Goal: Task Accomplishment & Management: Use online tool/utility

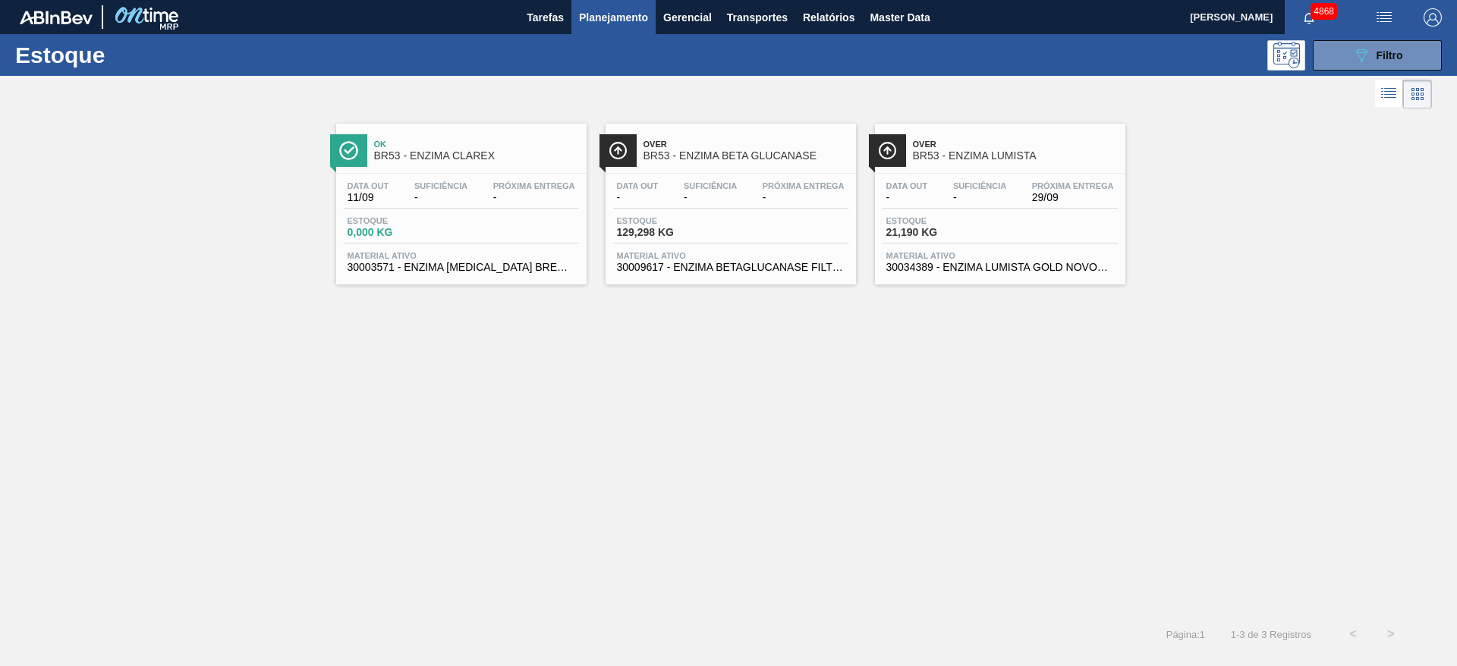
click at [1435, 55] on button "089F7B8B-B2A5-4AFE-B5C0-19BA573D28AC Filtro" at bounding box center [1376, 55] width 129 height 30
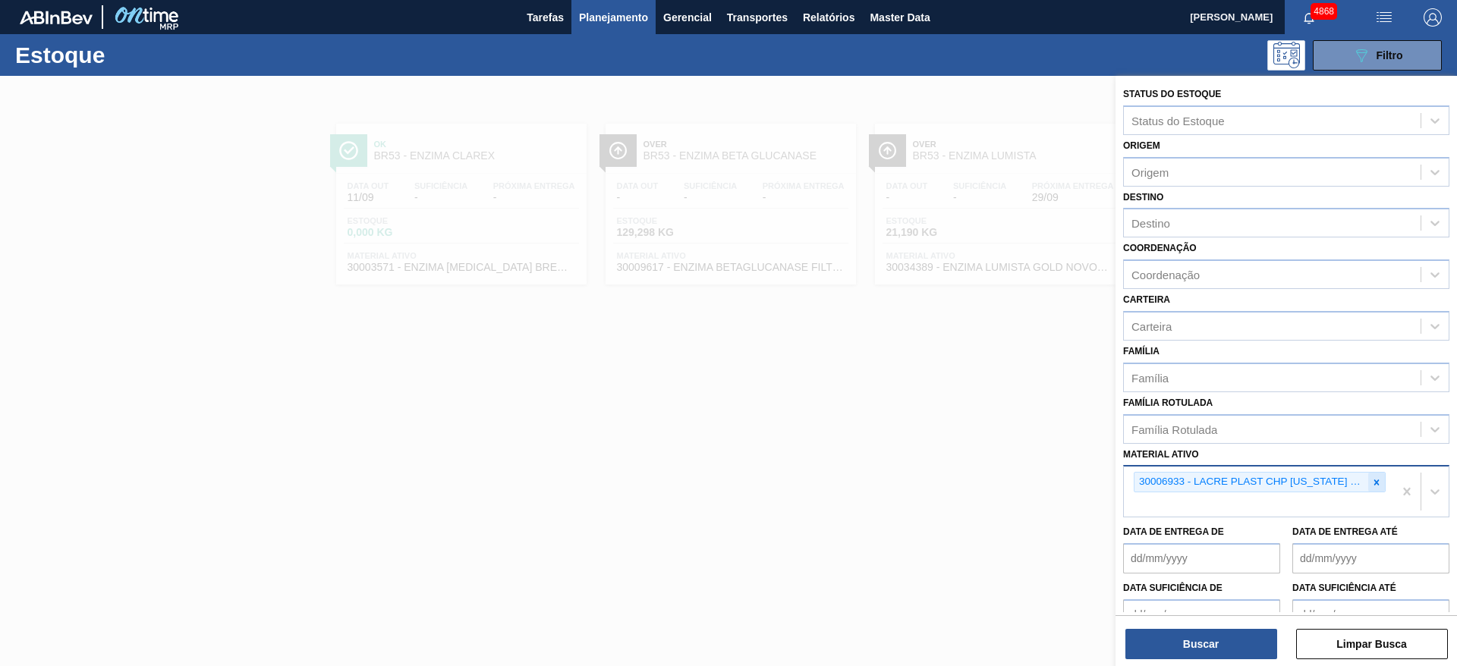
click at [1375, 482] on icon at bounding box center [1376, 481] width 5 height 5
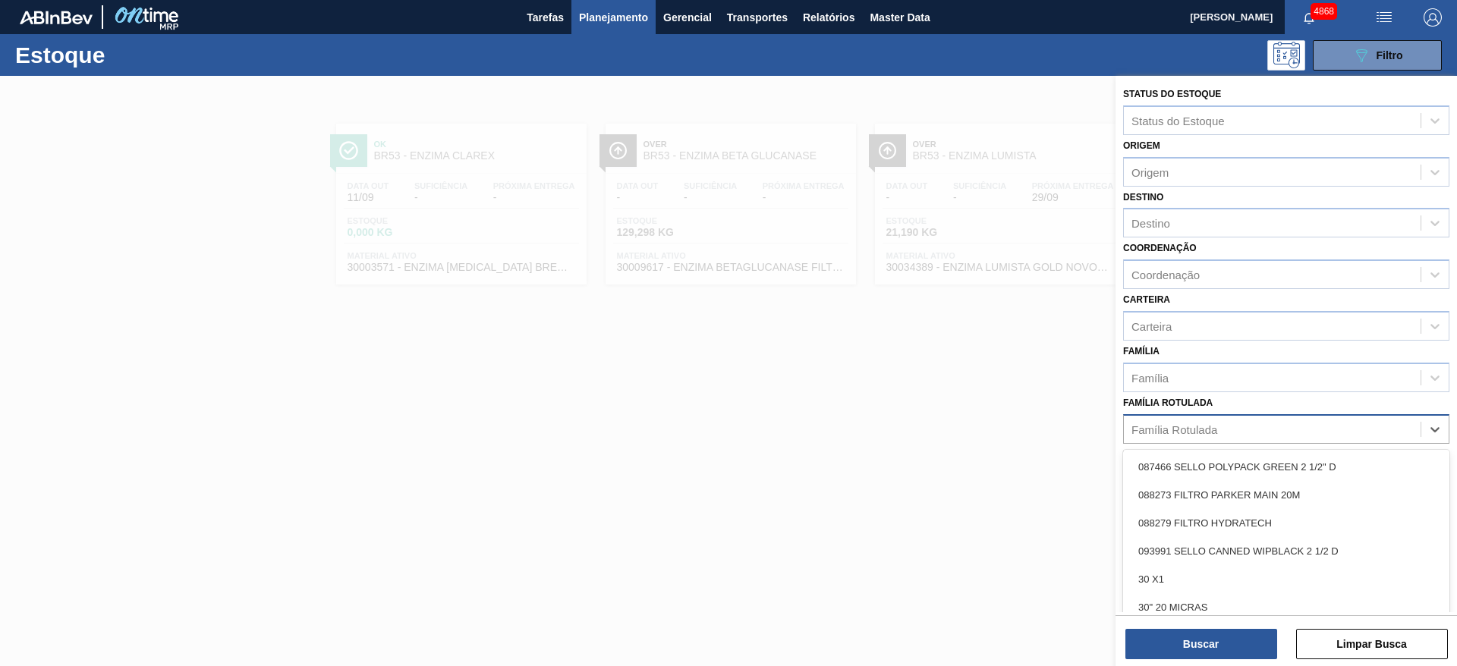
click at [1344, 432] on div "Família Rotulada" at bounding box center [1272, 429] width 297 height 22
type Rotulada "malto"
click at [1168, 471] on div "MALTODEXTRINA" at bounding box center [1286, 467] width 326 height 28
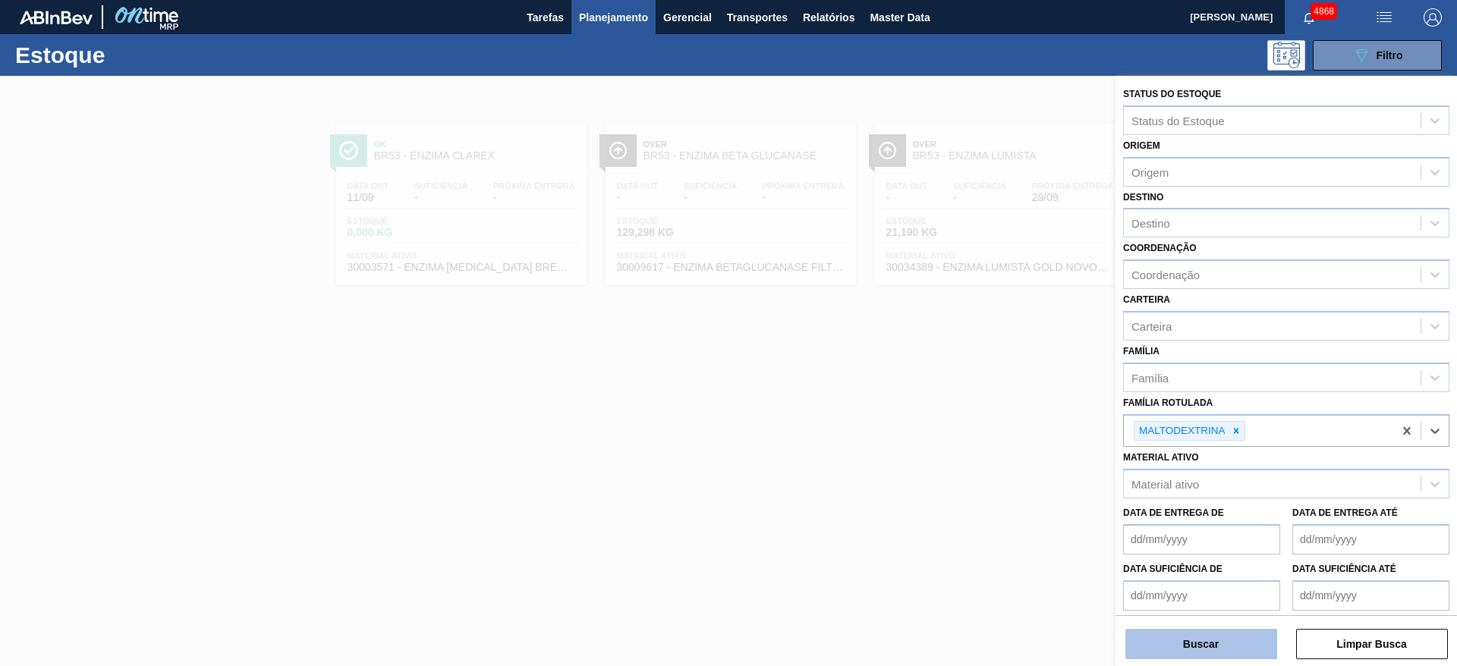
click at [1234, 640] on button "Buscar" at bounding box center [1201, 644] width 152 height 30
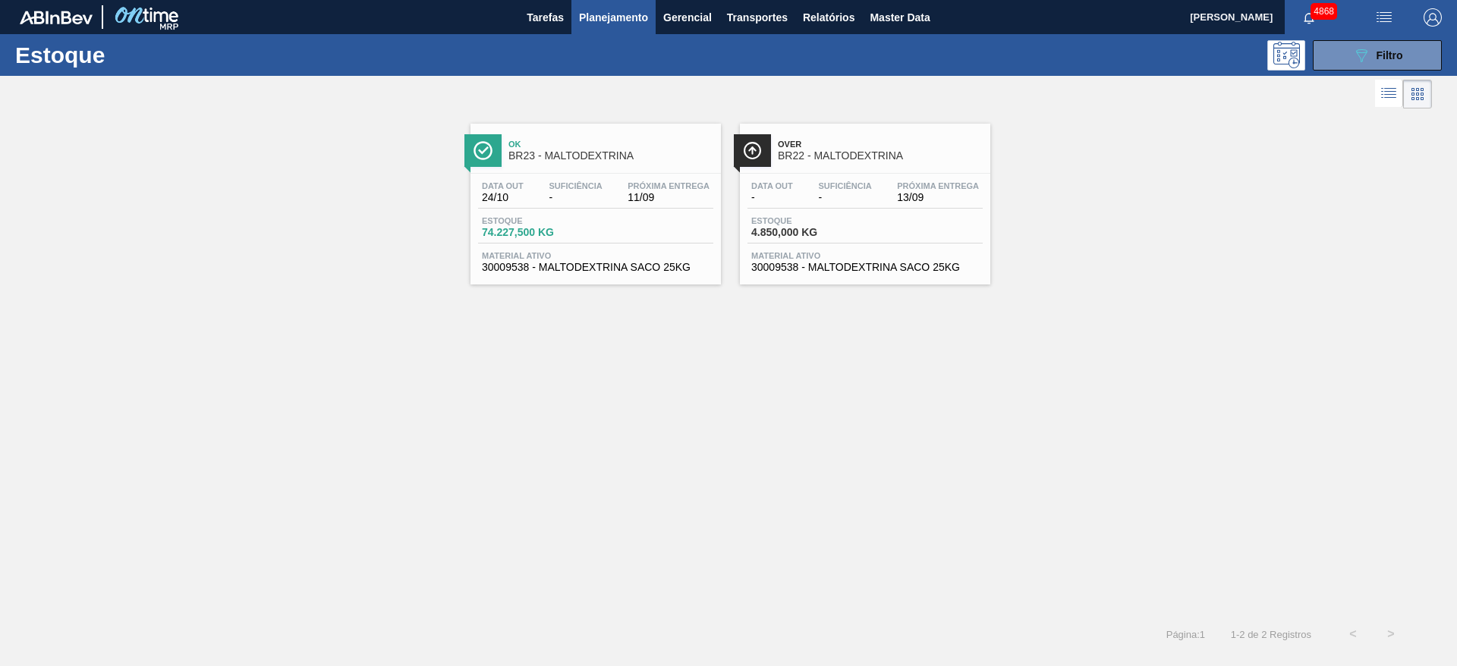
click at [838, 216] on span "Estoque" at bounding box center [804, 220] width 106 height 9
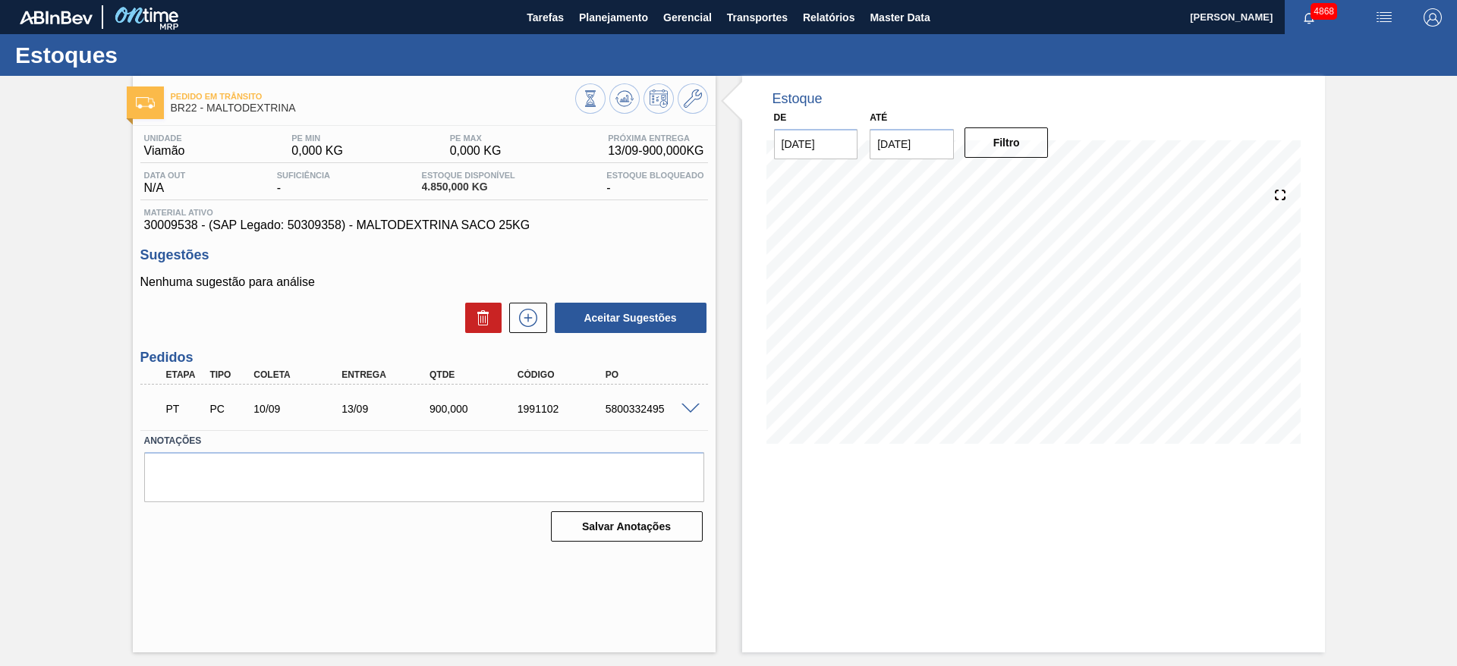
click at [927, 130] on input "28/10/2025" at bounding box center [911, 144] width 84 height 30
click at [992, 330] on div "30" at bounding box center [986, 327] width 20 height 20
type input "[DATE]"
click at [1006, 143] on button "Filtro" at bounding box center [1006, 142] width 84 height 30
click at [536, 312] on icon at bounding box center [528, 318] width 24 height 18
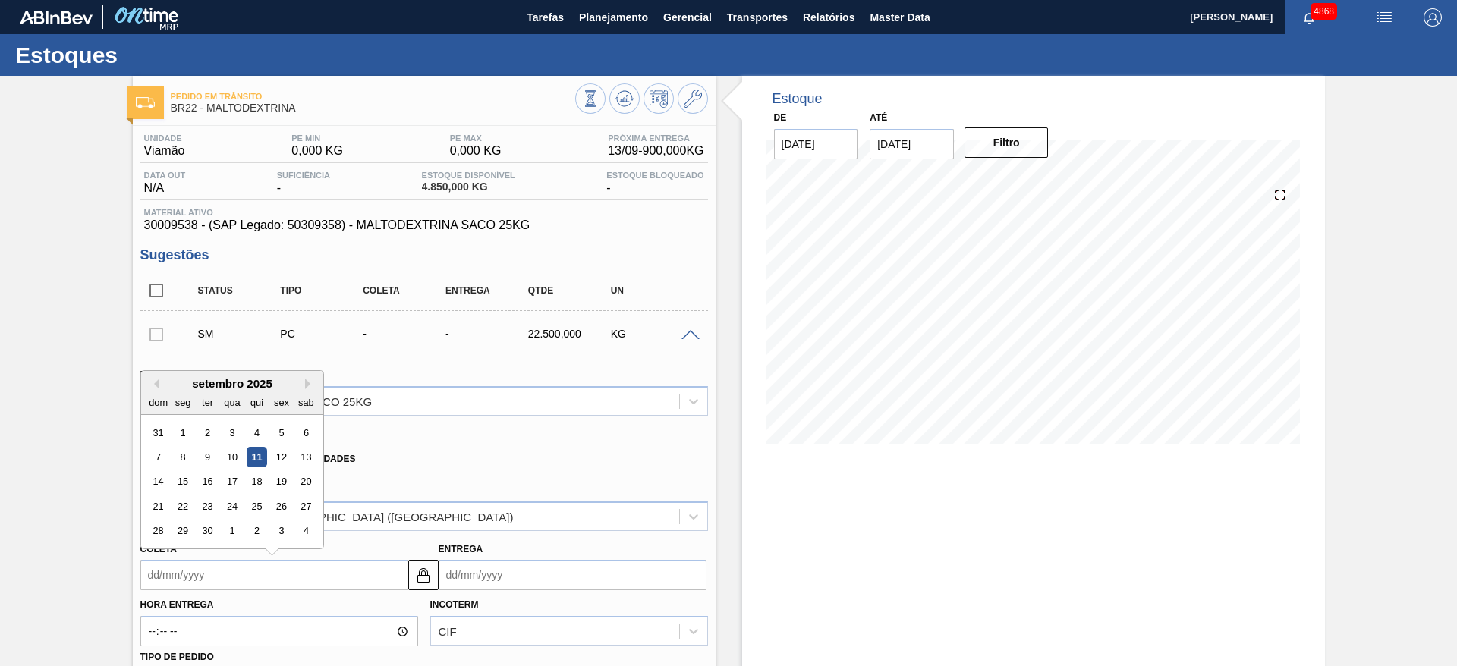
click at [331, 571] on input "Coleta" at bounding box center [274, 575] width 268 height 30
click at [464, 581] on input "Entrega" at bounding box center [572, 575] width 268 height 30
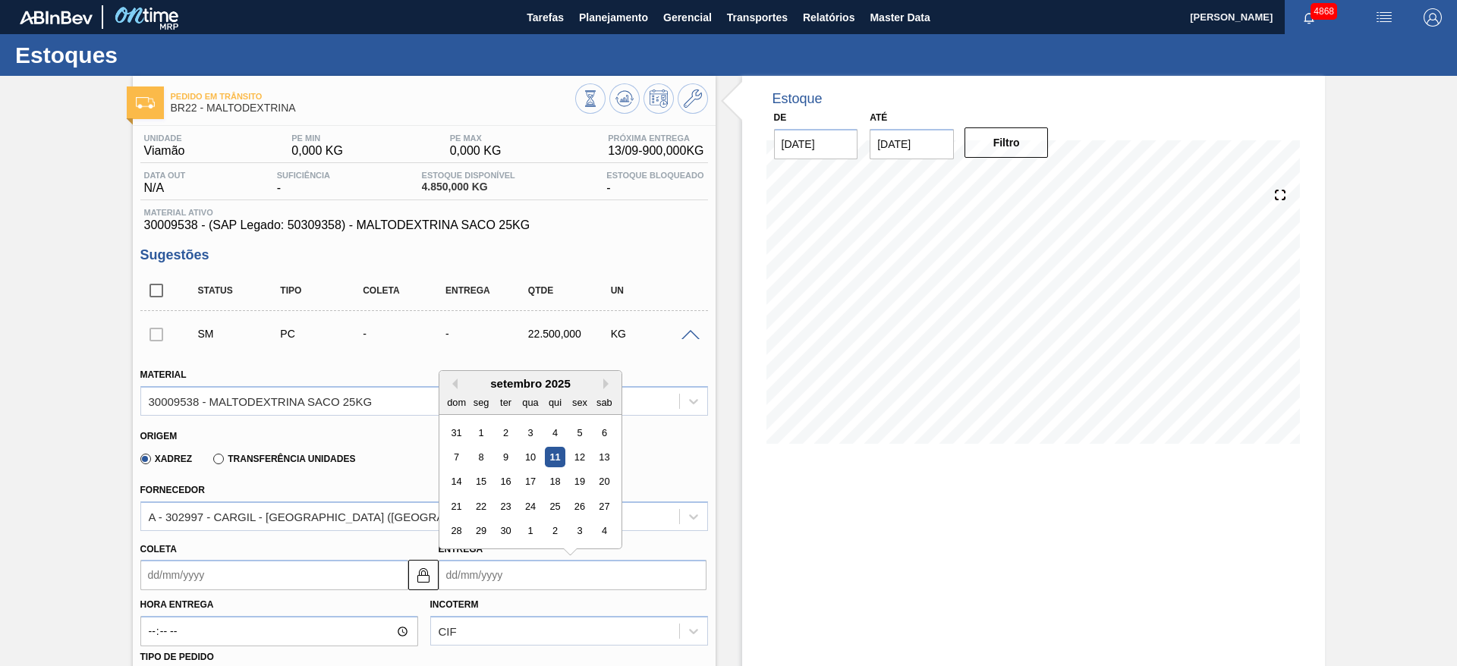
click at [529, 500] on div "24" at bounding box center [530, 506] width 20 height 20
type input "21/09/2025"
type input "24/09/2025"
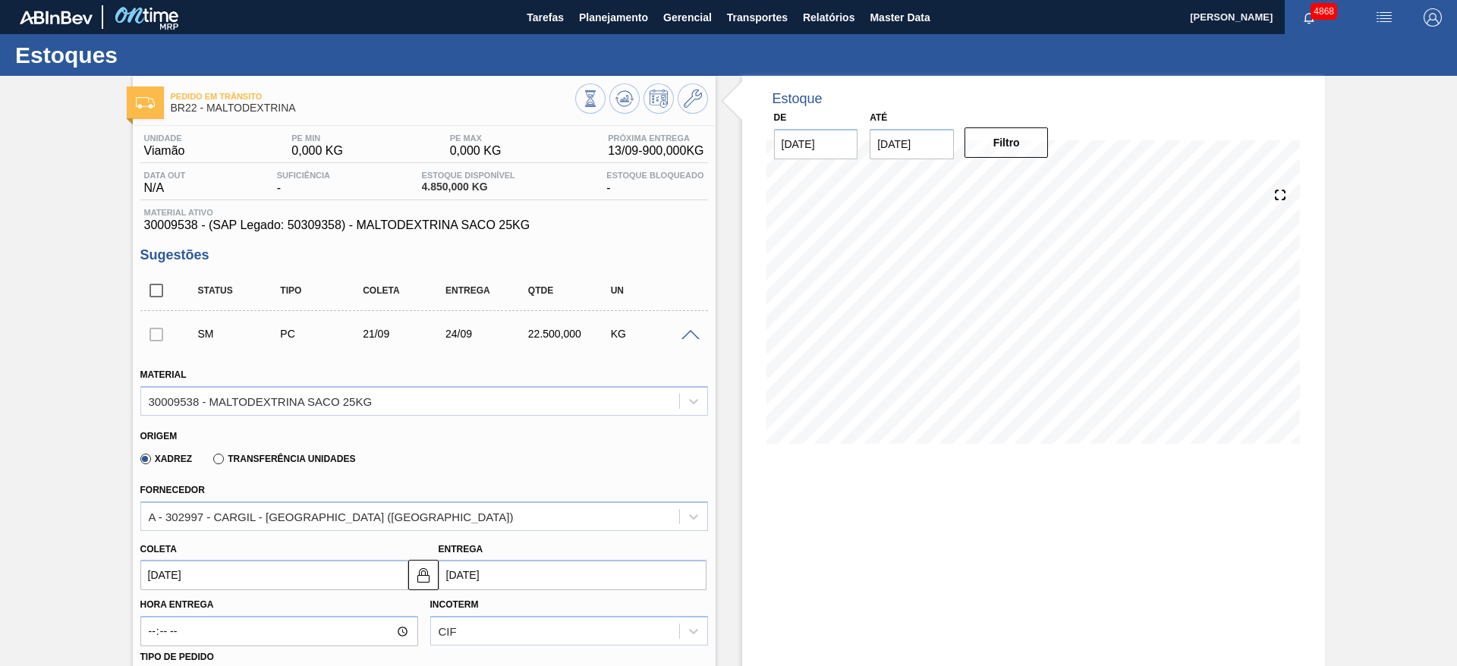
click at [324, 578] on input "21/09/2025" at bounding box center [274, 575] width 268 height 30
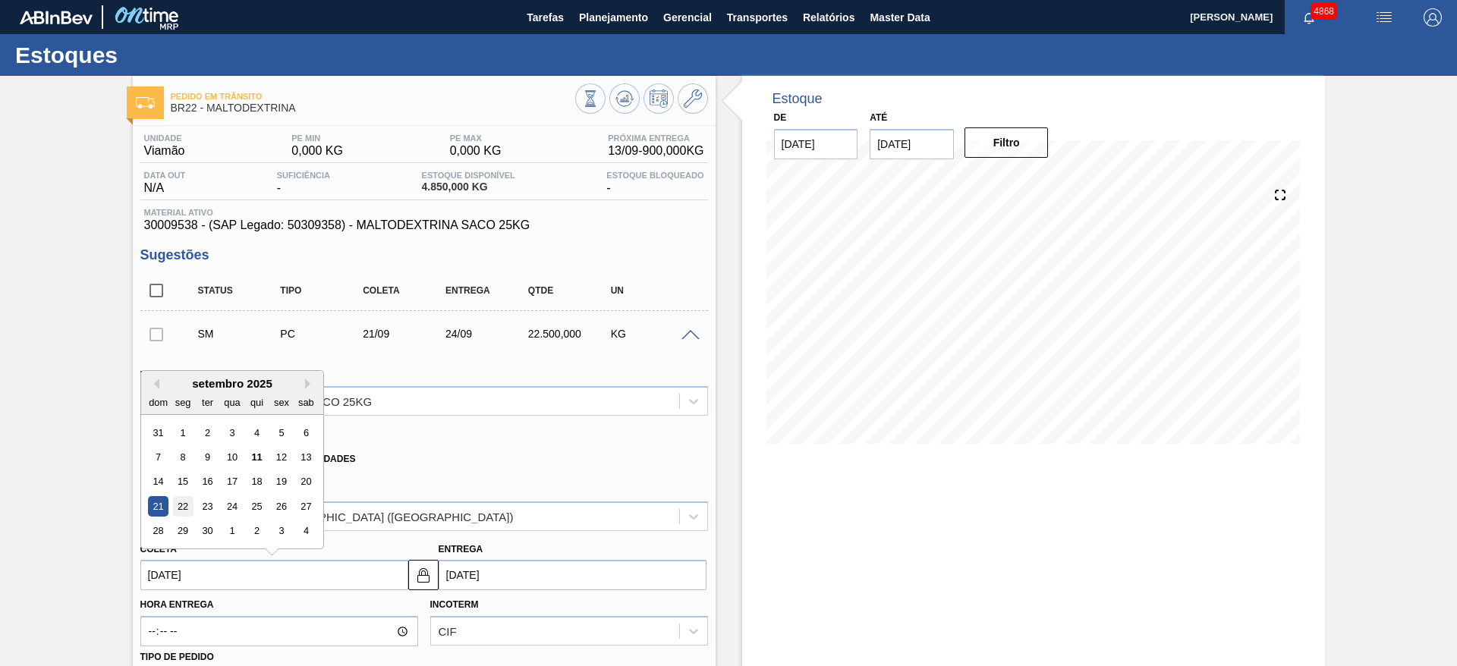
click at [189, 501] on div "22" at bounding box center [182, 506] width 20 height 20
type input "22/09/2025"
type input "25/09/2025"
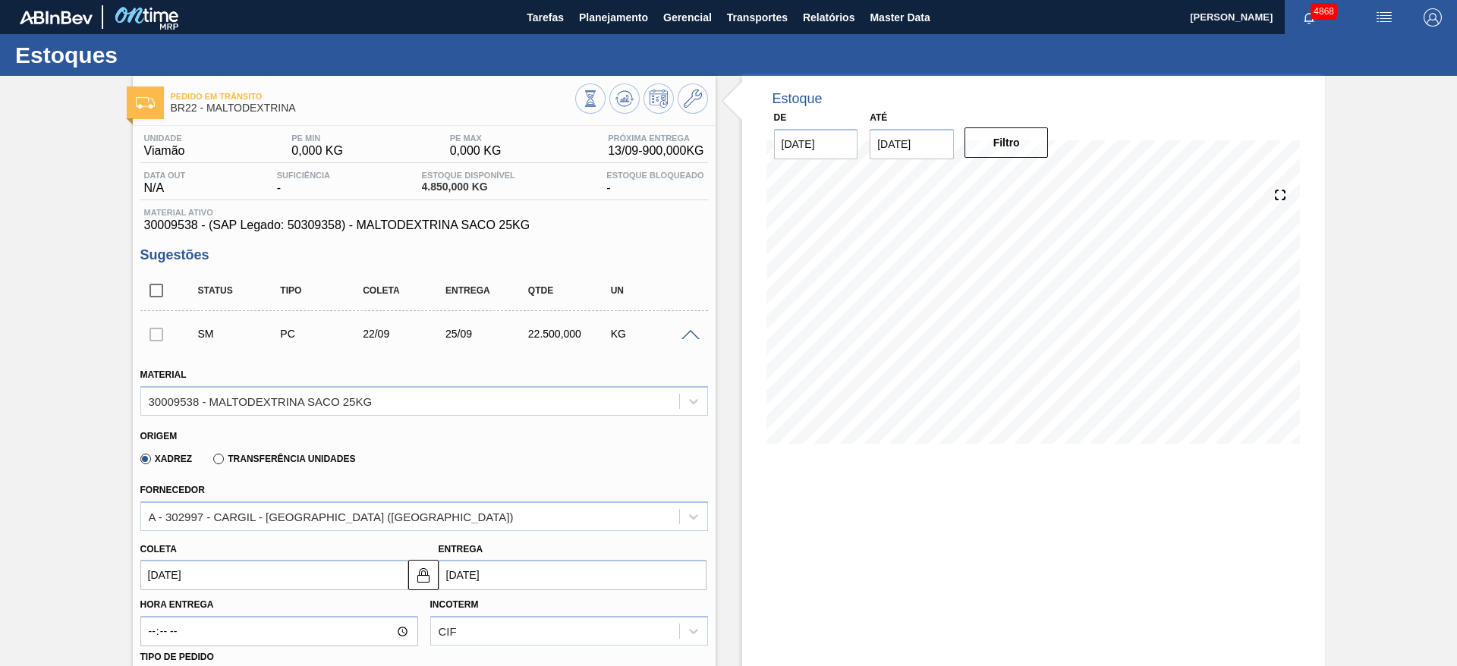
click at [292, 570] on input "22/09/2025" at bounding box center [274, 575] width 268 height 30
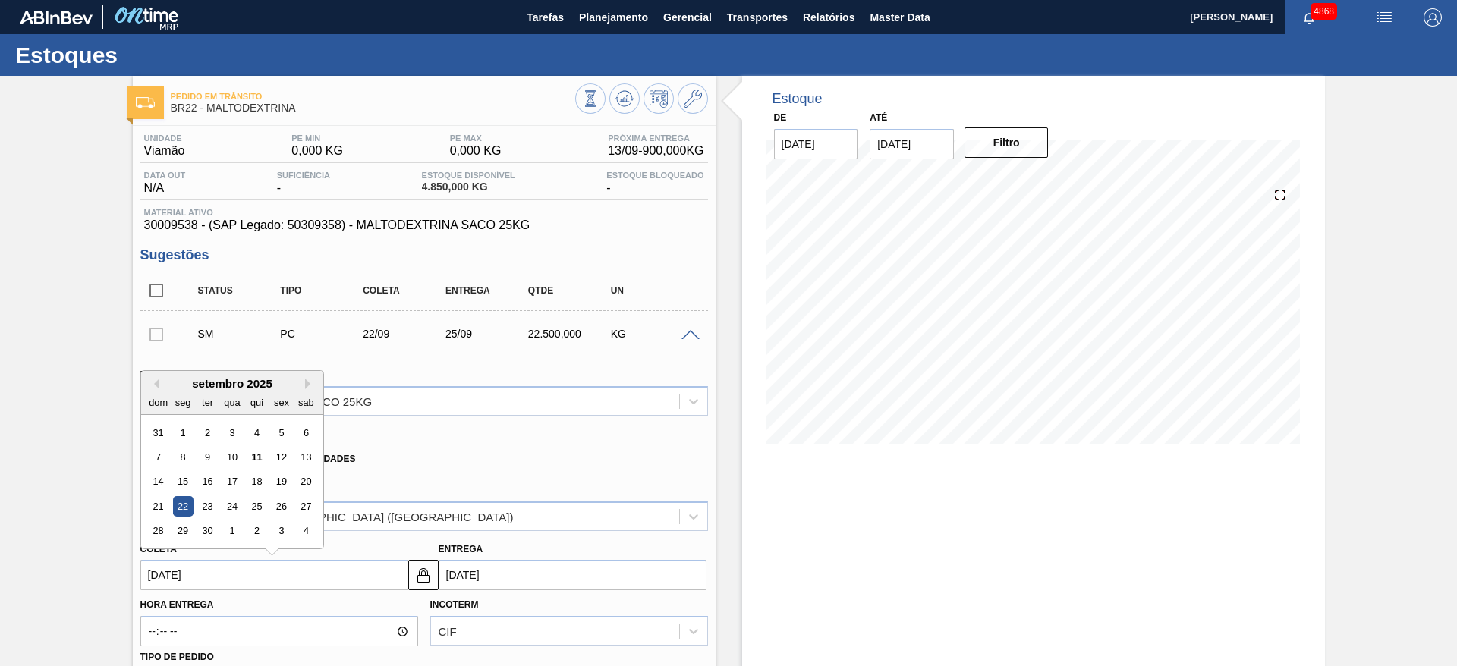
click at [299, 577] on input "22/09/2025" at bounding box center [274, 575] width 268 height 30
click at [286, 482] on div "19" at bounding box center [281, 482] width 20 height 20
type input "19/09/2025"
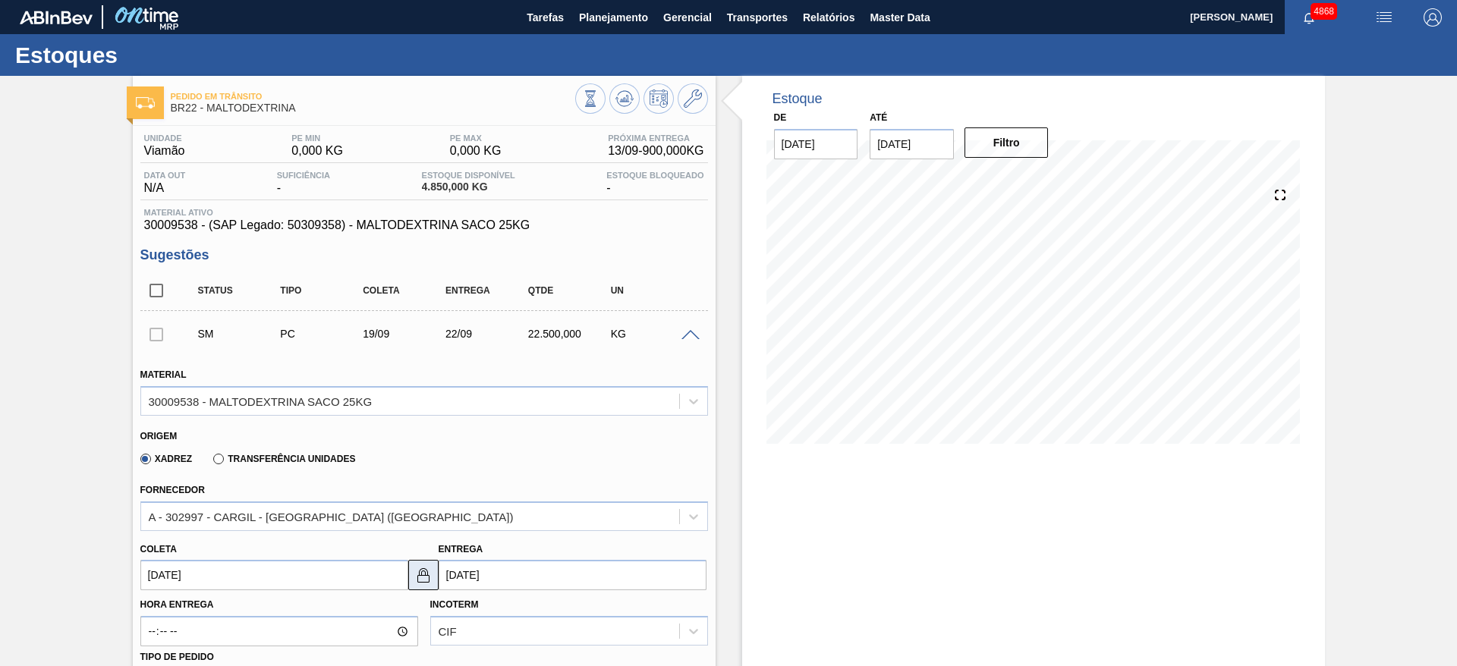
click at [423, 580] on img at bounding box center [423, 575] width 18 height 18
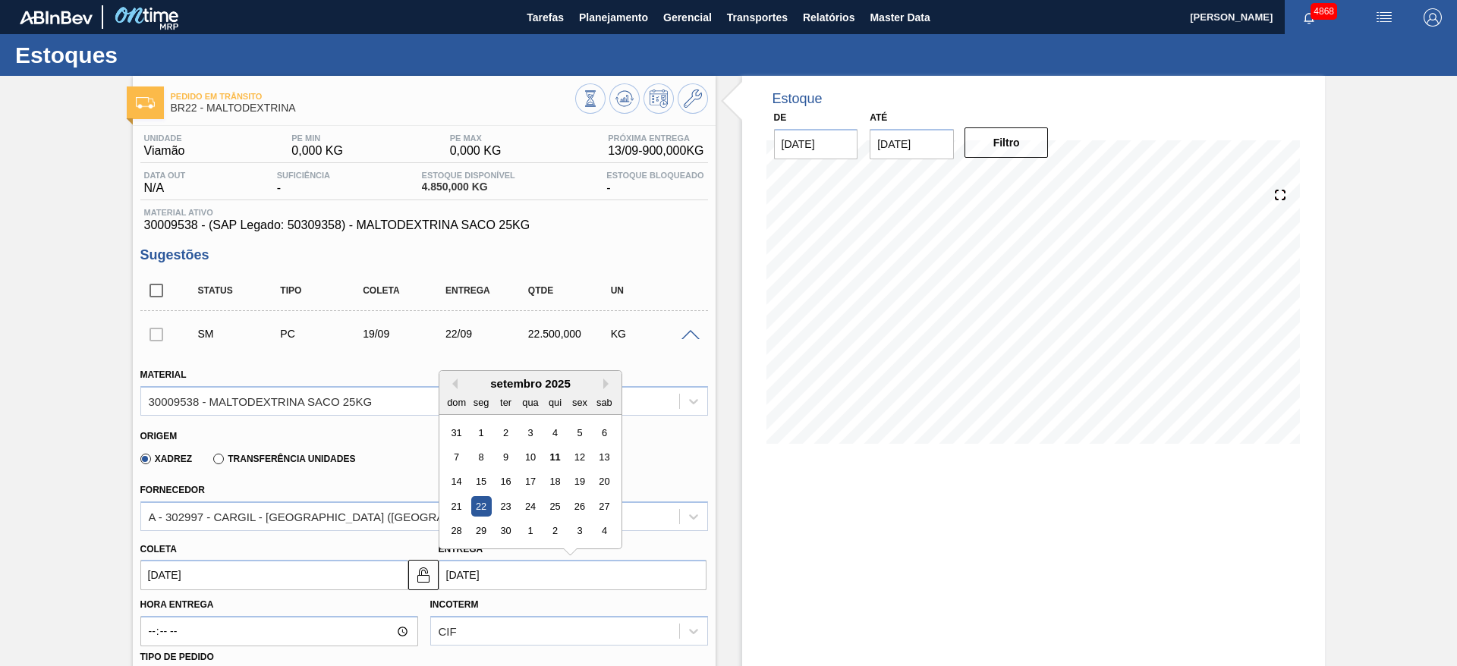
click at [444, 583] on input "22/09/2025" at bounding box center [572, 575] width 268 height 30
click at [504, 514] on div "23" at bounding box center [505, 506] width 20 height 20
type input "23/09/2025"
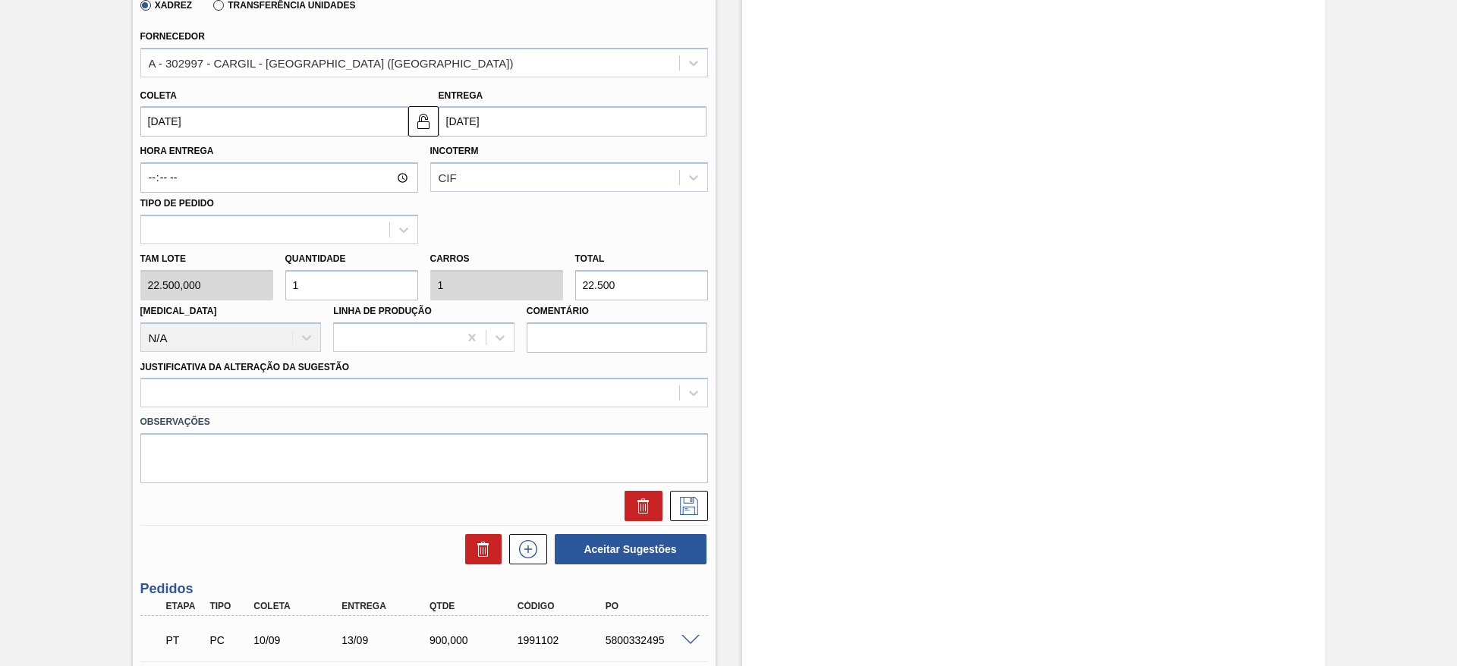
scroll to position [455, 0]
click at [412, 384] on div at bounding box center [410, 392] width 538 height 22
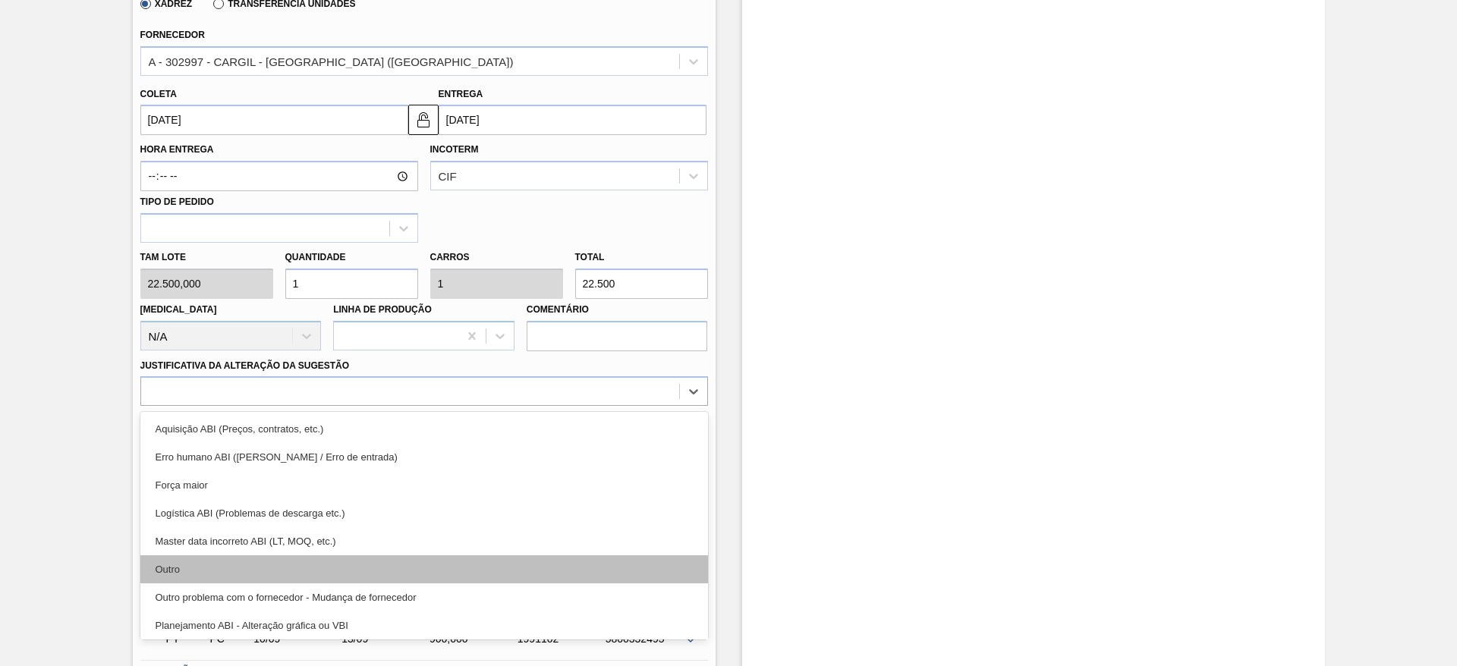
click at [365, 578] on div "Outro" at bounding box center [423, 569] width 567 height 28
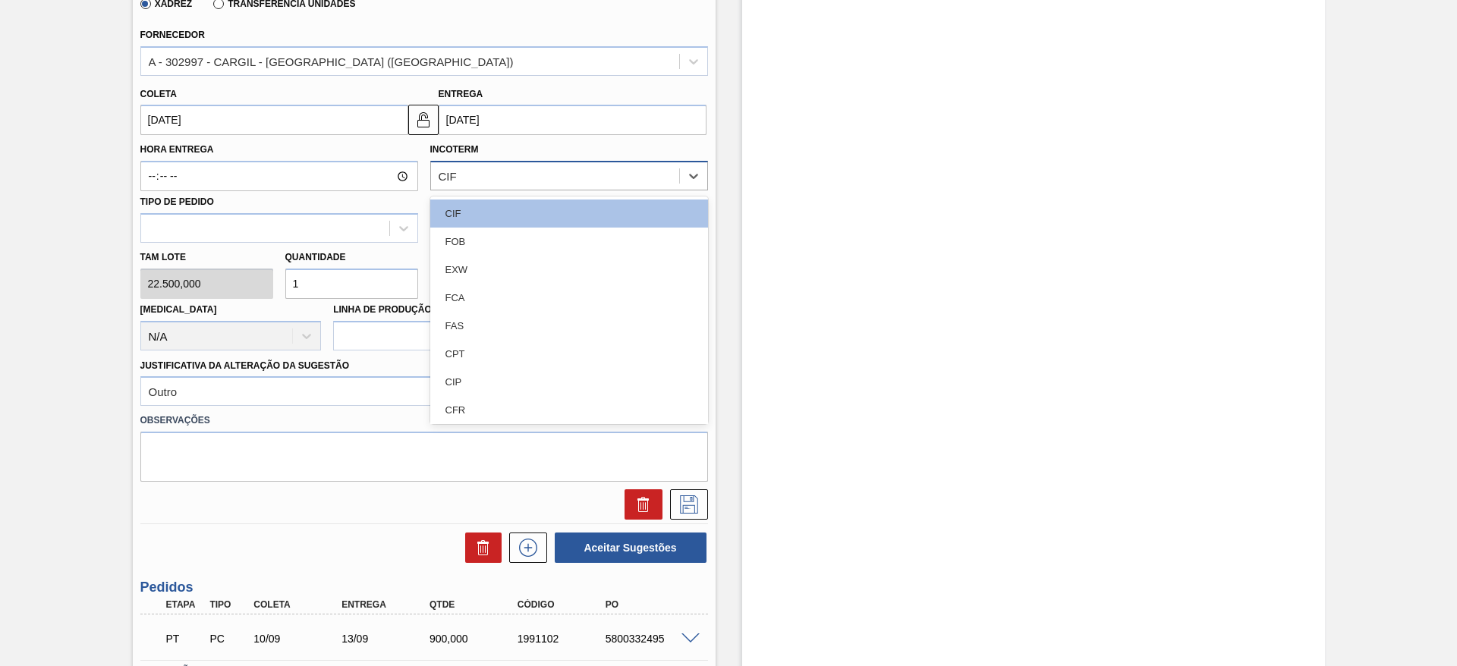
click at [622, 181] on div "CIF" at bounding box center [555, 176] width 248 height 22
click at [572, 239] on div "FOB" at bounding box center [569, 242] width 278 height 28
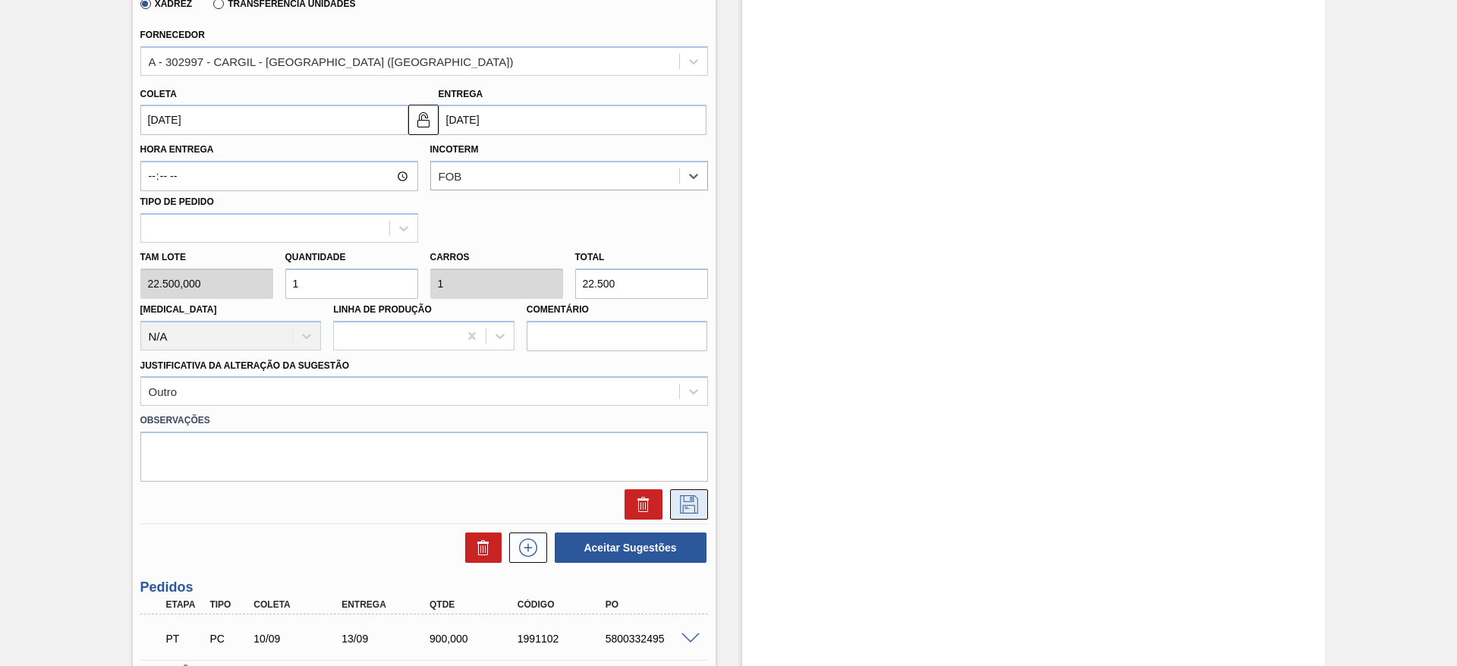
click at [676, 495] on button at bounding box center [689, 504] width 38 height 30
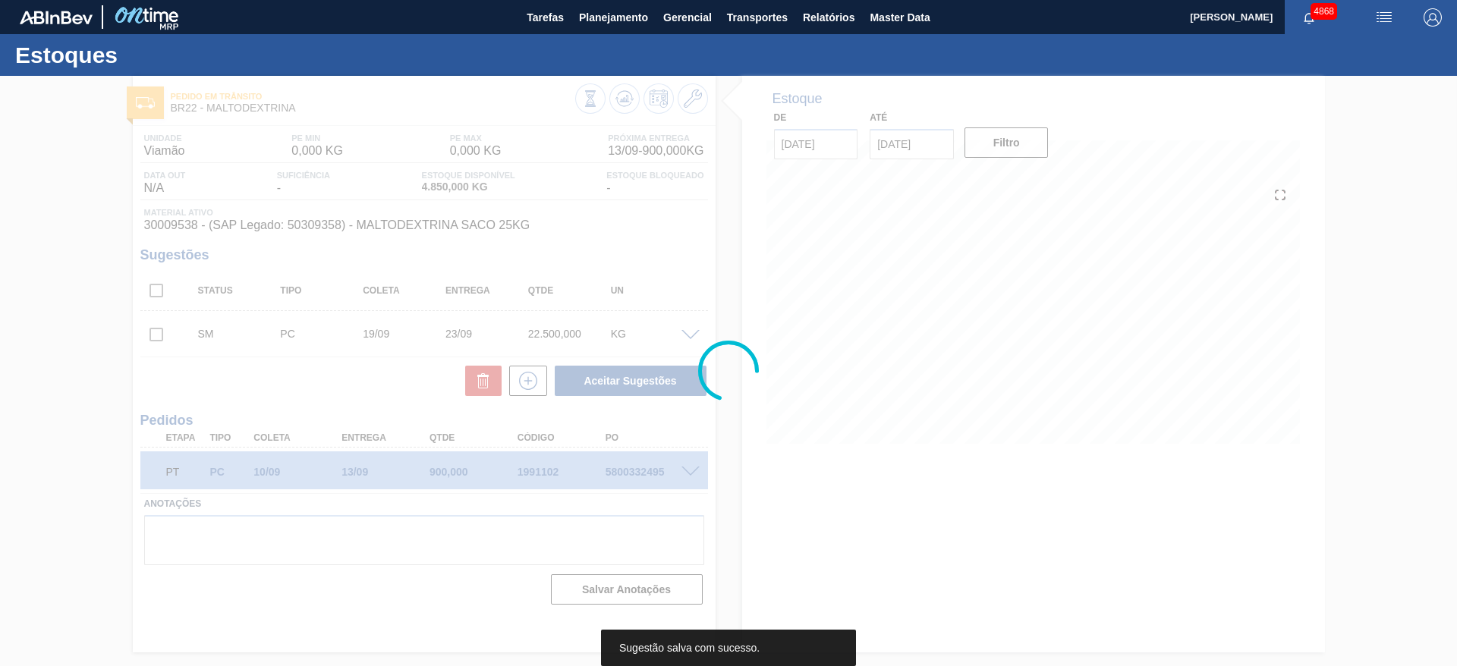
scroll to position [0, 0]
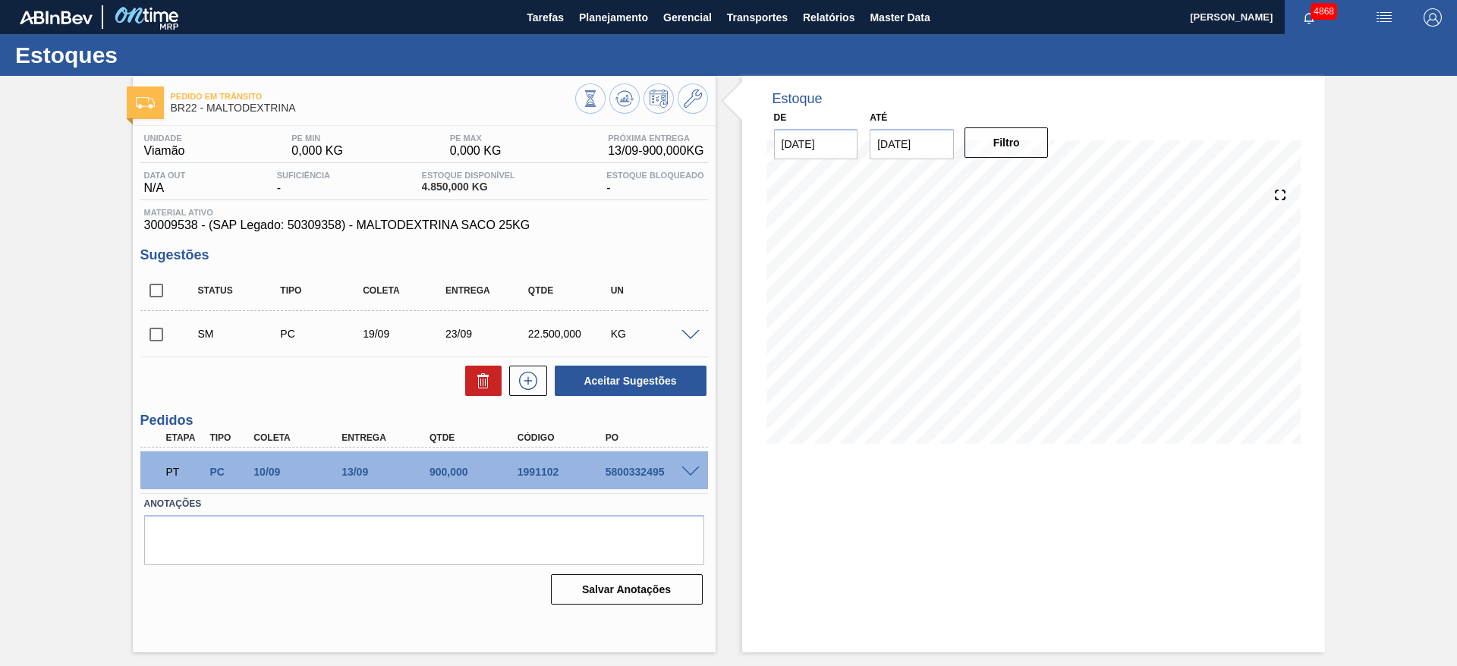
click at [690, 467] on span at bounding box center [690, 472] width 18 height 11
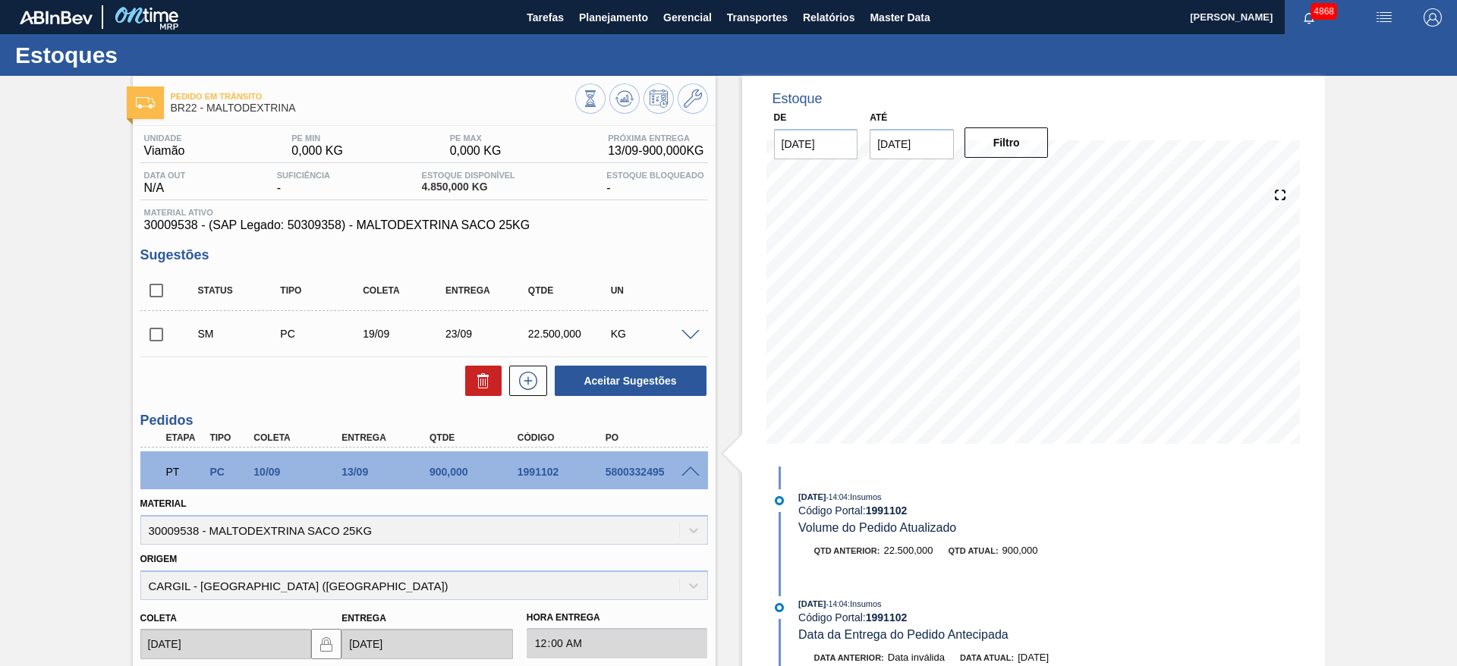
click at [149, 339] on input "checkbox" at bounding box center [156, 335] width 32 height 32
click at [611, 377] on button "Aceitar Sugestões" at bounding box center [631, 381] width 152 height 30
checkbox input "false"
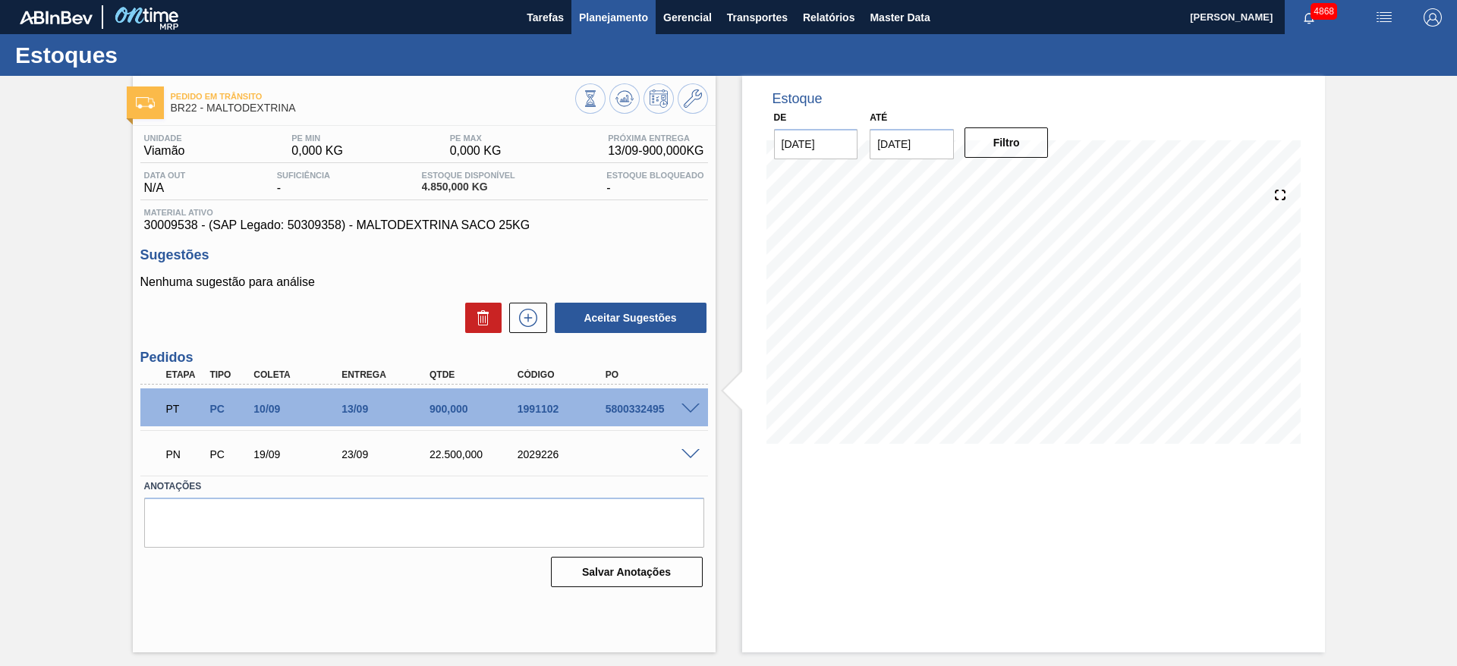
click at [614, 14] on span "Planejamento" at bounding box center [613, 17] width 69 height 18
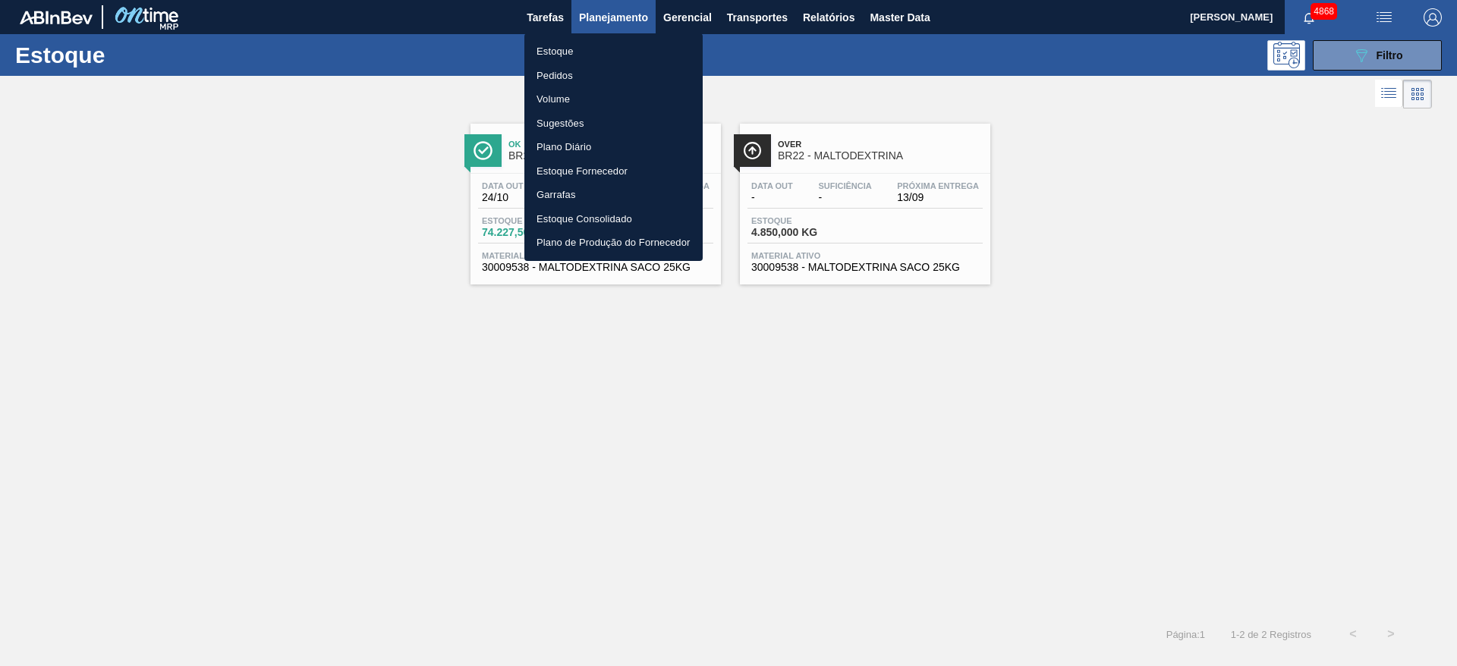
click at [1156, 425] on div at bounding box center [728, 333] width 1457 height 666
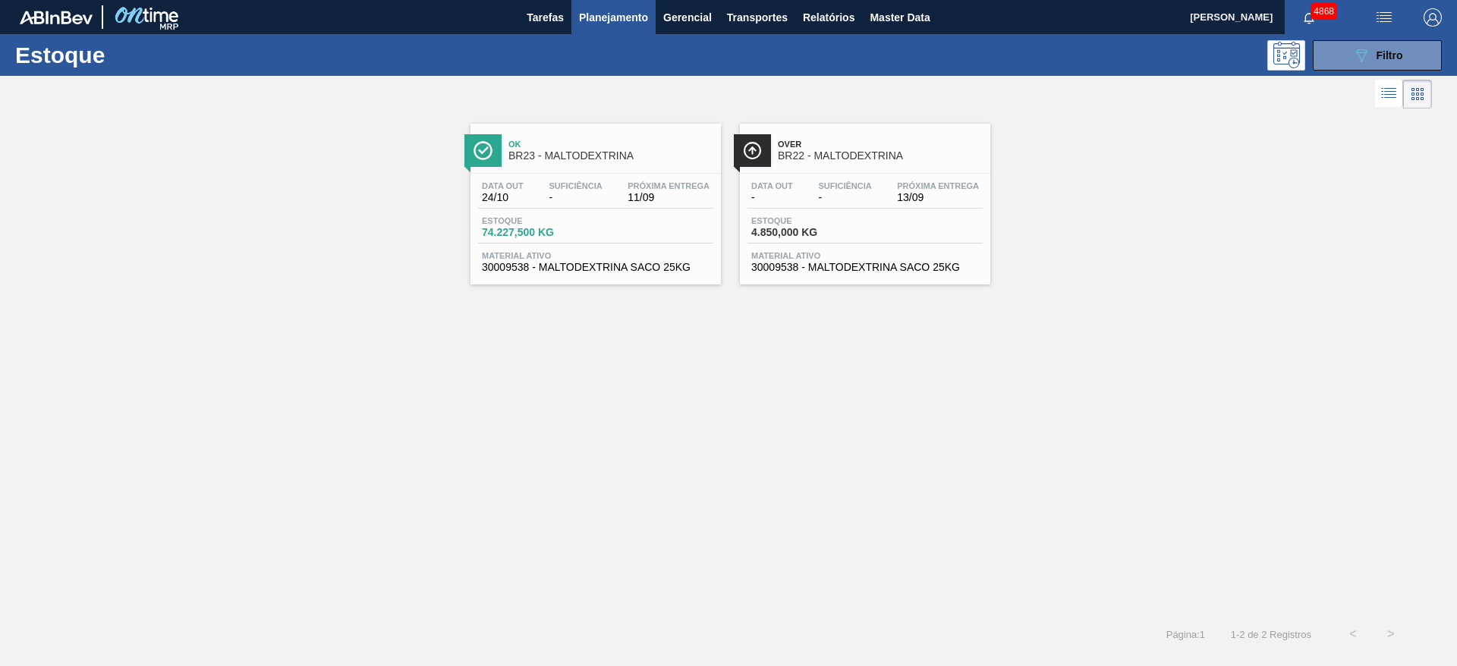
click at [567, 228] on span "74.227,500 KG" at bounding box center [535, 232] width 106 height 11
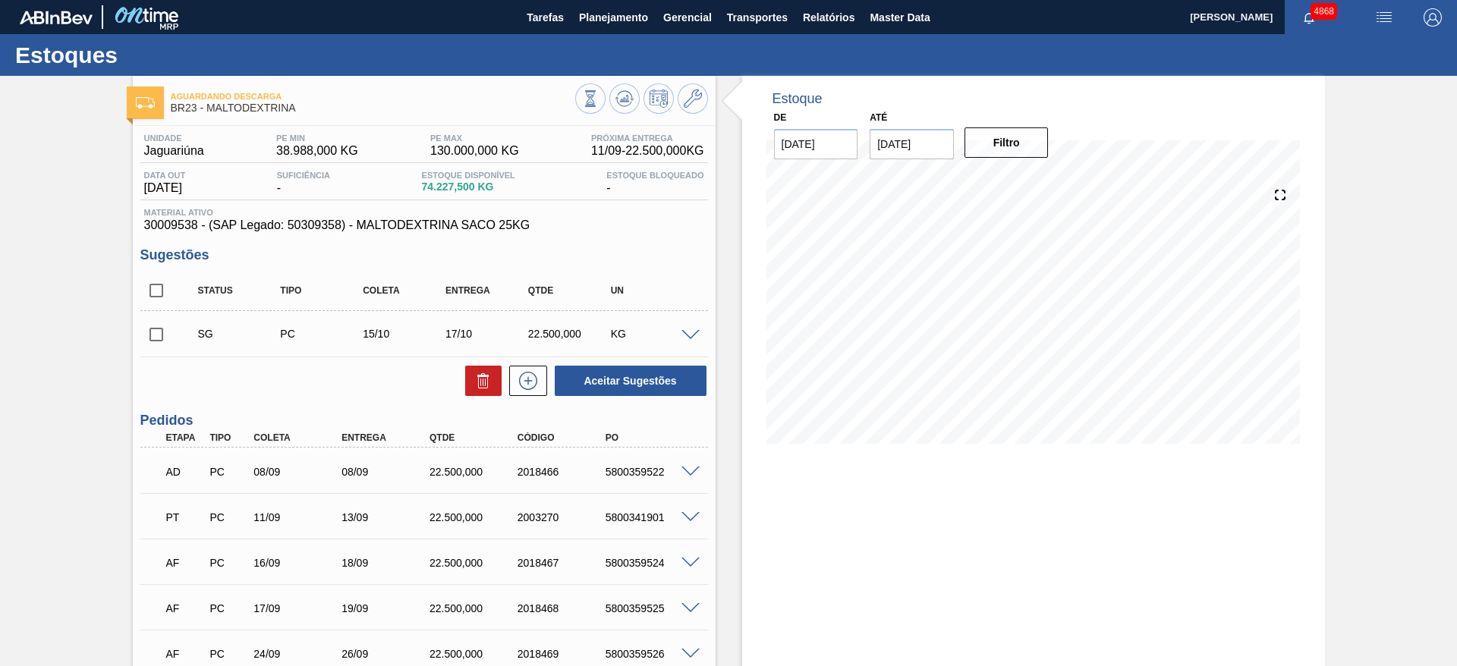
scroll to position [114, 0]
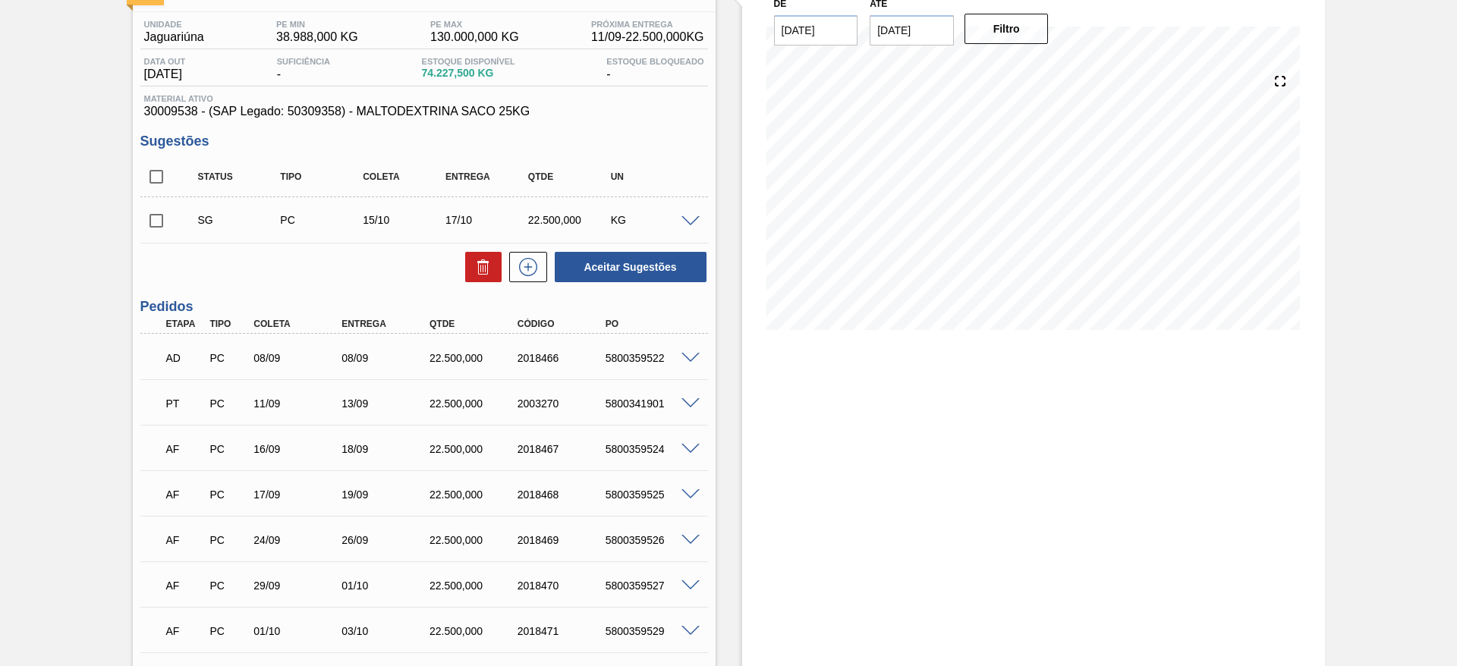
click at [687, 492] on span at bounding box center [690, 494] width 18 height 11
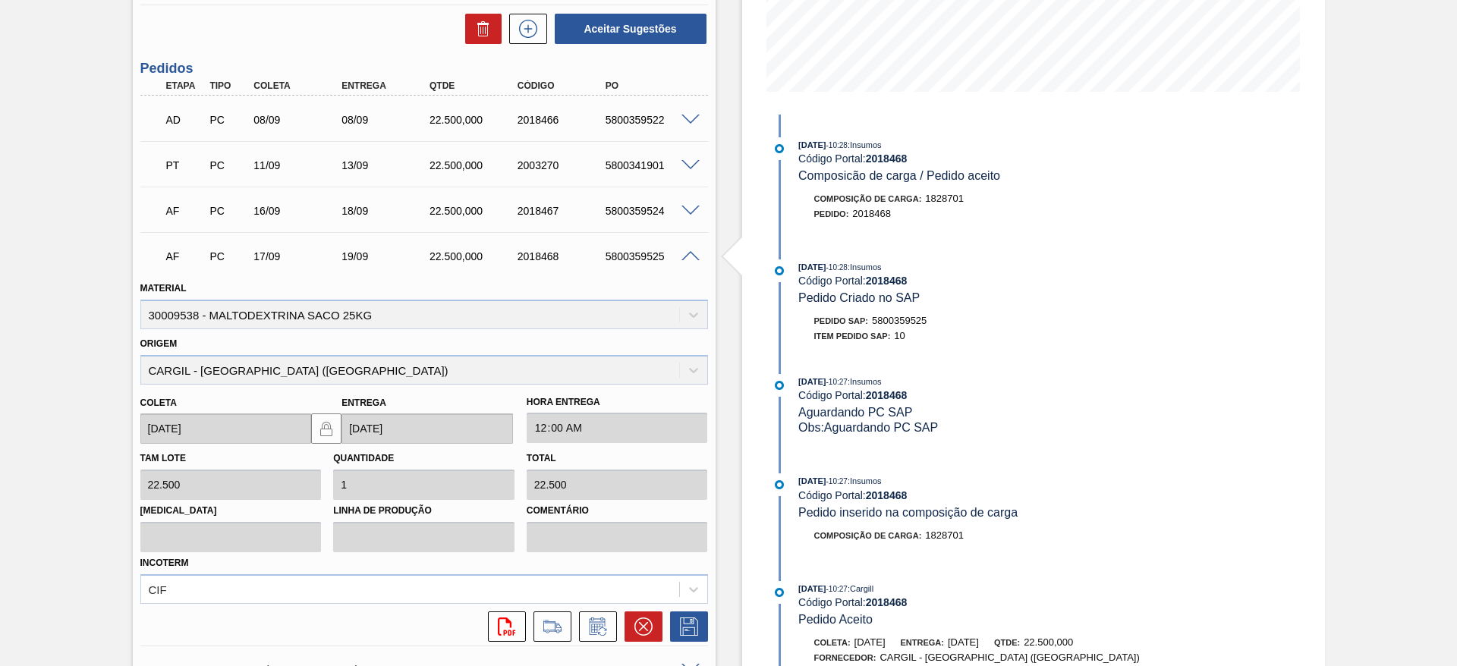
scroll to position [455, 0]
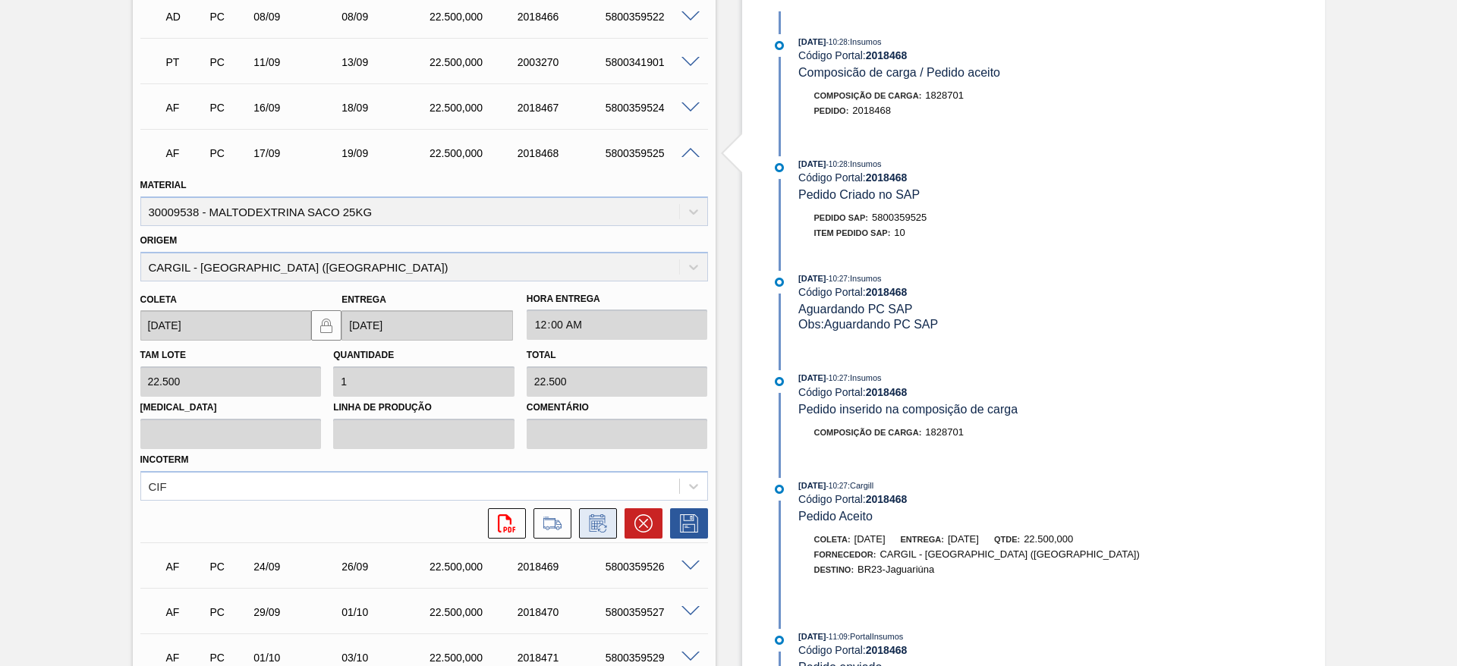
click at [599, 517] on icon at bounding box center [598, 523] width 24 height 18
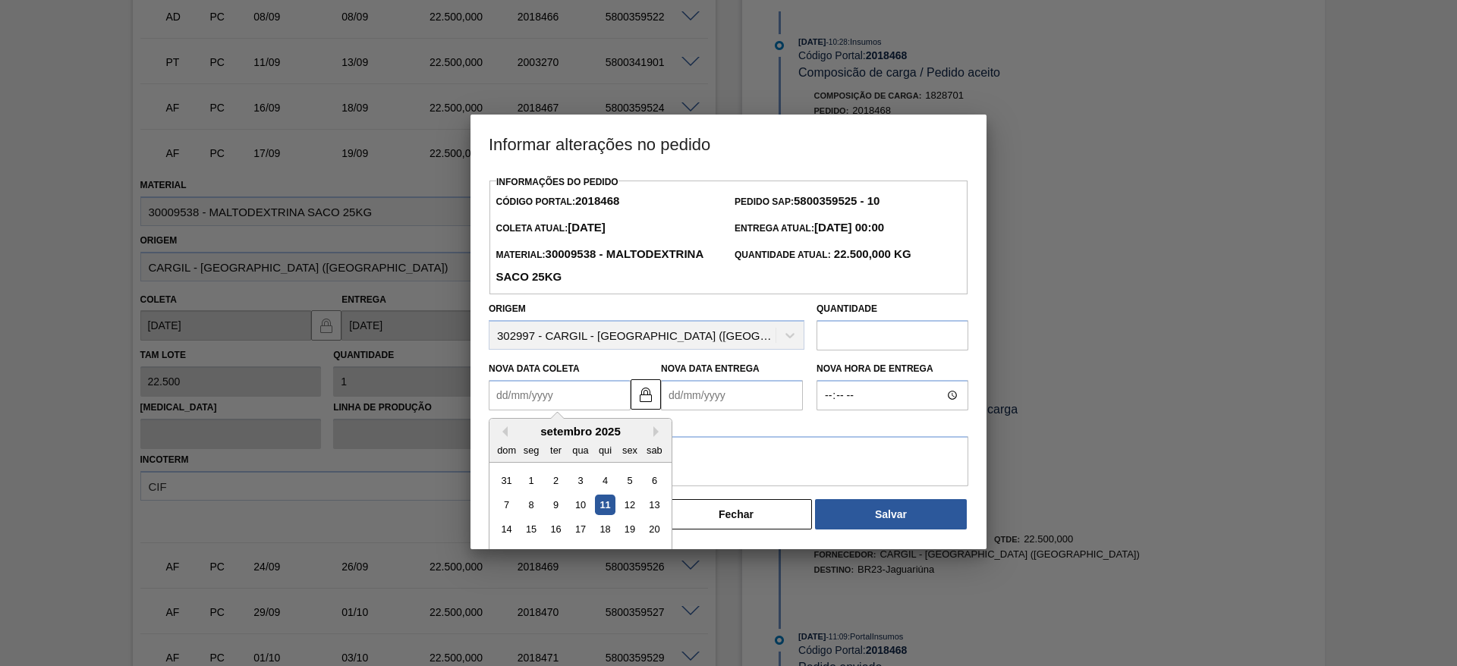
click at [555, 400] on Coleta2018468 "Nova Data Coleta" at bounding box center [560, 395] width 142 height 30
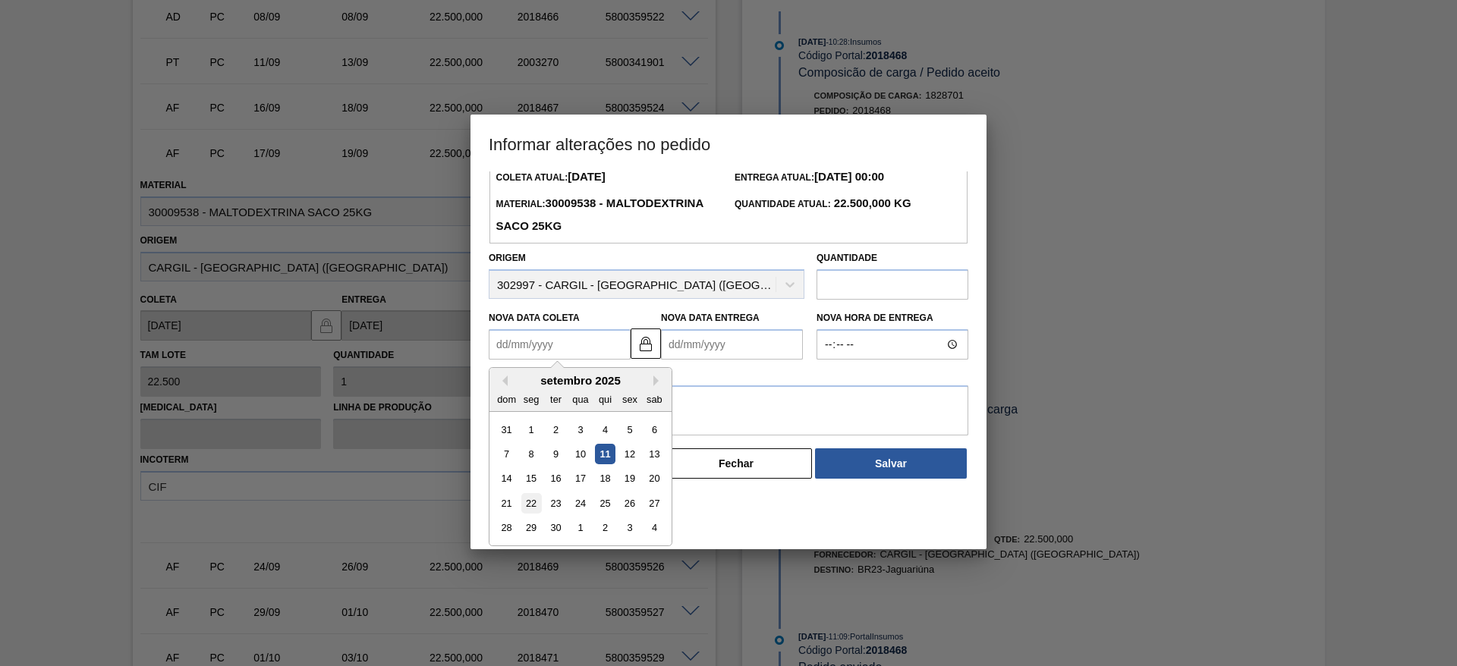
click at [532, 506] on div "22" at bounding box center [531, 503] width 20 height 20
type Coleta2018468 "22/09/2025"
type Entrega2018468 "24/09/2025"
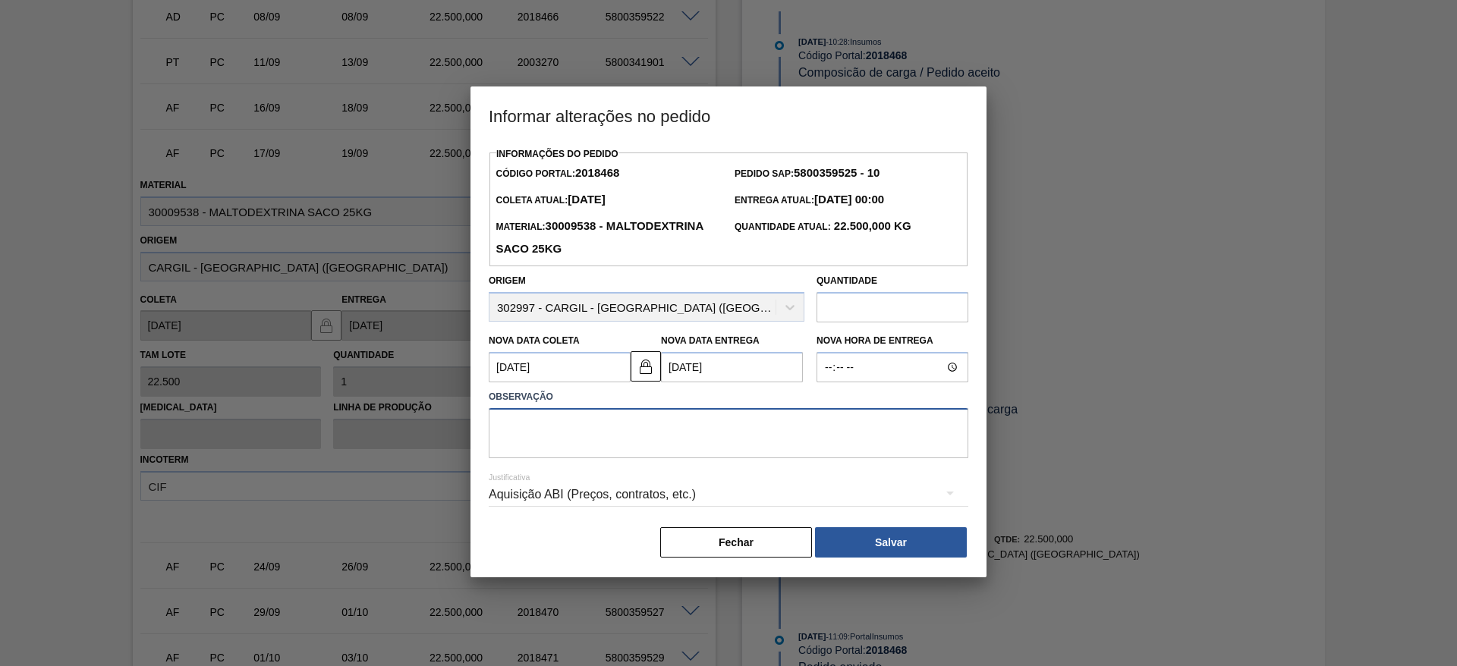
click at [674, 426] on textarea at bounding box center [728, 433] width 479 height 50
type textarea "data atrasada"
click at [653, 492] on div "Aquisição ABI (Preços, contratos, etc.)" at bounding box center [728, 494] width 479 height 42
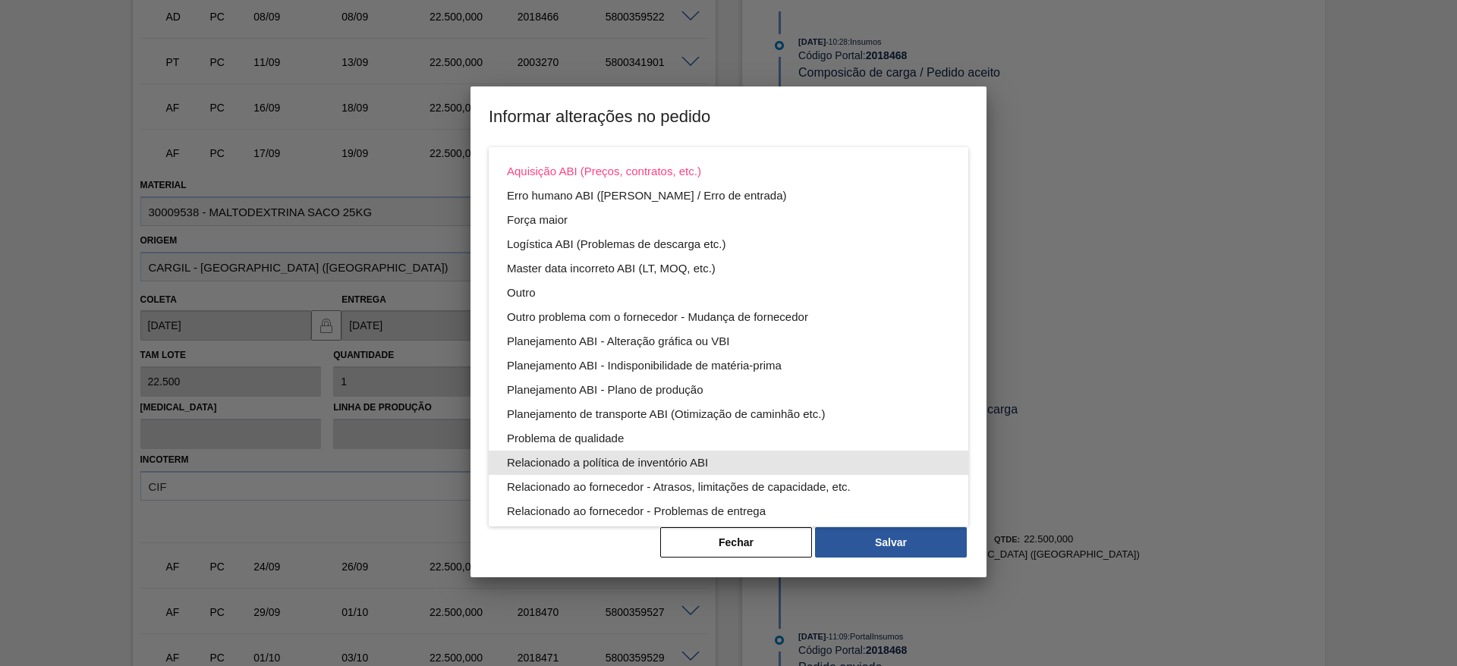
click at [665, 467] on div "Relacionado a política de inventório ABI" at bounding box center [728, 463] width 443 height 24
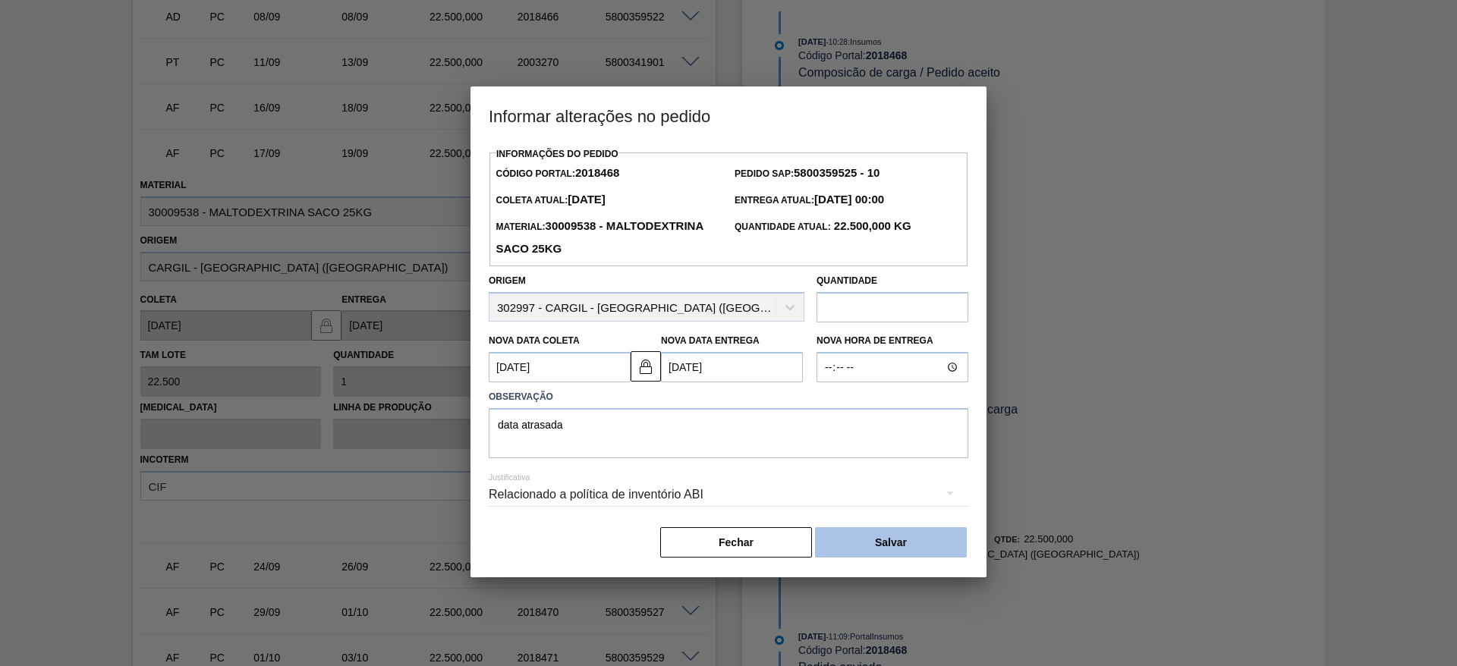
click at [894, 542] on button "Salvar" at bounding box center [891, 542] width 152 height 30
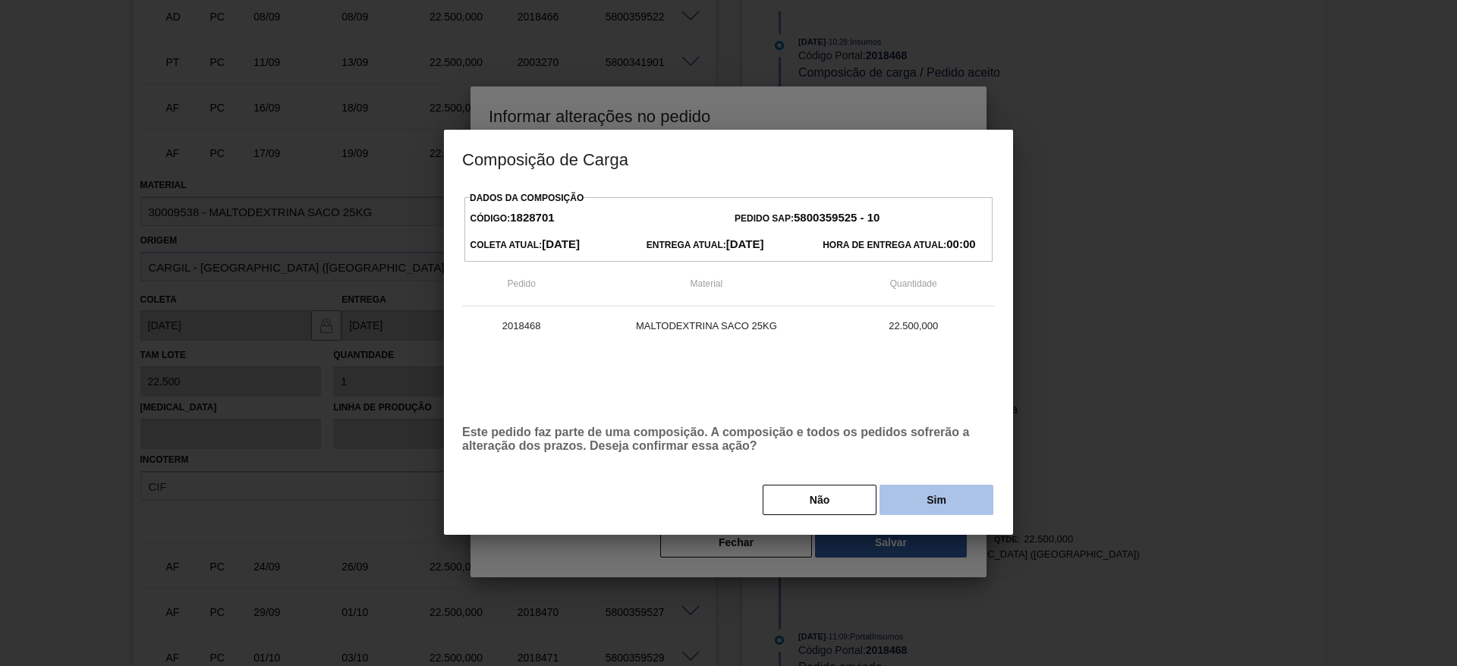
click at [906, 496] on button "Sim" at bounding box center [936, 500] width 114 height 30
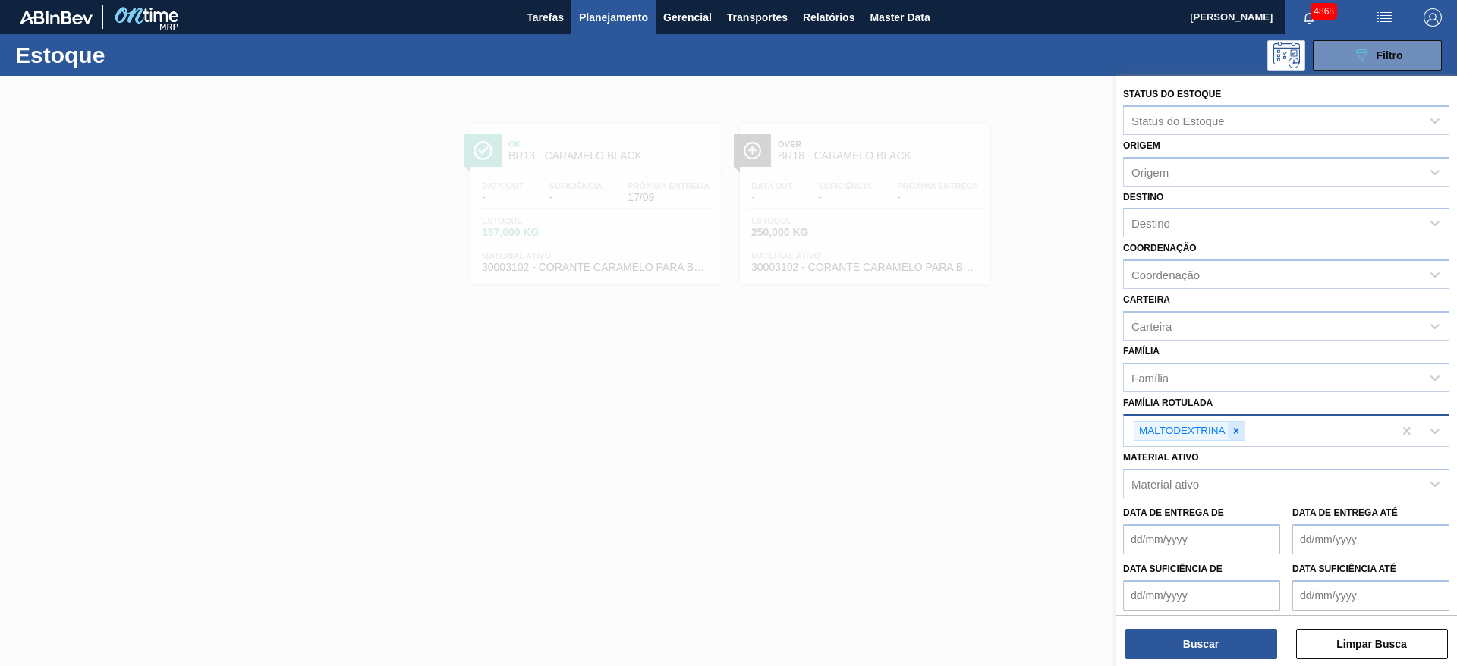
click at [1235, 432] on icon at bounding box center [1235, 430] width 5 height 5
type Rotulada "coatin"
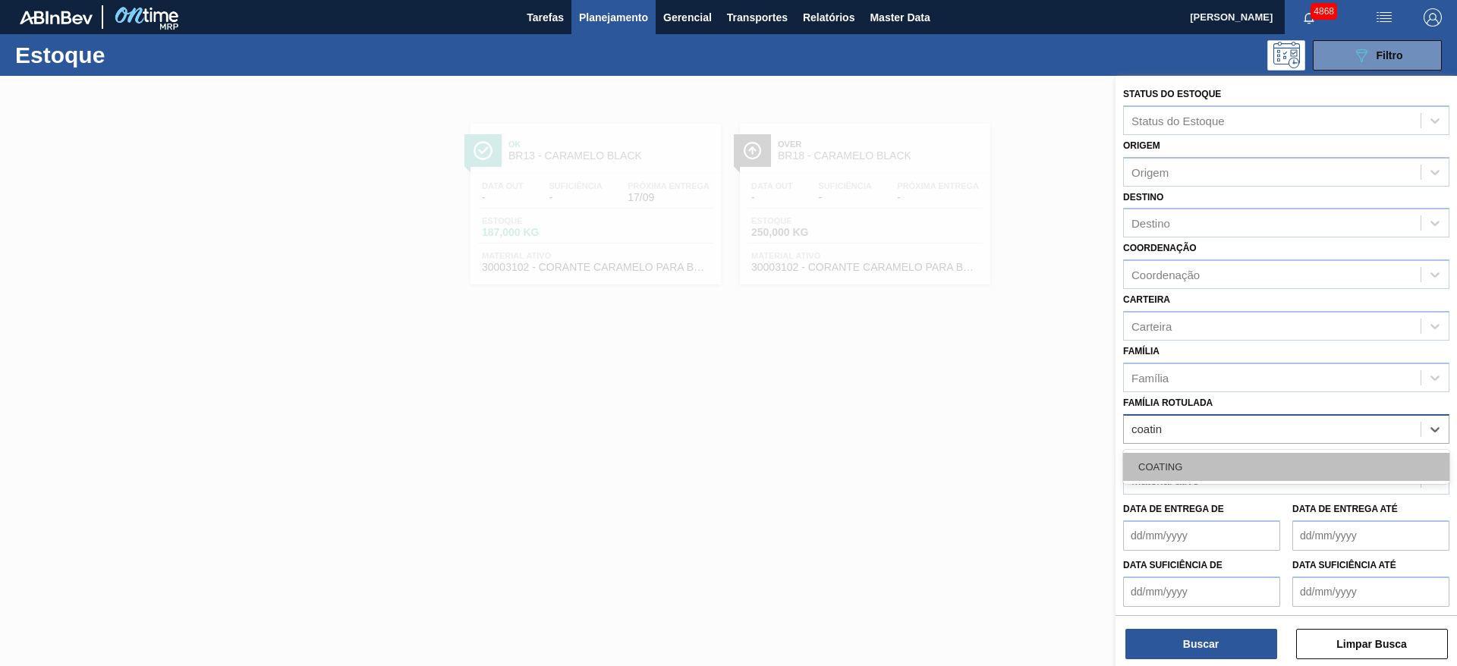
click at [1212, 477] on div "COATING" at bounding box center [1286, 467] width 326 height 28
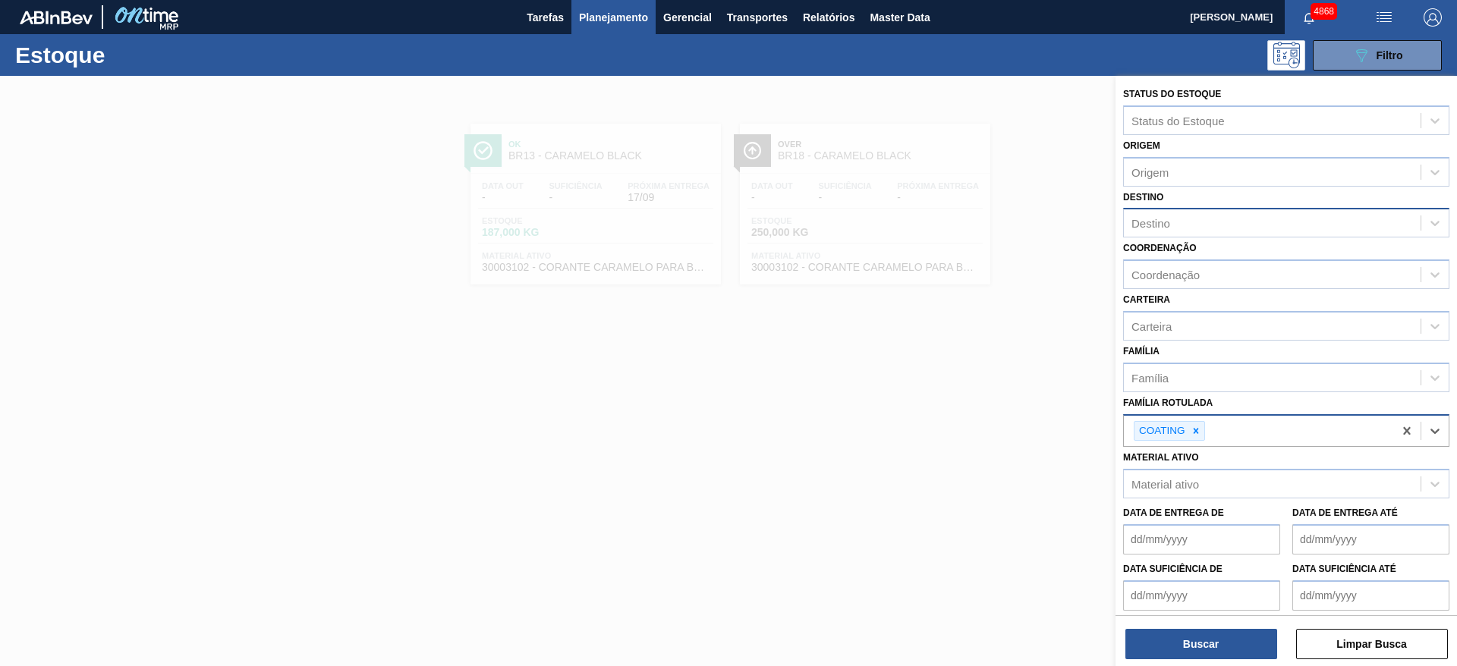
click at [1196, 229] on div "Destino" at bounding box center [1272, 223] width 297 height 22
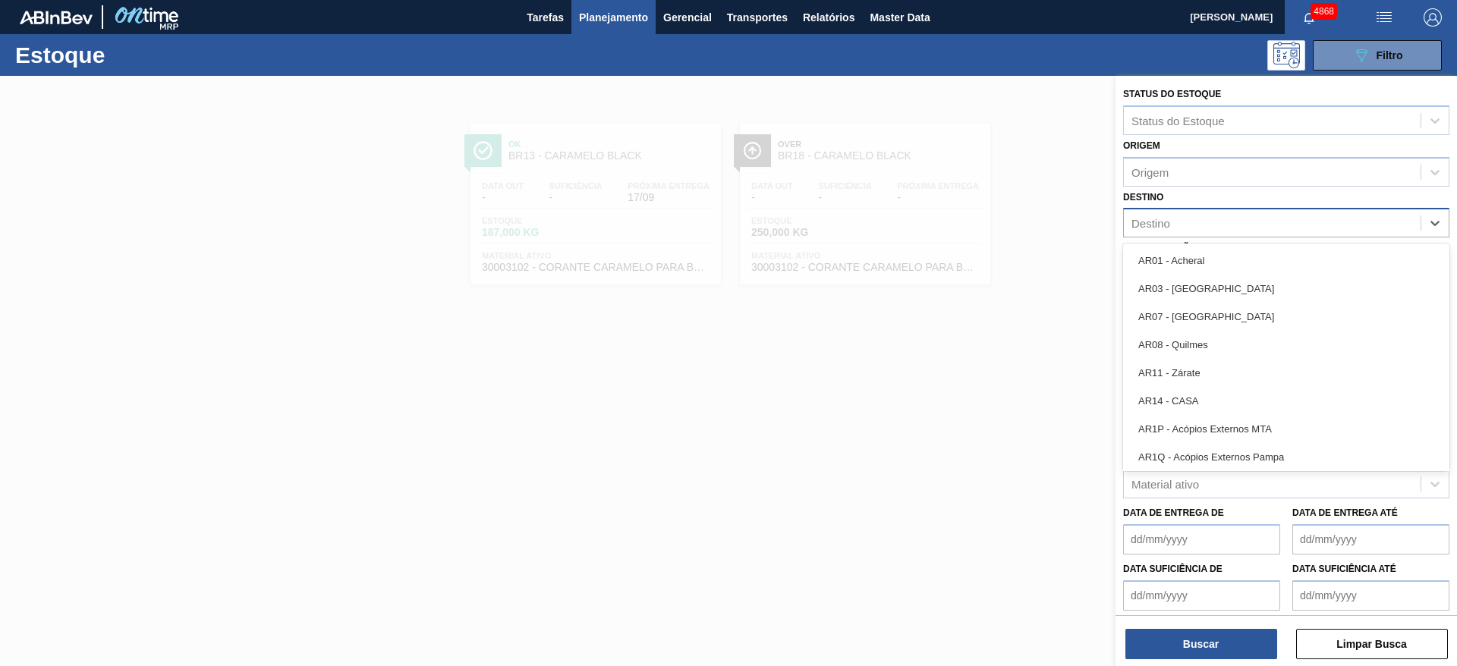
type input "18"
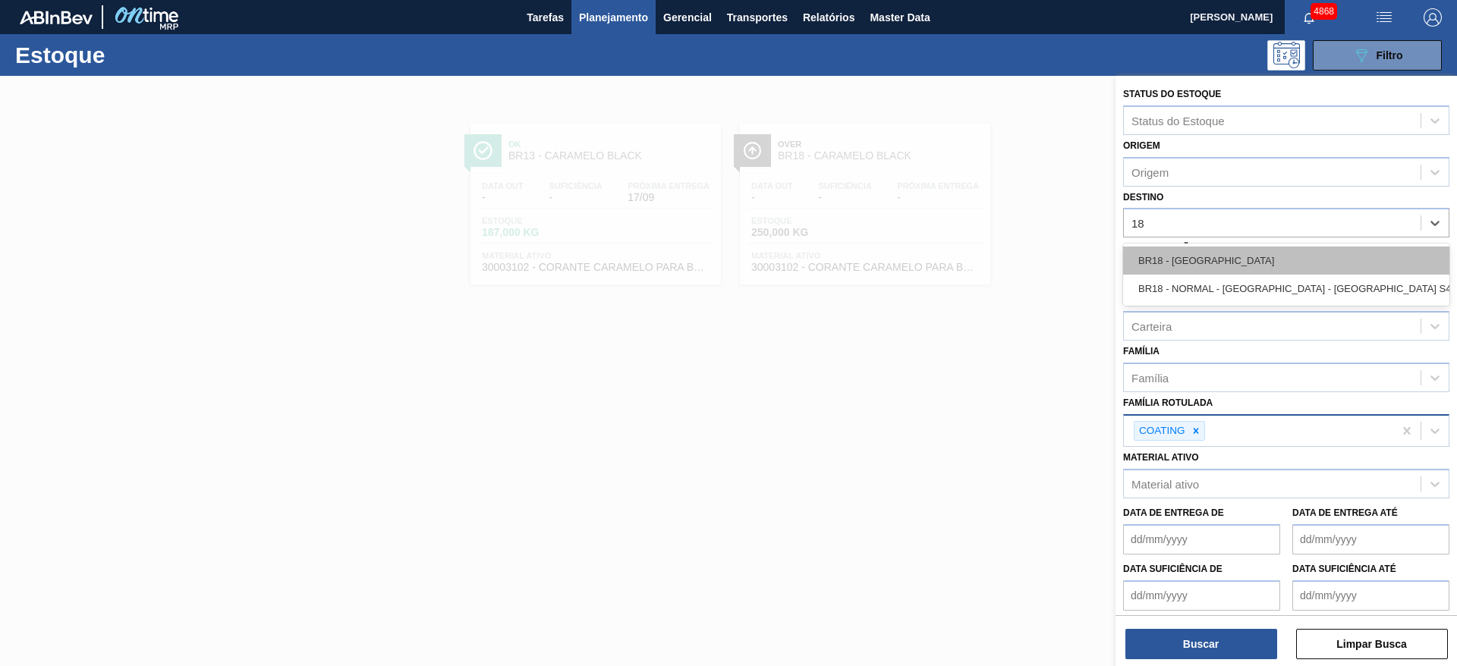
click at [1186, 249] on div "BR18 - Pernambuco" at bounding box center [1286, 261] width 326 height 28
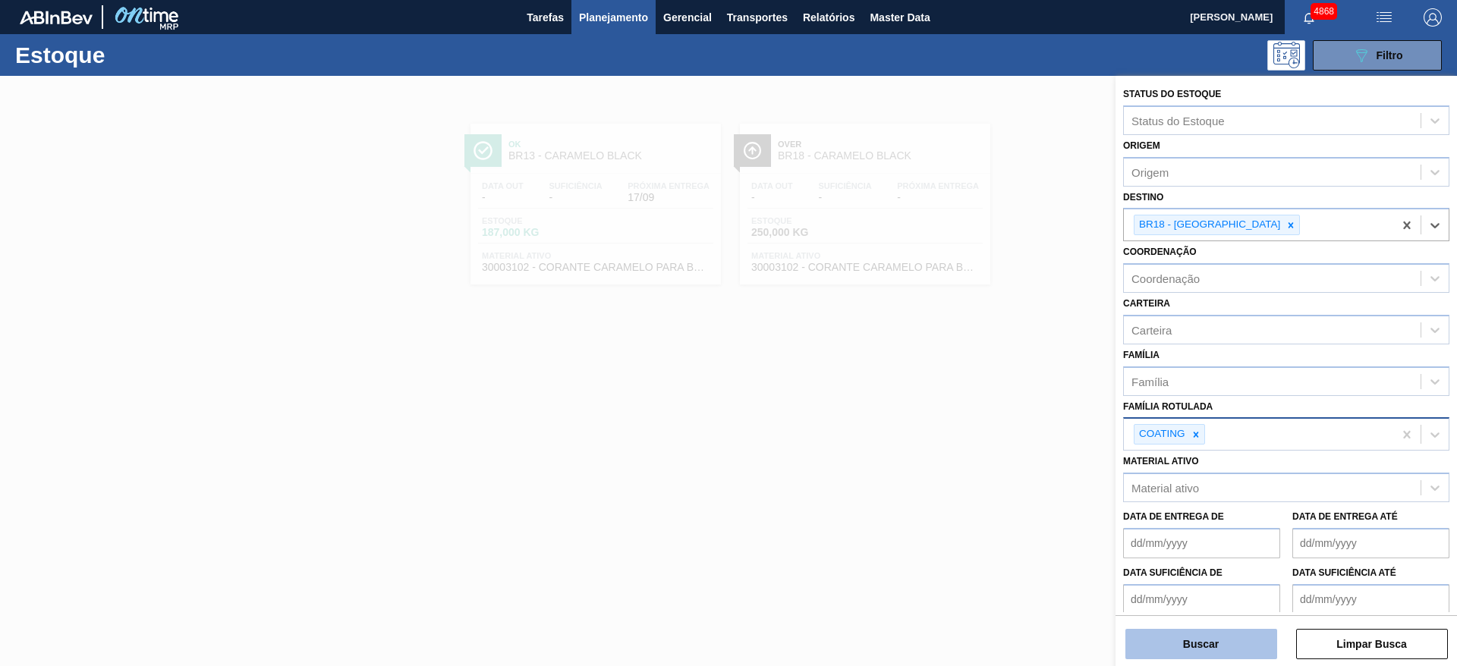
click at [1265, 634] on button "Buscar" at bounding box center [1201, 644] width 152 height 30
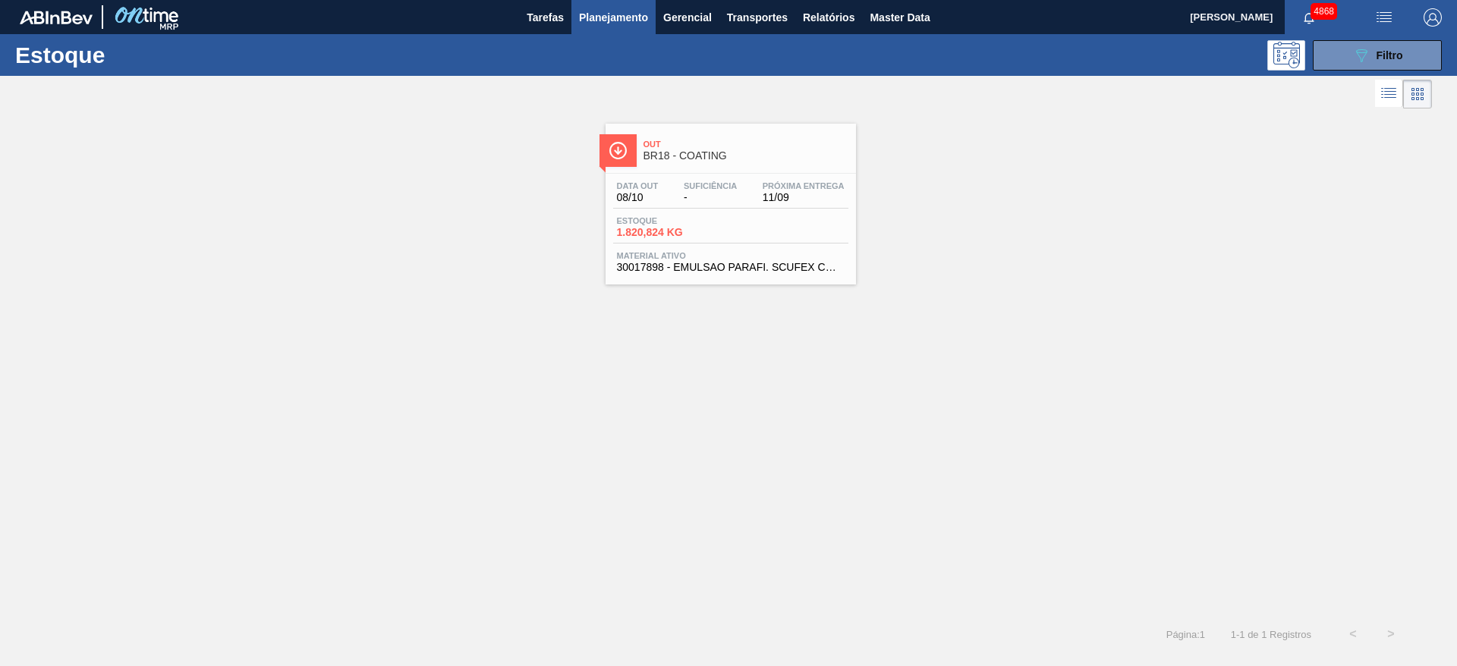
click at [789, 231] on div "Estoque 1.820,824 KG" at bounding box center [730, 229] width 235 height 27
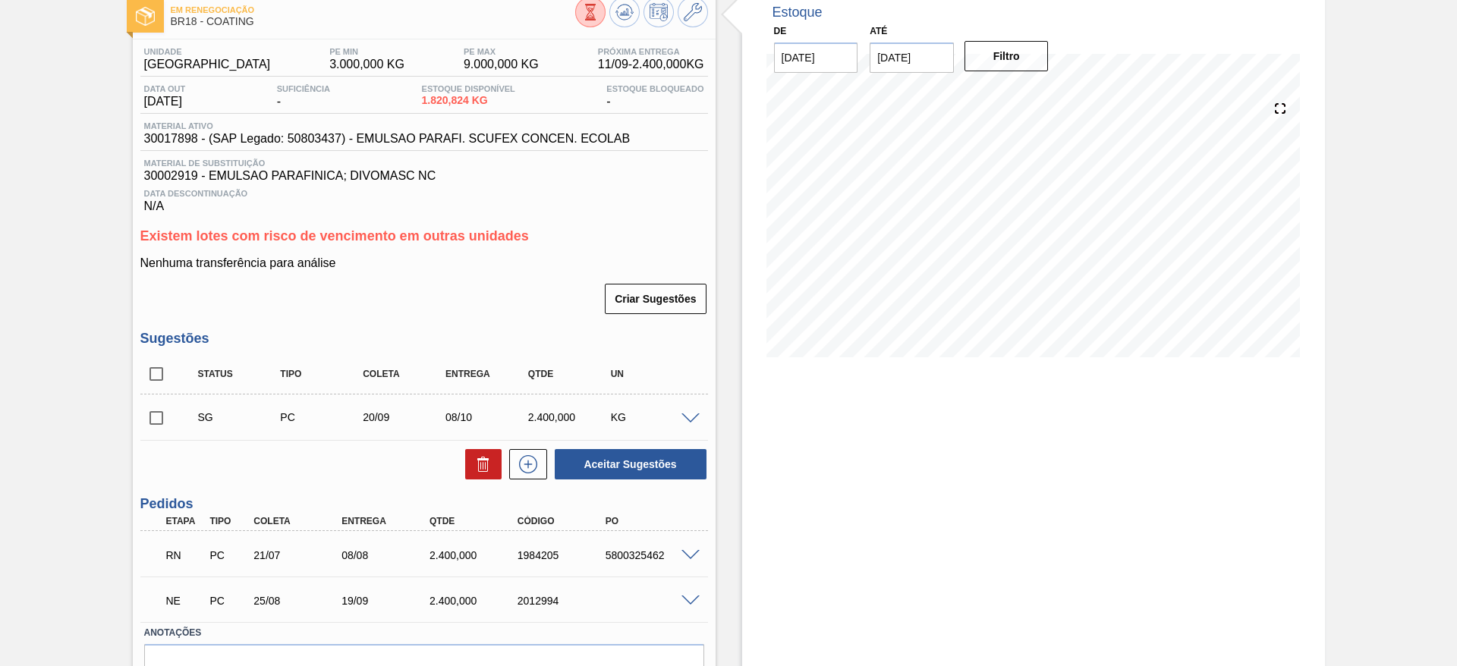
scroll to position [167, 0]
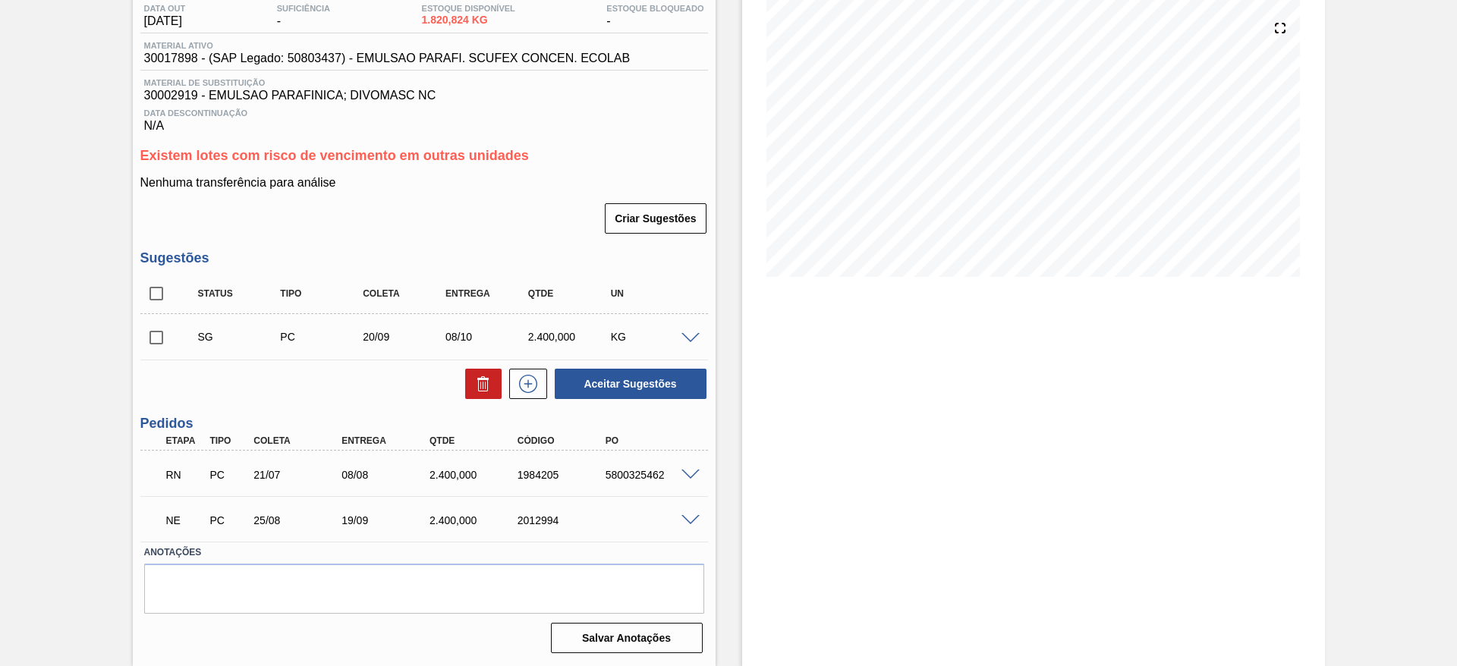
click at [689, 517] on span at bounding box center [690, 520] width 18 height 11
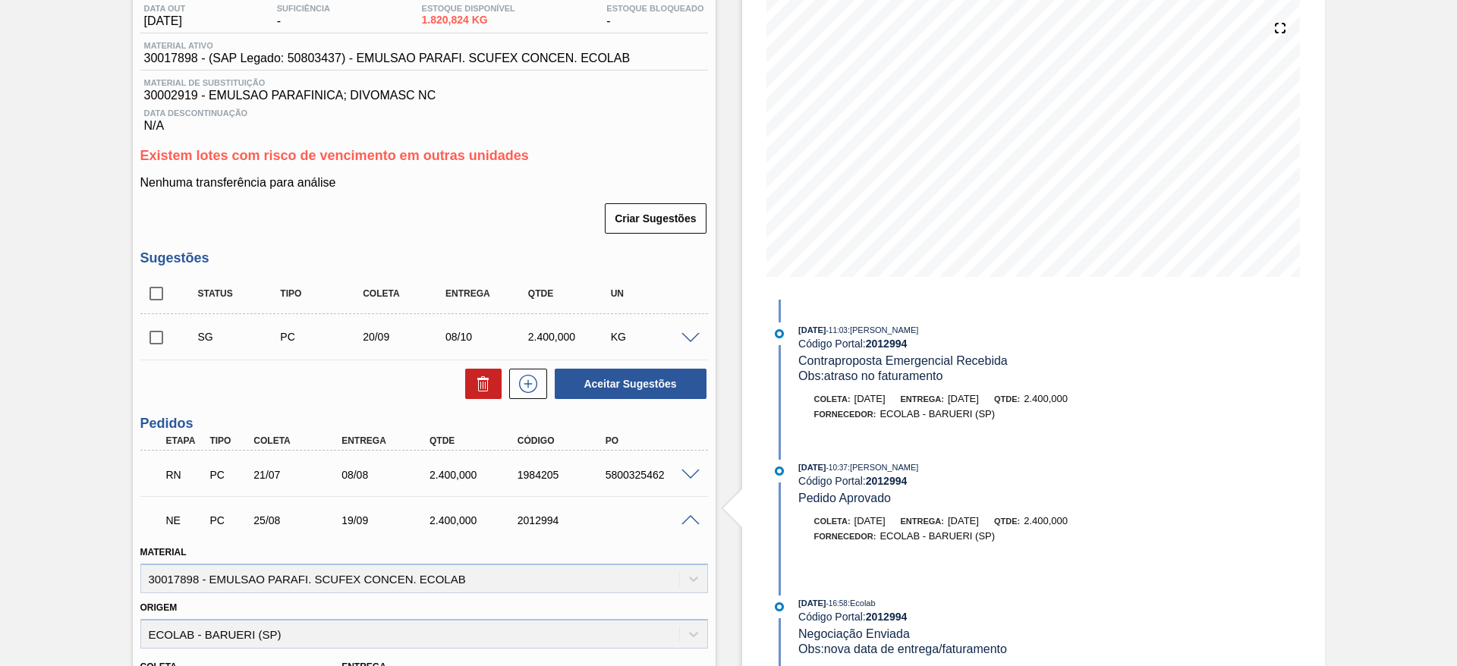
click at [695, 472] on span at bounding box center [690, 475] width 18 height 11
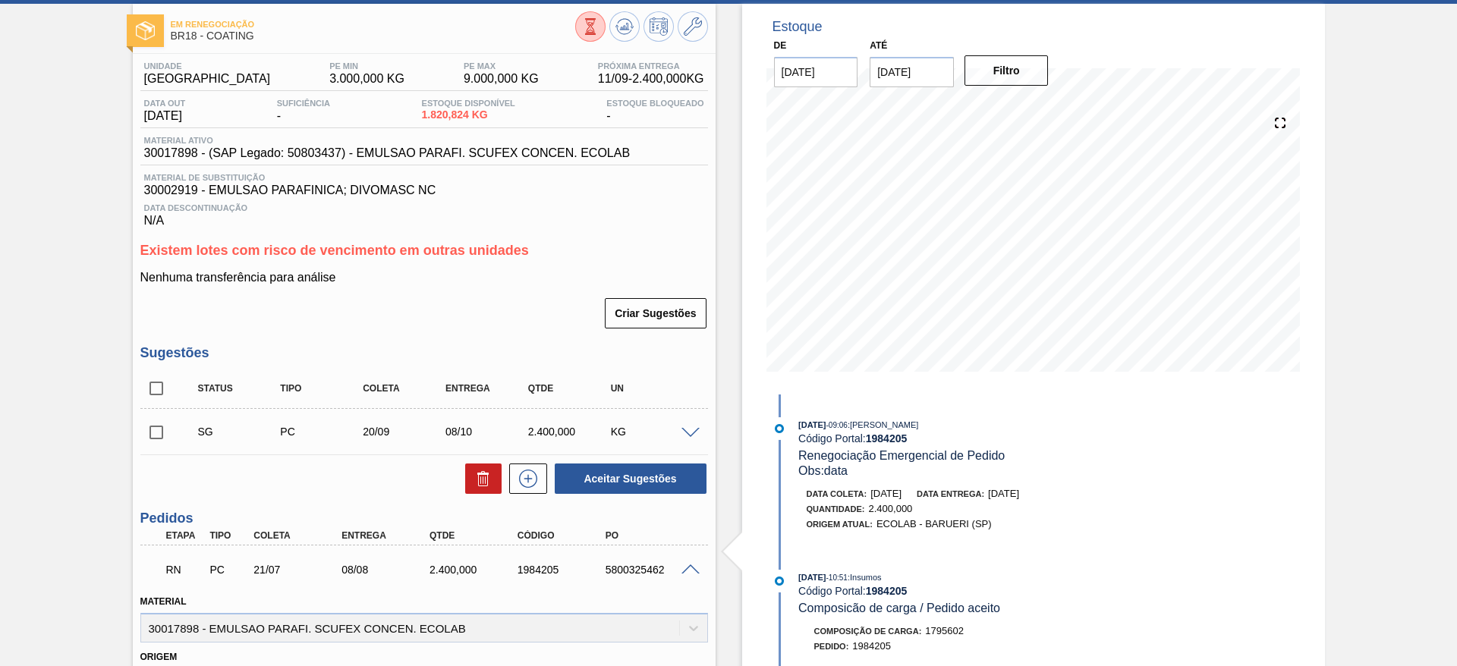
scroll to position [0, 0]
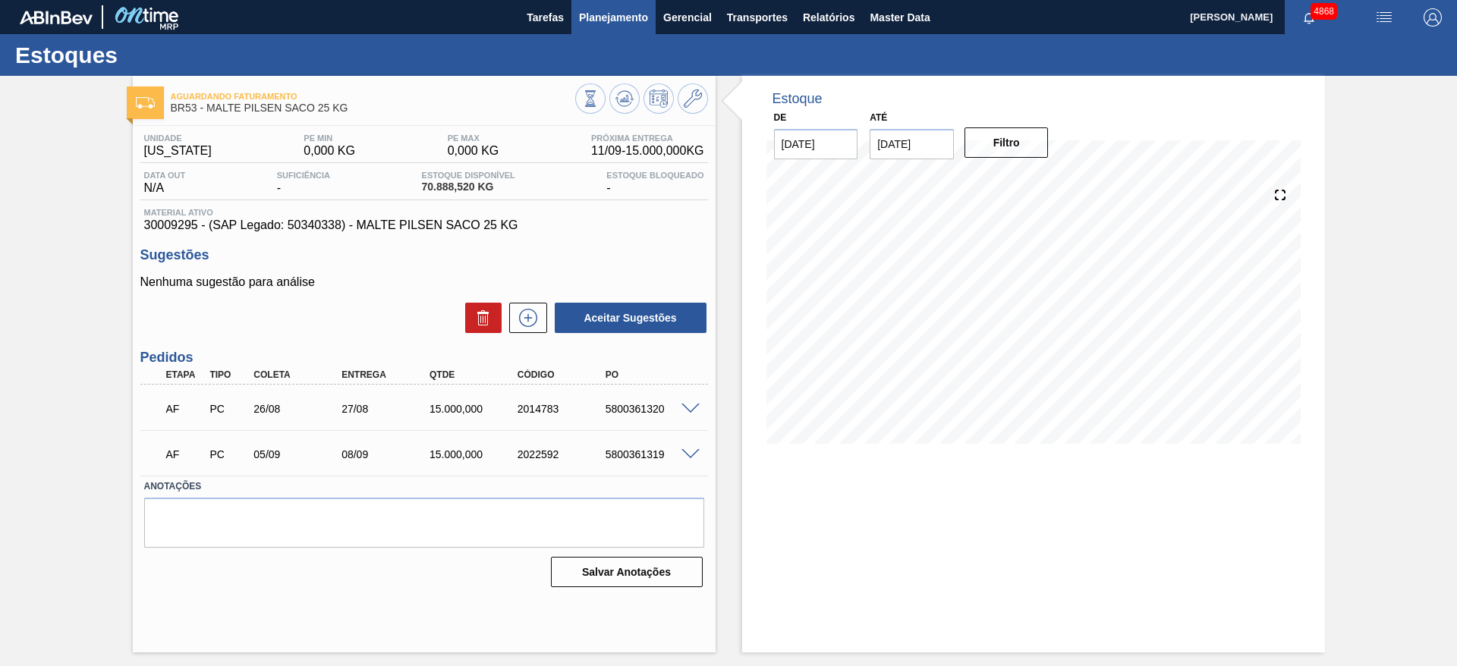
click at [647, 17] on span "Planejamento" at bounding box center [613, 17] width 69 height 18
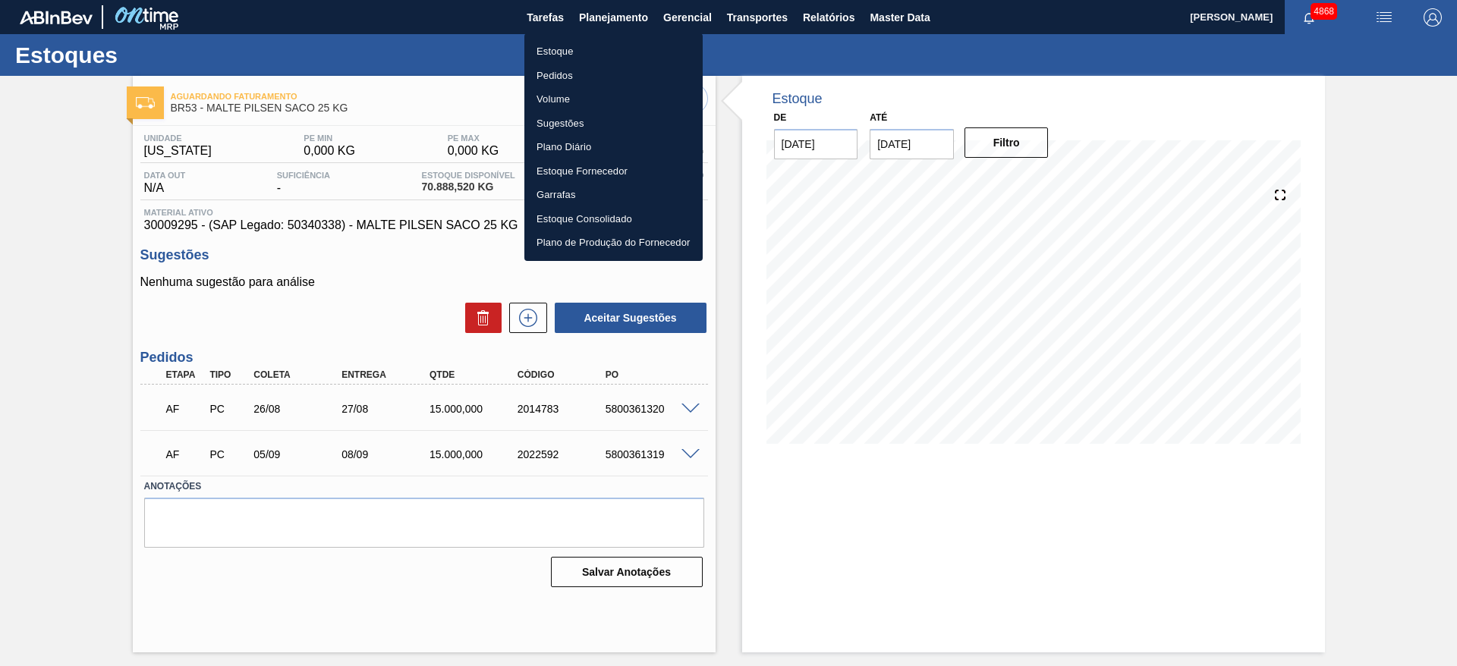
click at [612, 46] on li "Estoque" at bounding box center [613, 51] width 178 height 24
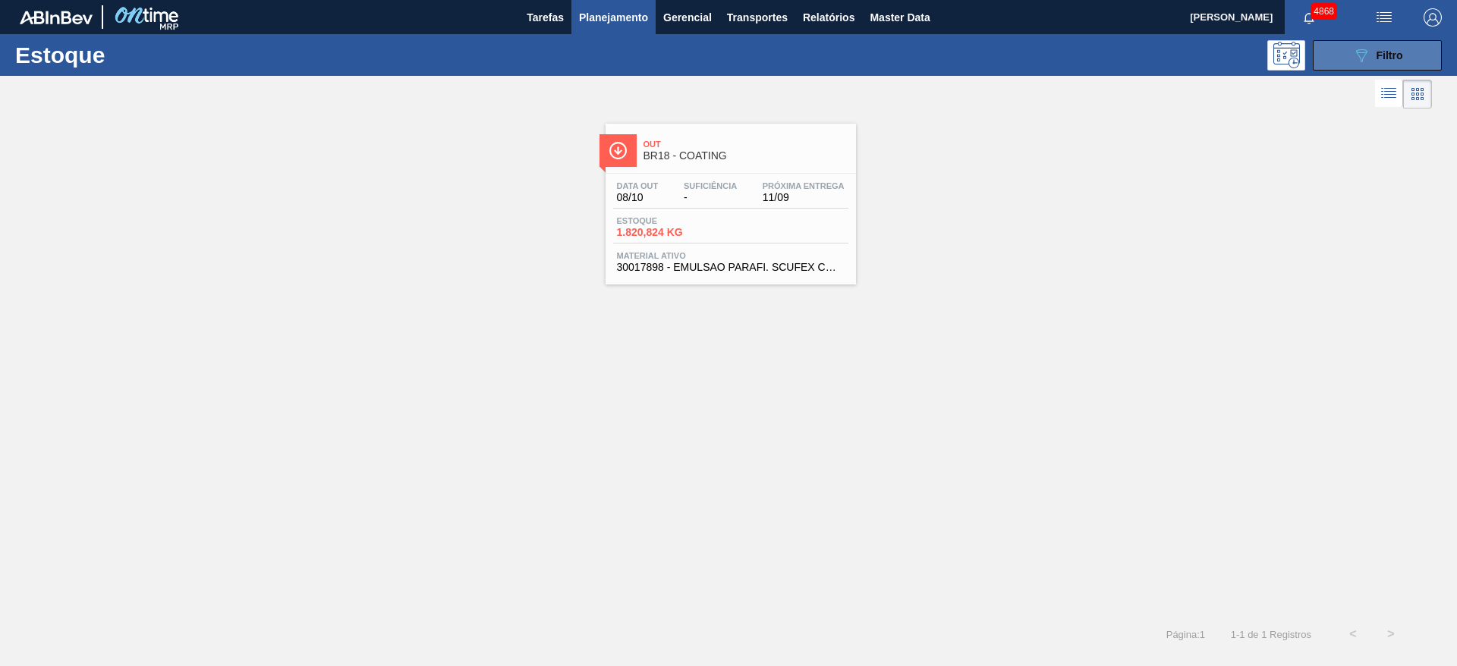
click at [1404, 46] on button "089F7B8B-B2A5-4AFE-B5C0-19BA573D28AC Filtro" at bounding box center [1376, 55] width 129 height 30
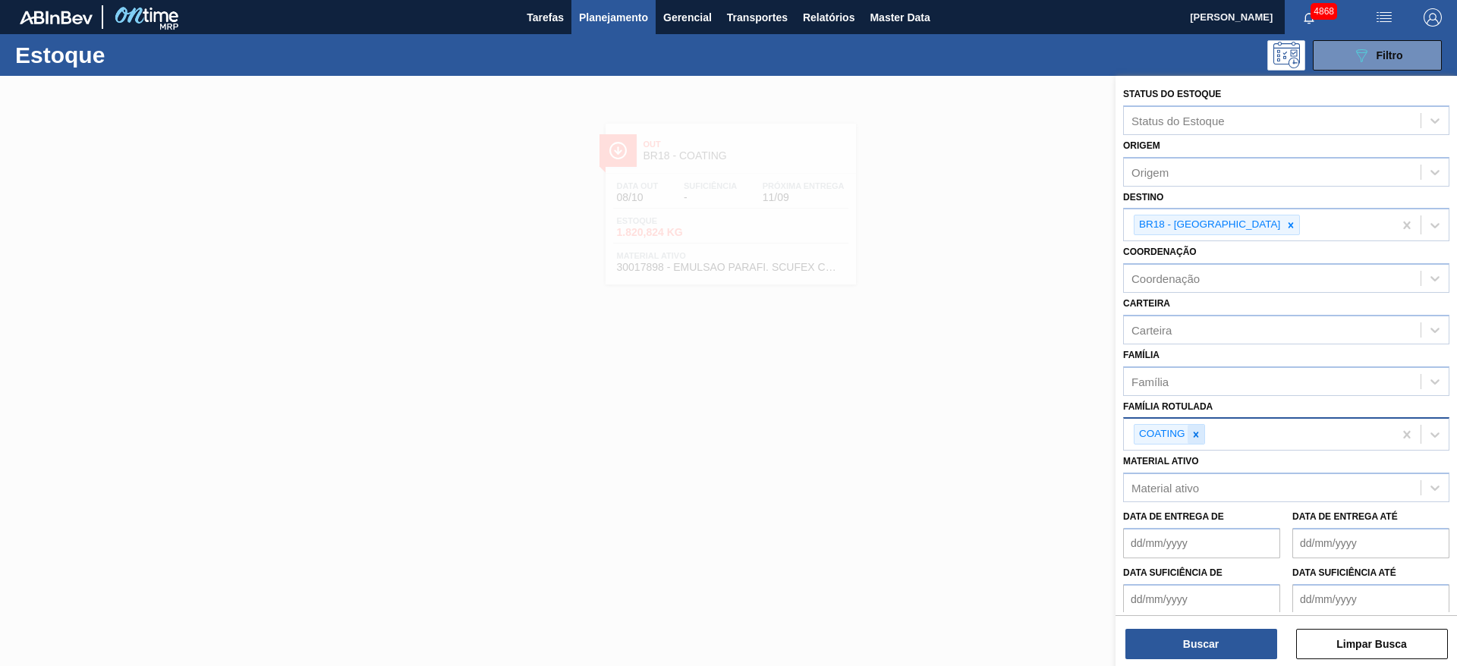
click at [1192, 430] on icon at bounding box center [1195, 434] width 11 height 11
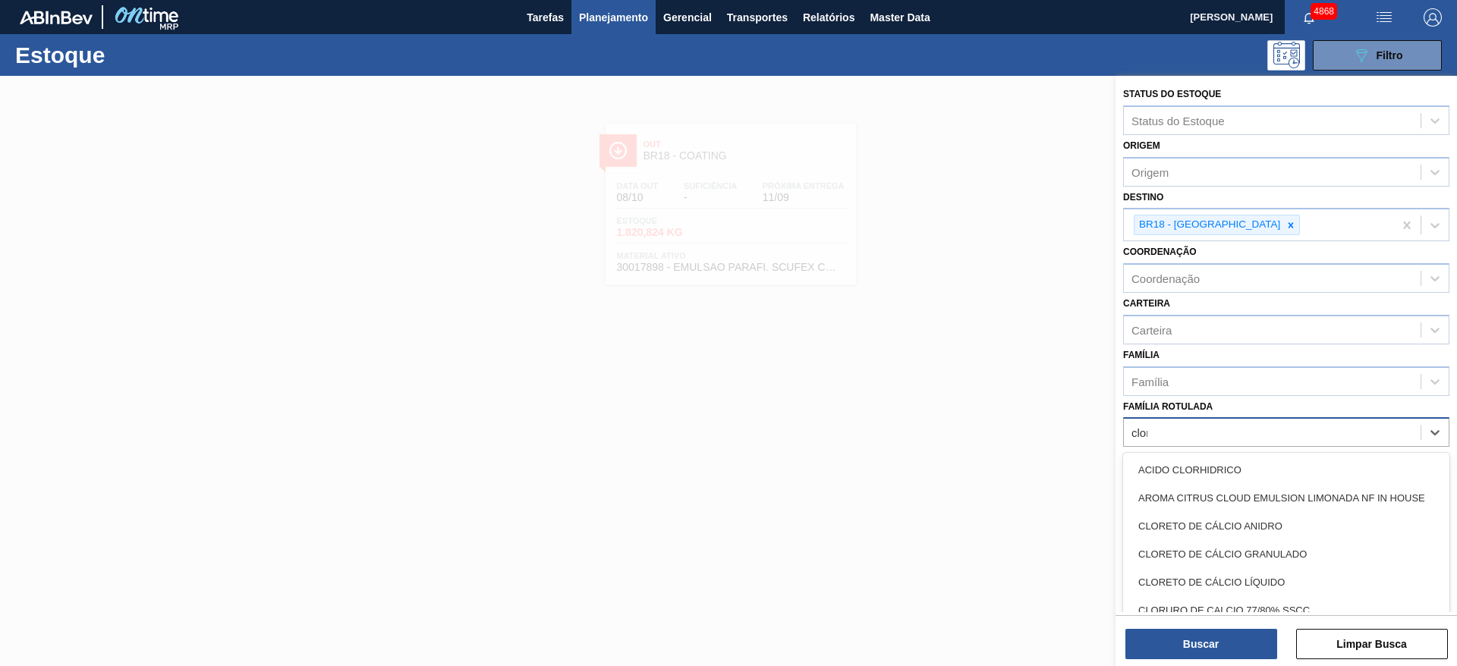
type Rotulada "clore"
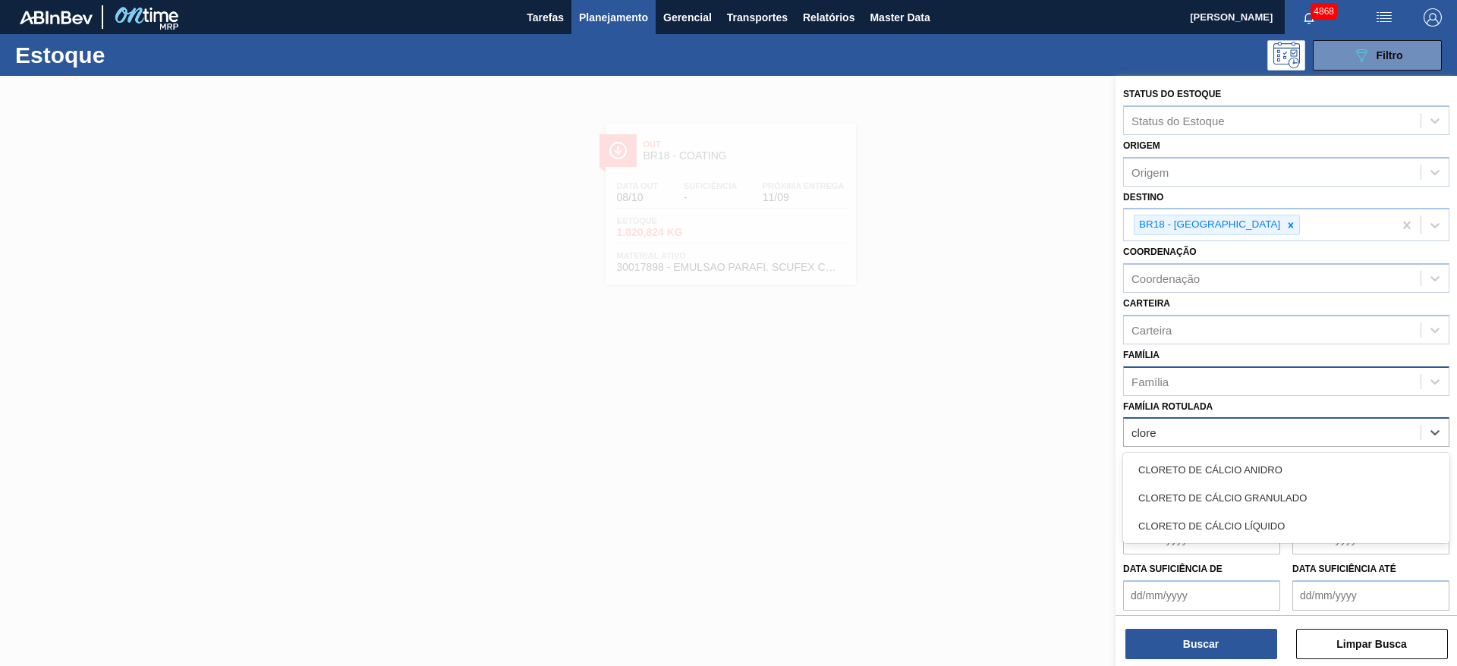
drag, startPoint x: 1231, startPoint y: 528, endPoint x: 1189, endPoint y: 393, distance: 141.6
click at [1232, 528] on div "CLORETO DE CÁLCIO LÍQUIDO" at bounding box center [1286, 526] width 326 height 28
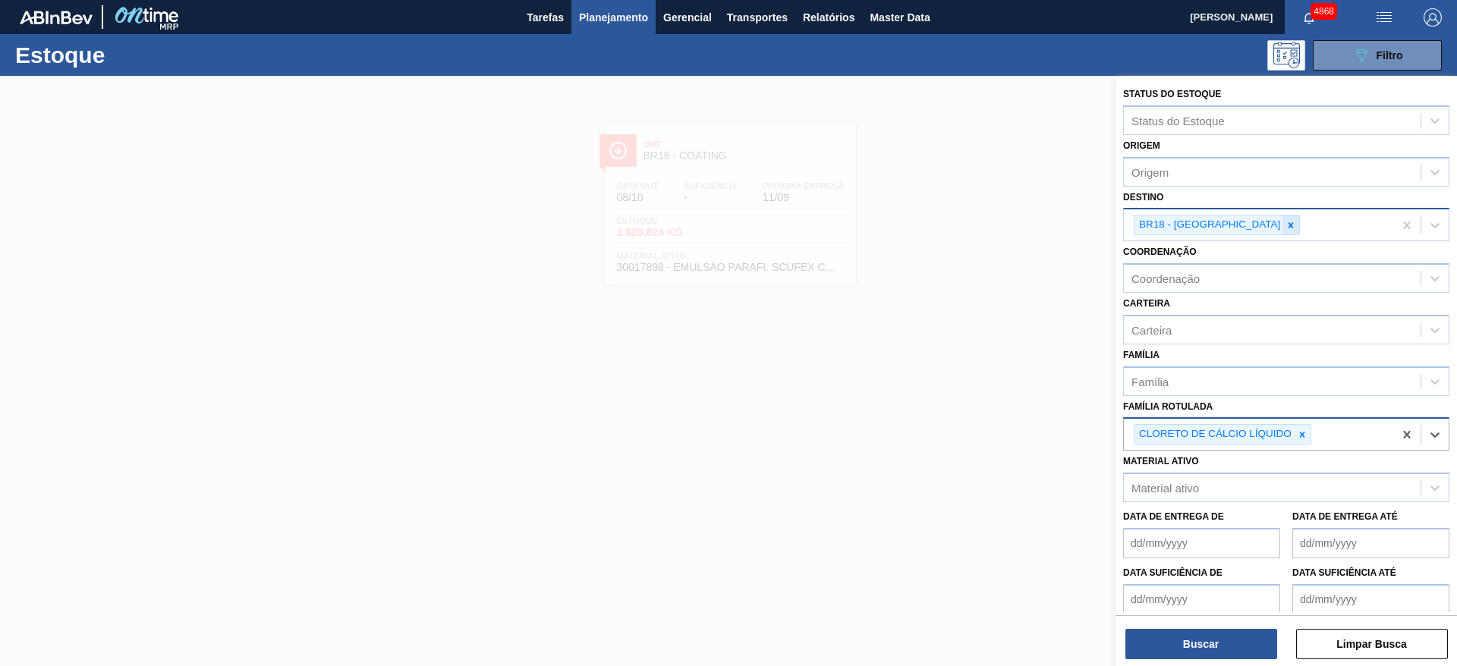
click at [1285, 228] on icon at bounding box center [1290, 225] width 11 height 11
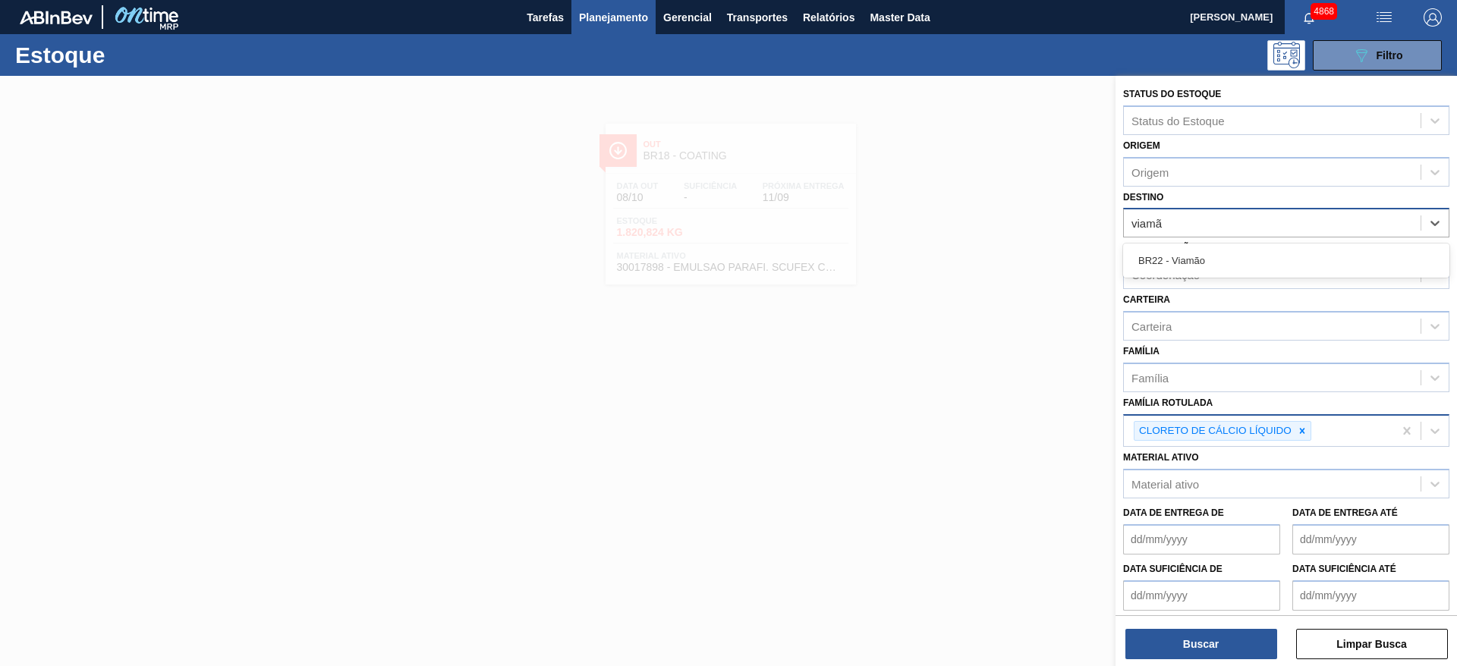
type input "viamão"
click at [1234, 256] on div "BR22 - Viamão" at bounding box center [1286, 261] width 326 height 28
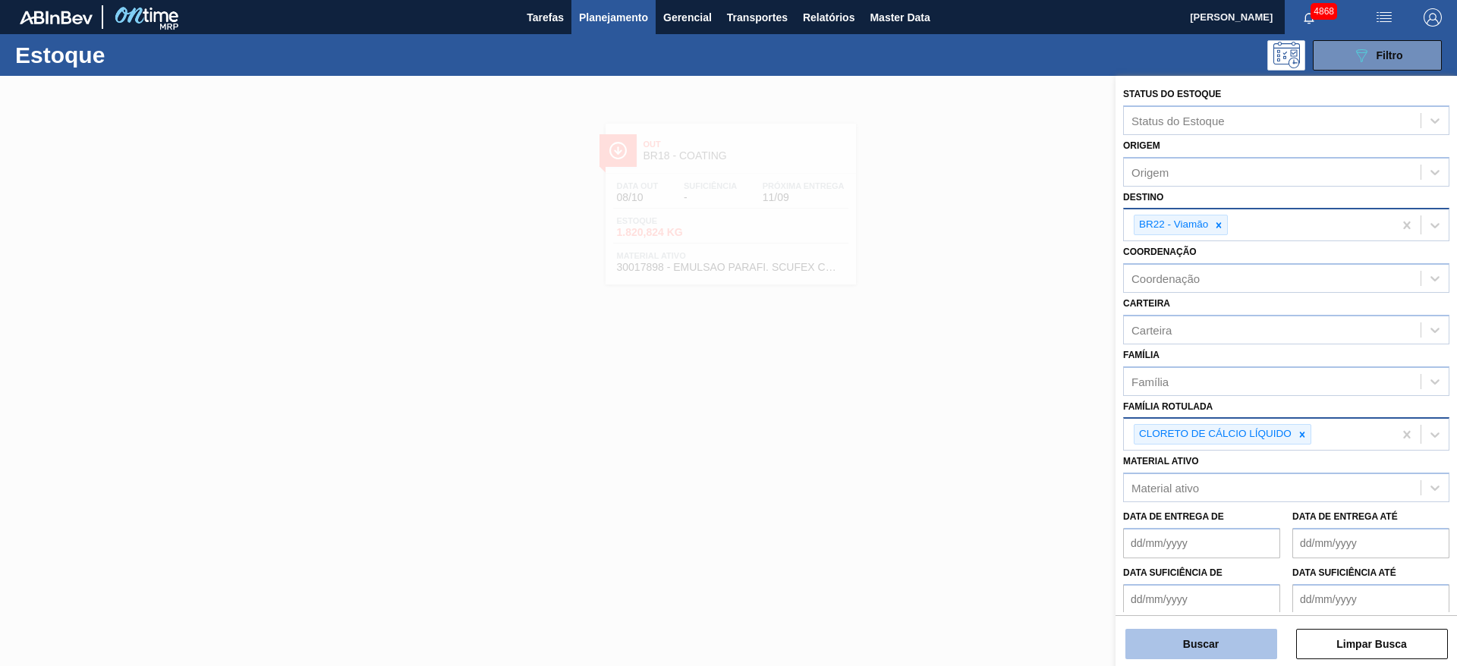
click at [1177, 654] on button "Buscar" at bounding box center [1201, 644] width 152 height 30
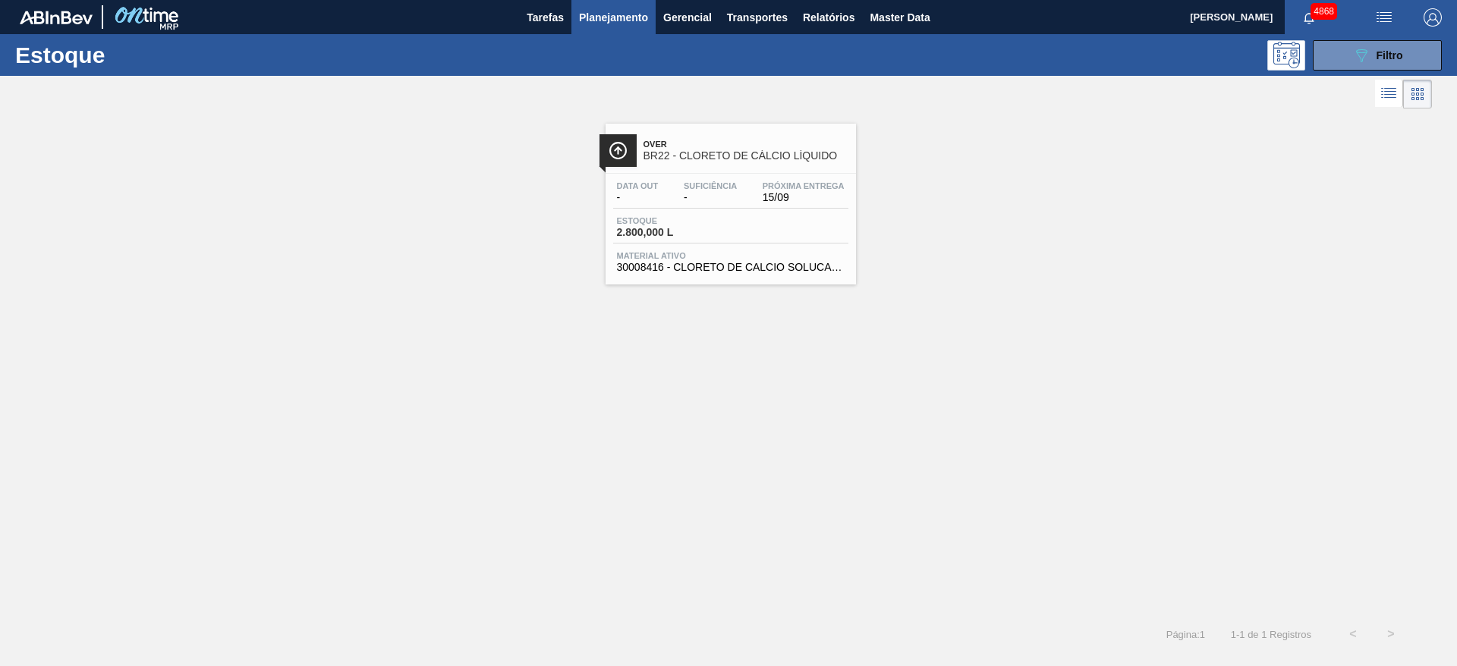
click at [753, 251] on span "Material ativo" at bounding box center [731, 255] width 228 height 9
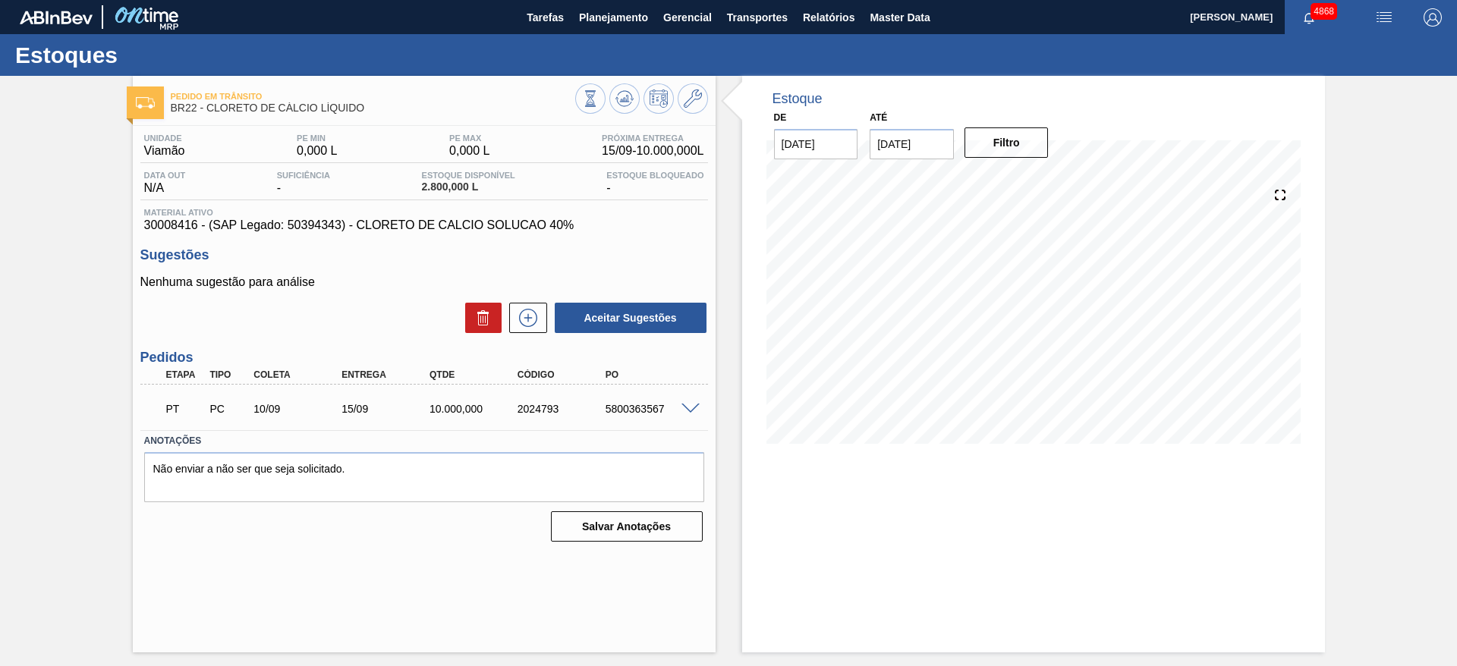
click at [689, 404] on span at bounding box center [690, 409] width 18 height 11
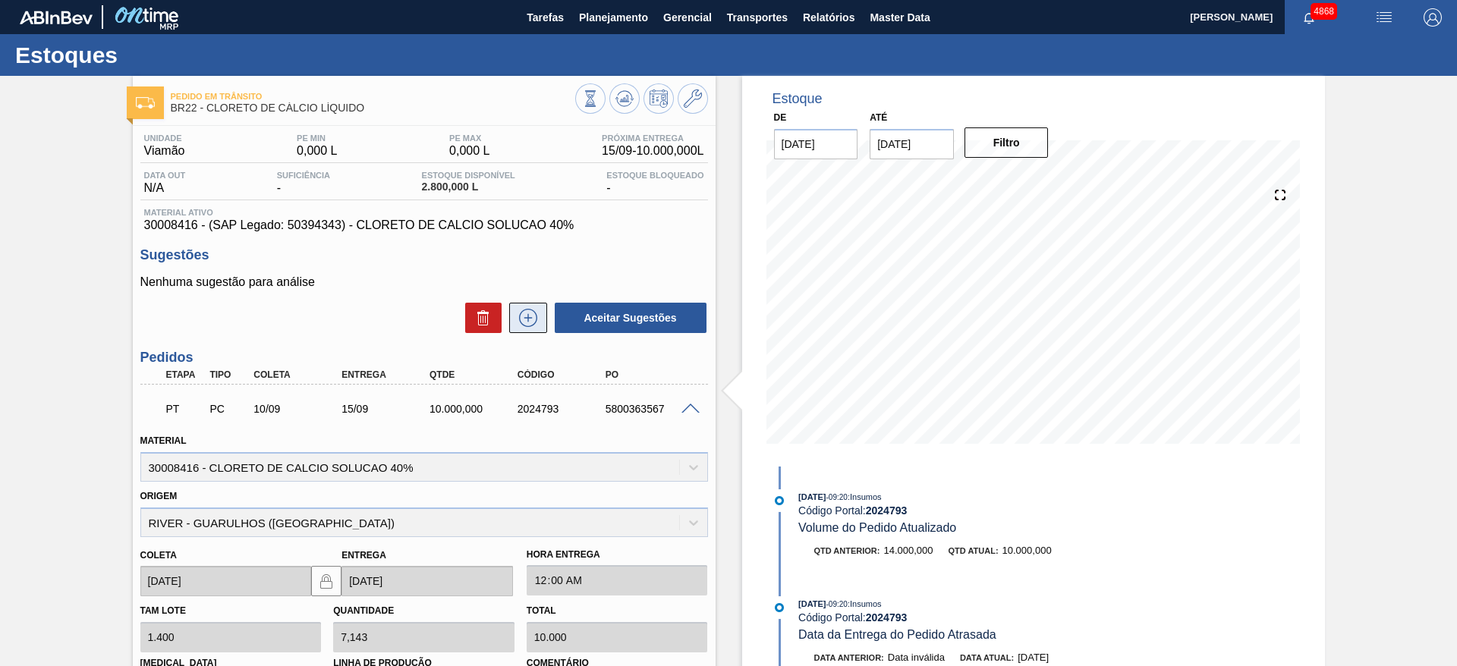
click at [535, 327] on button at bounding box center [528, 318] width 38 height 30
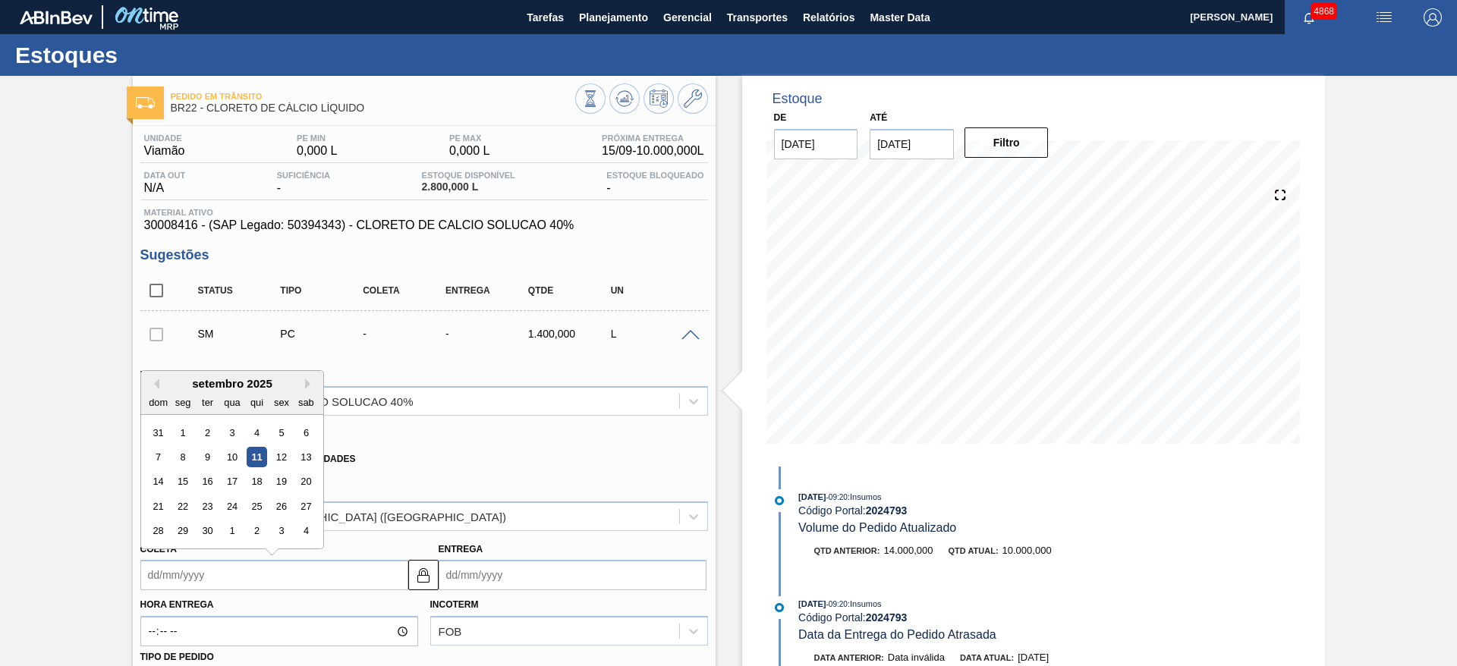
click at [281, 577] on input "Coleta" at bounding box center [274, 575] width 268 height 30
click at [183, 474] on div "15" at bounding box center [182, 482] width 20 height 20
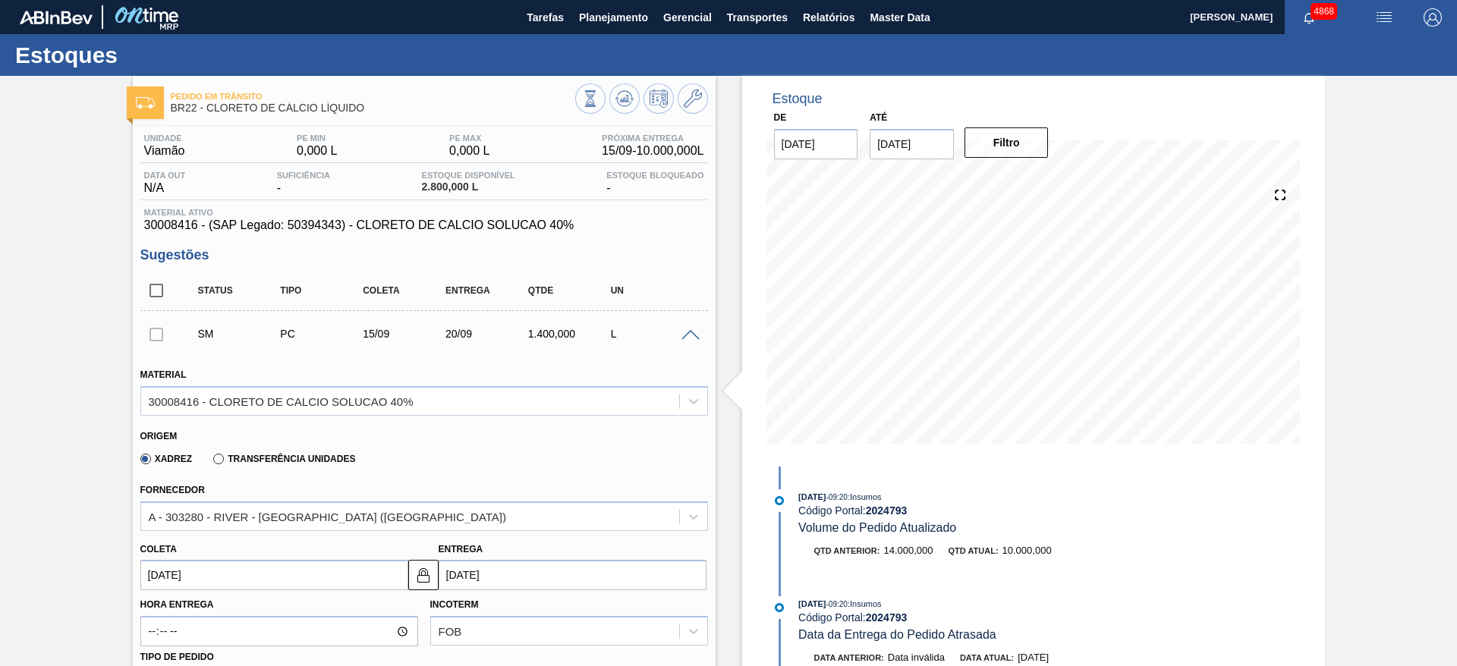
type input "15/09/2025"
click at [420, 578] on img at bounding box center [423, 575] width 18 height 18
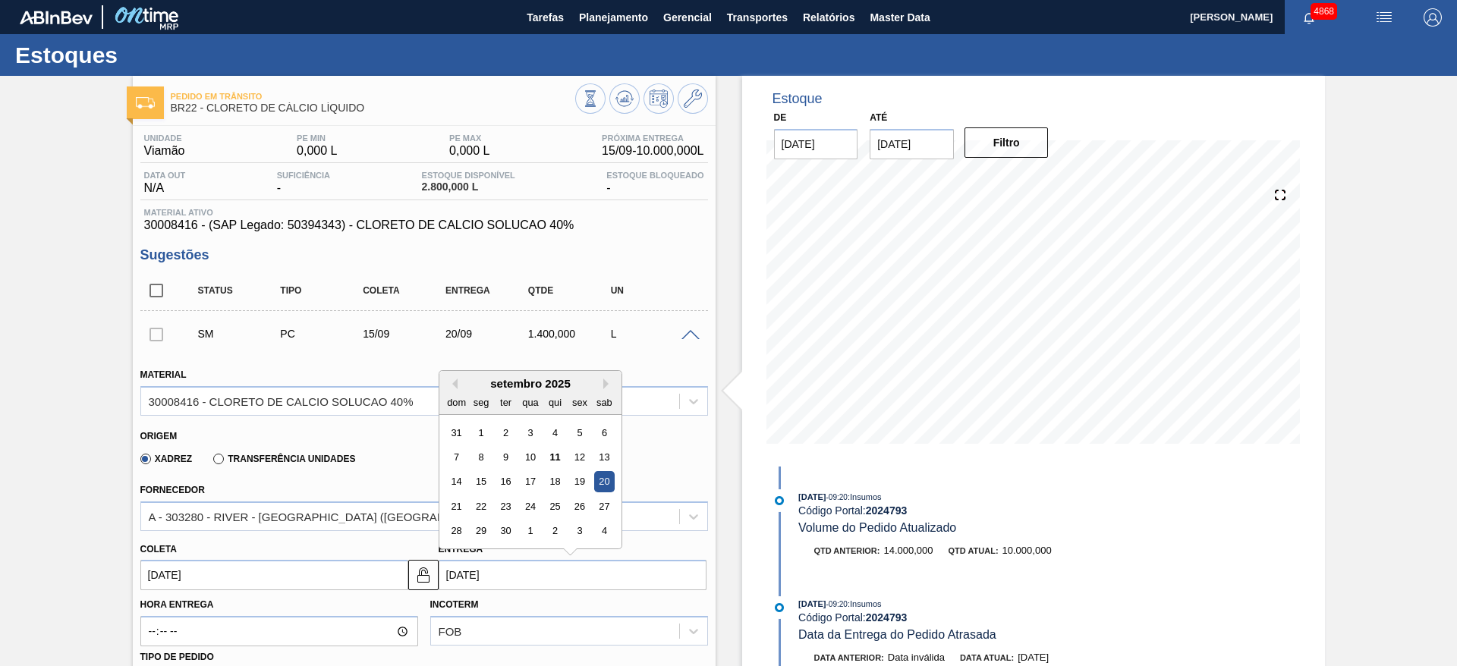
click at [457, 581] on input "20/09/2025" at bounding box center [572, 575] width 268 height 30
click at [561, 475] on div "18" at bounding box center [554, 482] width 20 height 20
type input "18/09/2025"
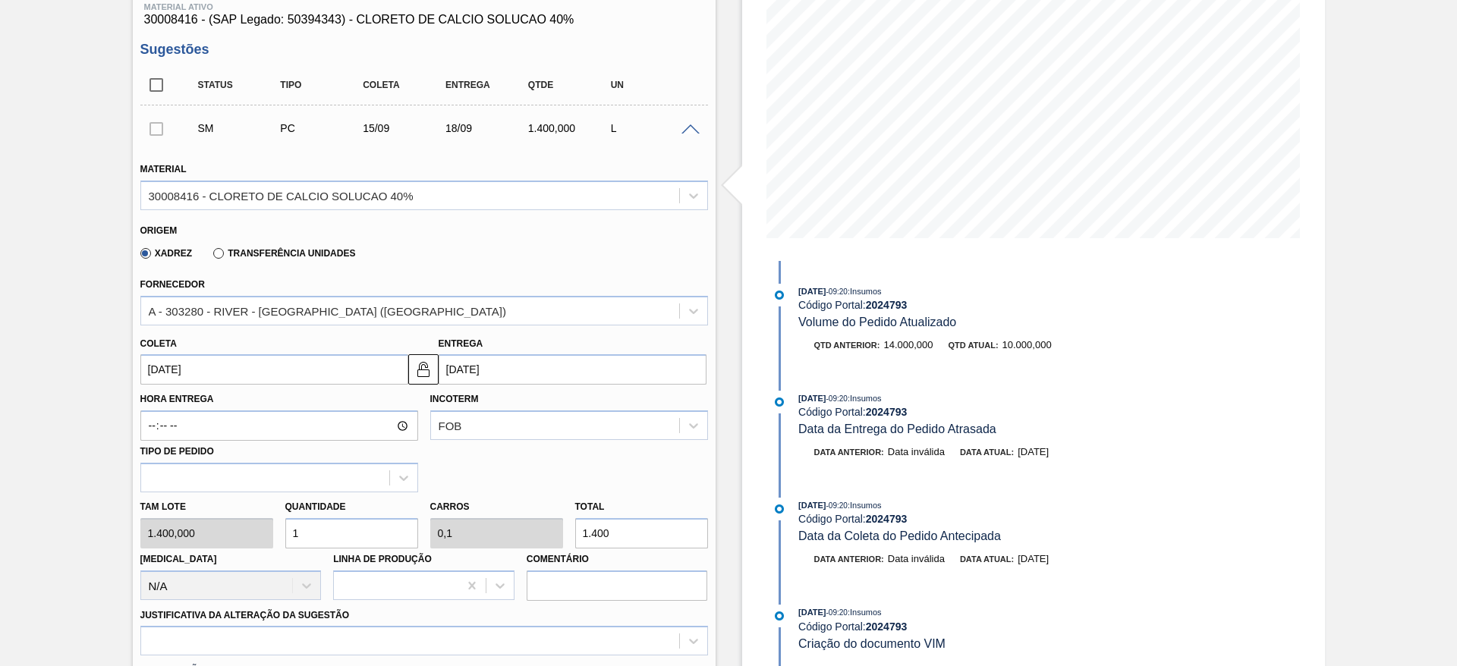
scroll to position [228, 0]
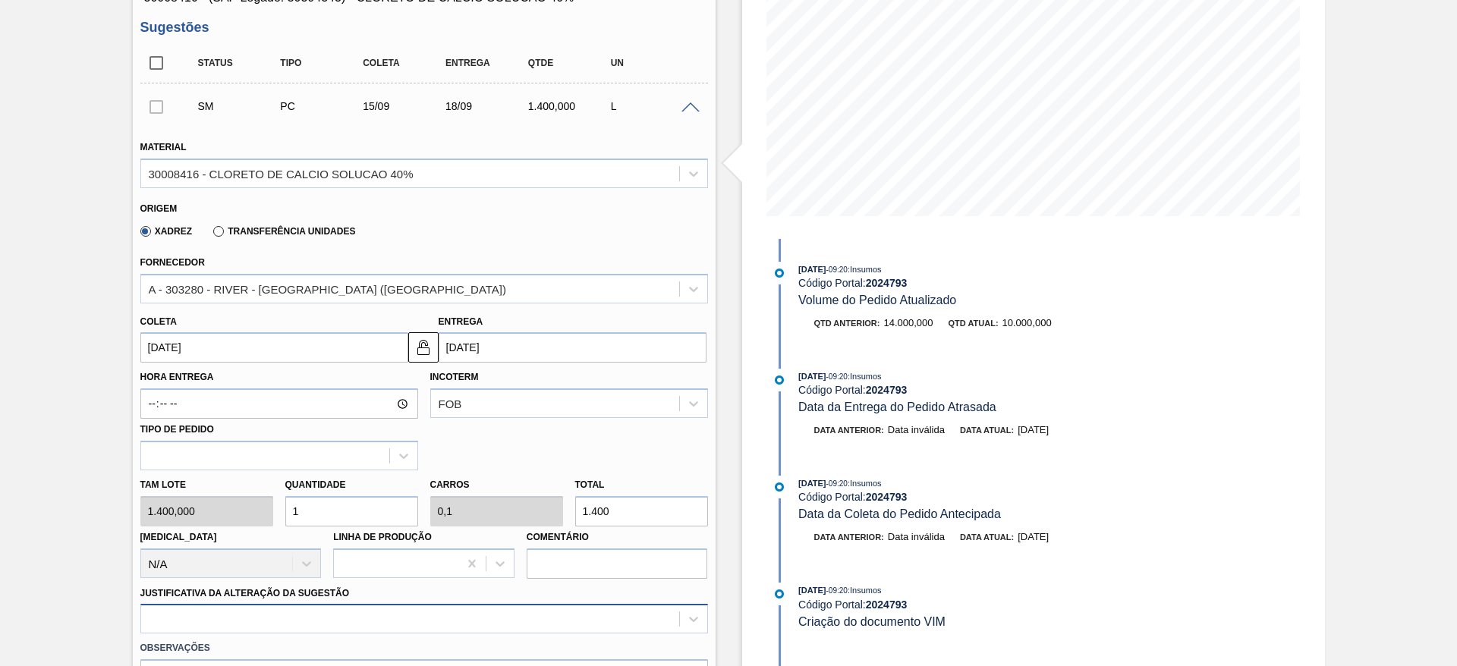
click at [290, 621] on div at bounding box center [423, 619] width 567 height 30
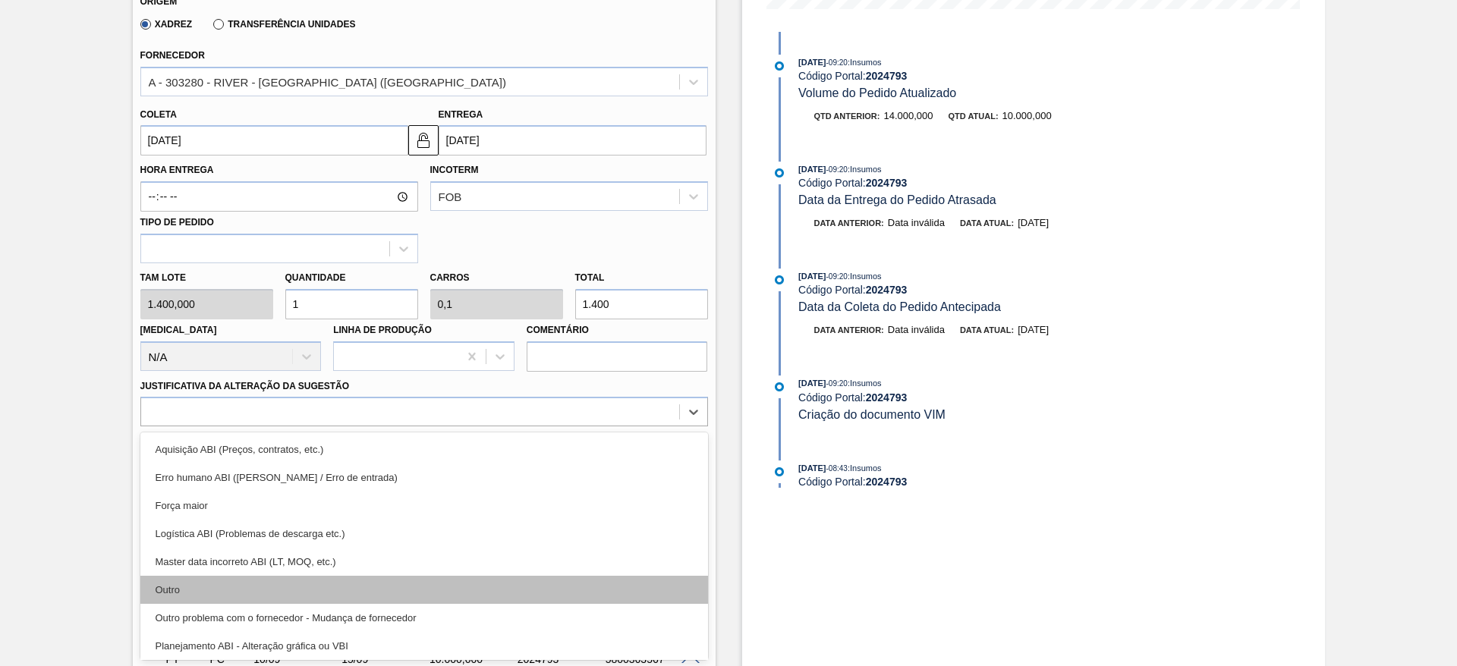
click at [264, 593] on div "Outro" at bounding box center [423, 590] width 567 height 28
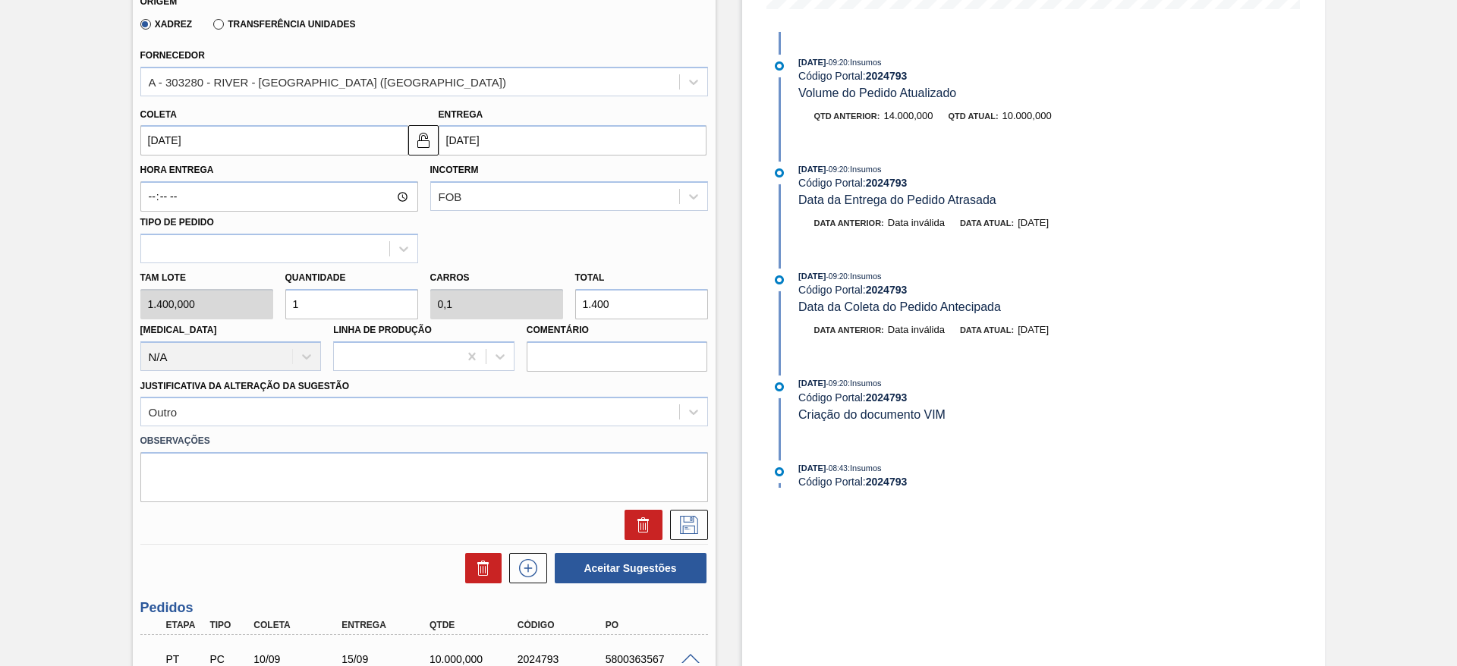
drag, startPoint x: 615, startPoint y: 303, endPoint x: 604, endPoint y: 302, distance: 11.4
click at [604, 302] on input "1.400" at bounding box center [641, 304] width 133 height 30
drag, startPoint x: 307, startPoint y: 297, endPoint x: 275, endPoint y: 299, distance: 32.7
click at [275, 299] on div "Tam lote 1.400,000 Quantidade 1 Carros 0,1 Total 1.400 Doca N/A Linha de Produç…" at bounding box center [424, 317] width 580 height 108
type input "6"
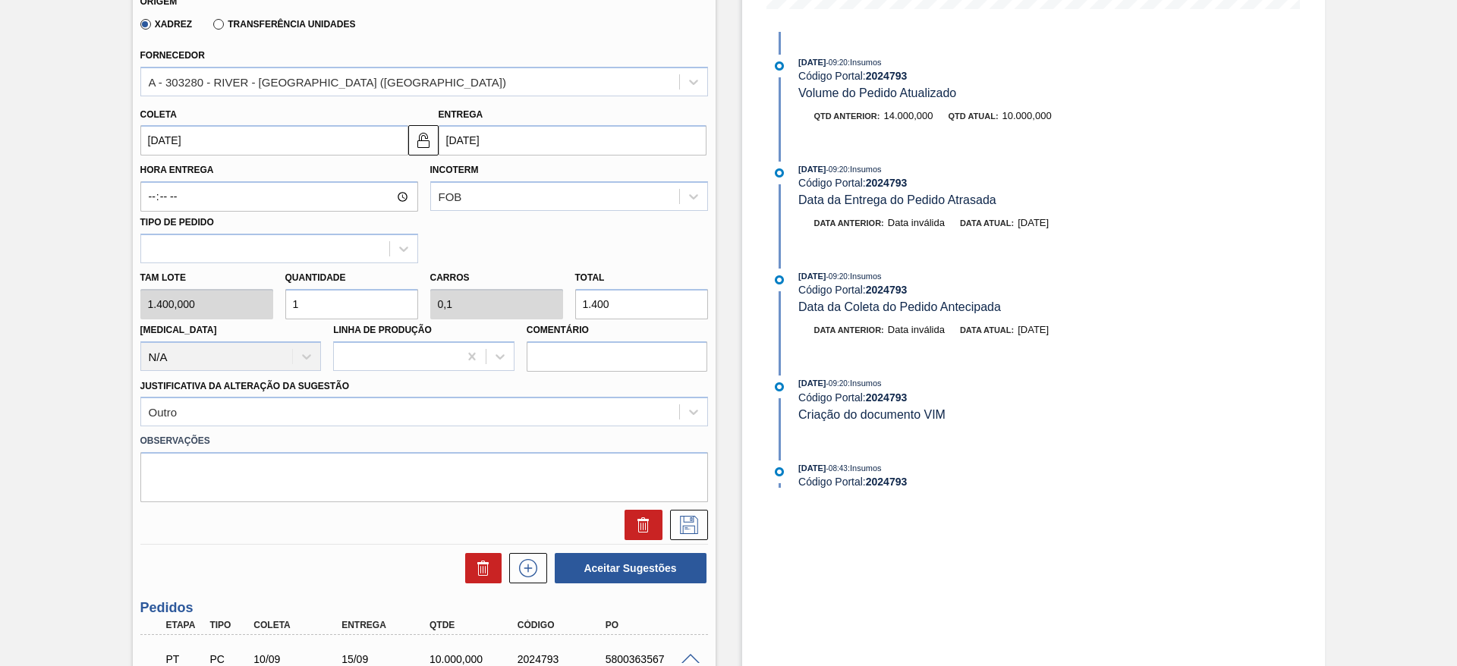
type input "0,6"
type input "8.400"
drag, startPoint x: 360, startPoint y: 294, endPoint x: 273, endPoint y: 299, distance: 86.6
click at [273, 299] on div "Tam lote 1.400,000 Quantidade 6 Carros 0,6 Total 8.400 Doca N/A Linha de Produç…" at bounding box center [424, 317] width 580 height 108
type input "9"
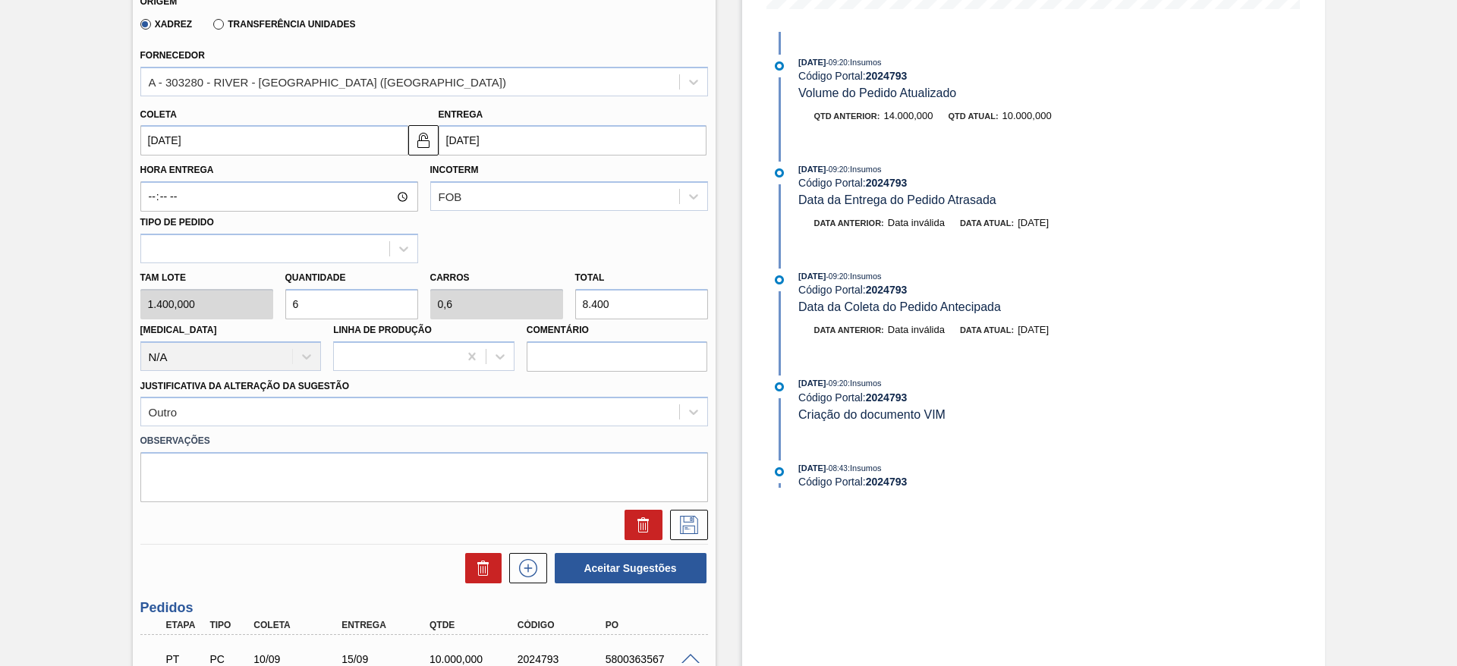
type input "0,9"
type input "12.600"
drag, startPoint x: 309, startPoint y: 303, endPoint x: 278, endPoint y: 302, distance: 30.4
click at [279, 302] on div "Quantidade 9" at bounding box center [351, 293] width 145 height 52
type input "1"
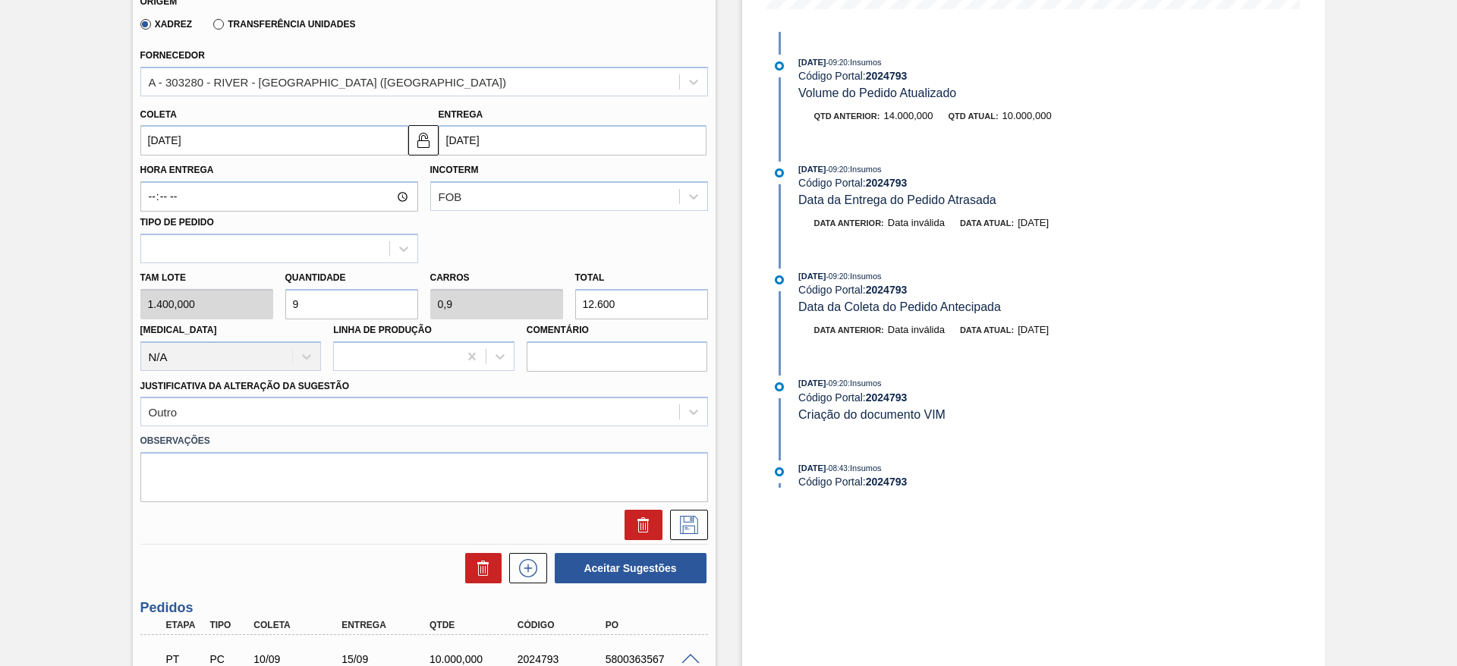
type input "0,1"
type input "1.400"
type input "11"
type input "1,1"
type input "15.400"
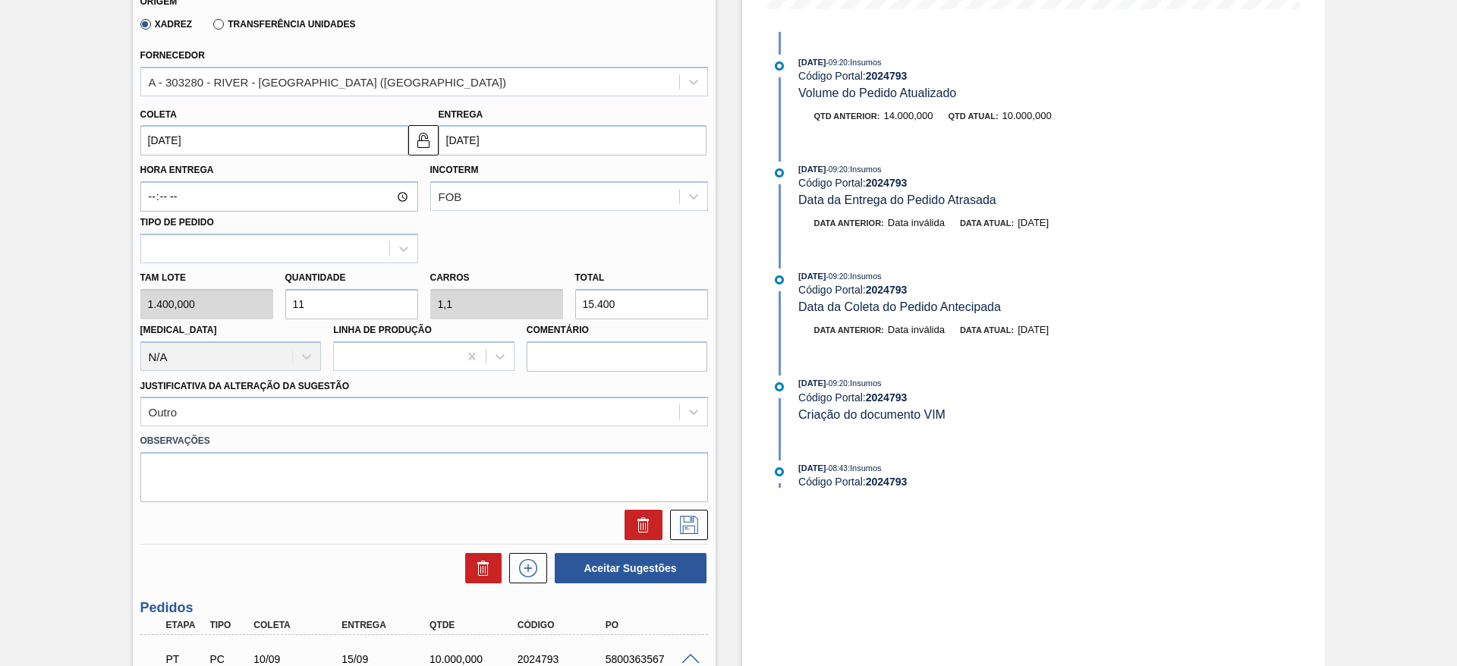
type input "1"
type input "0,1"
type input "1.400"
type input "12"
type input "1,2"
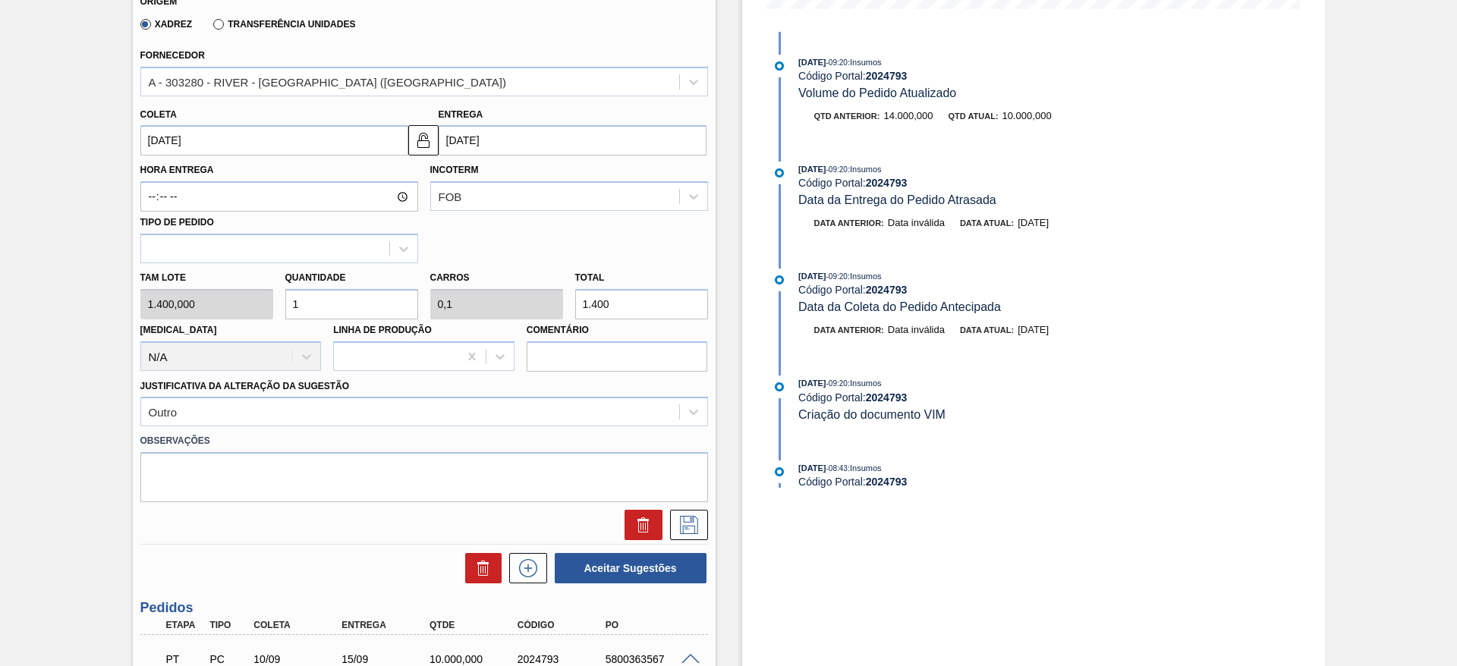
type input "16.800"
type input "12"
click at [702, 525] on button at bounding box center [689, 525] width 38 height 30
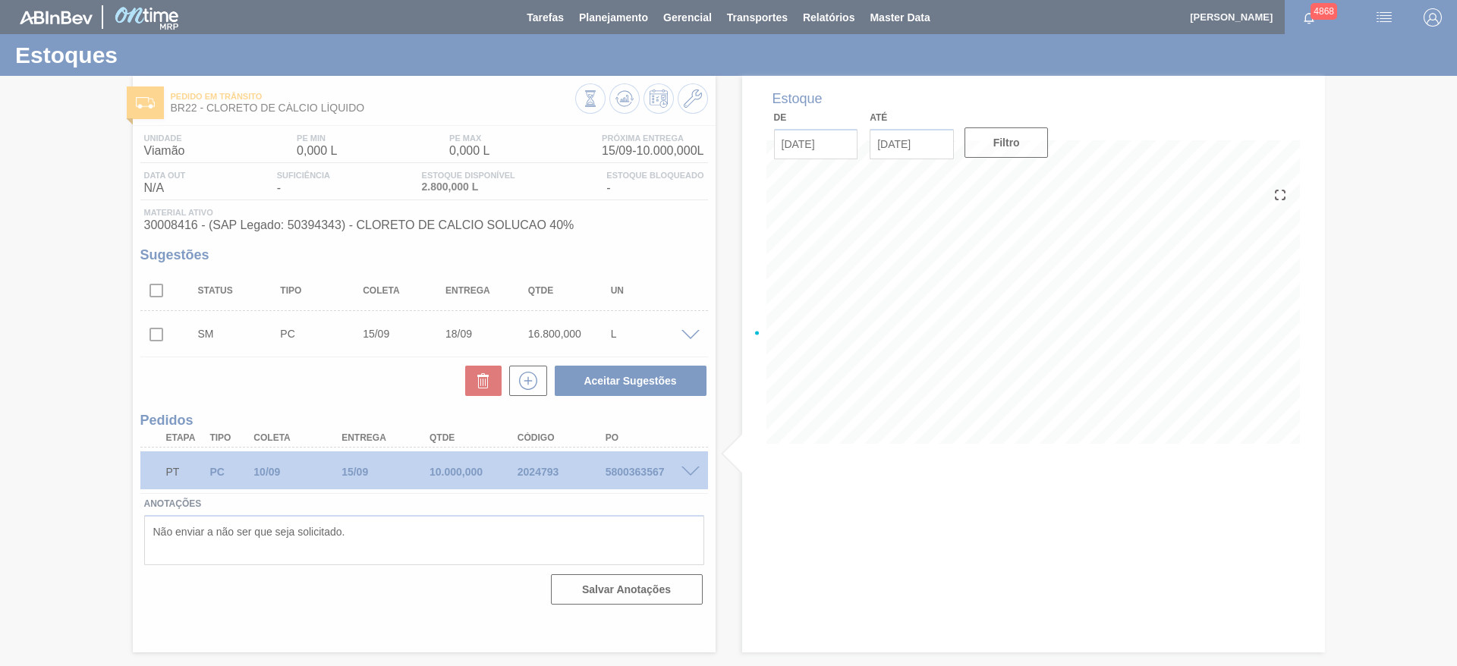
scroll to position [0, 0]
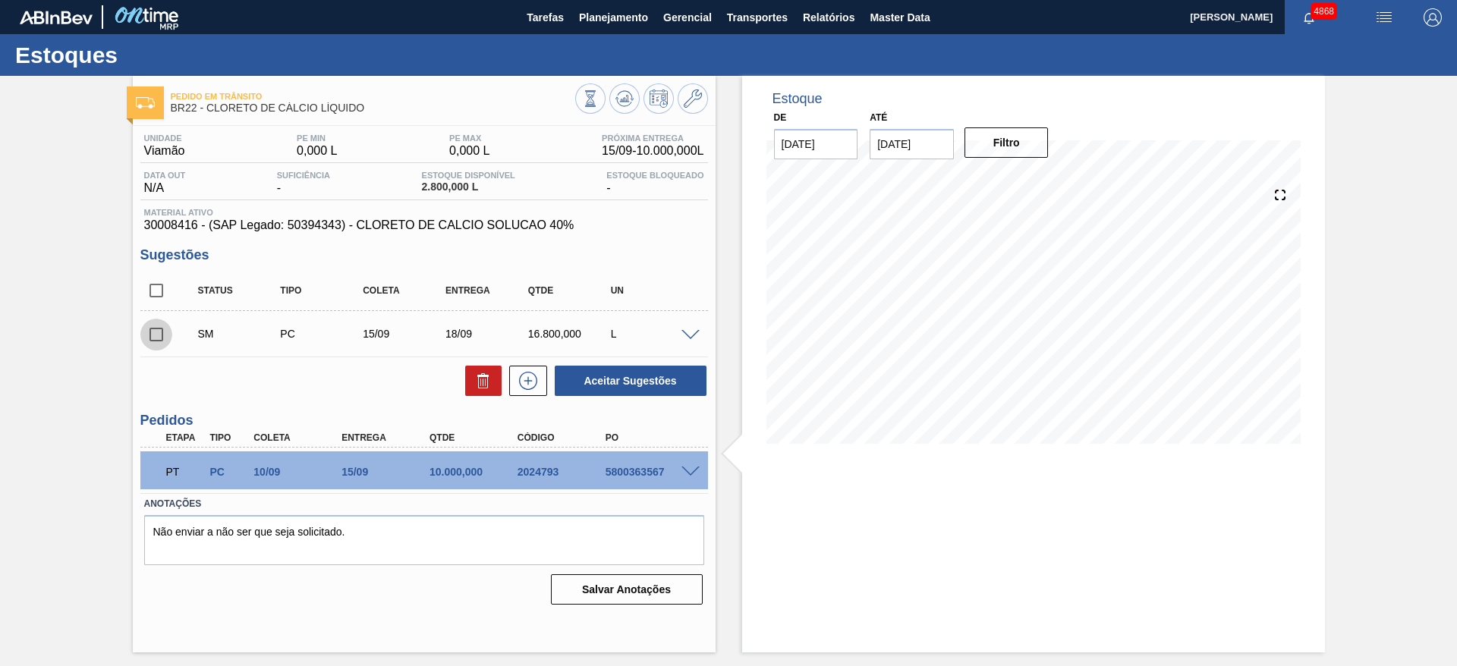
click at [156, 332] on input "checkbox" at bounding box center [156, 335] width 32 height 32
click at [605, 388] on button "Aceitar Sugestões" at bounding box center [631, 381] width 152 height 30
checkbox input "false"
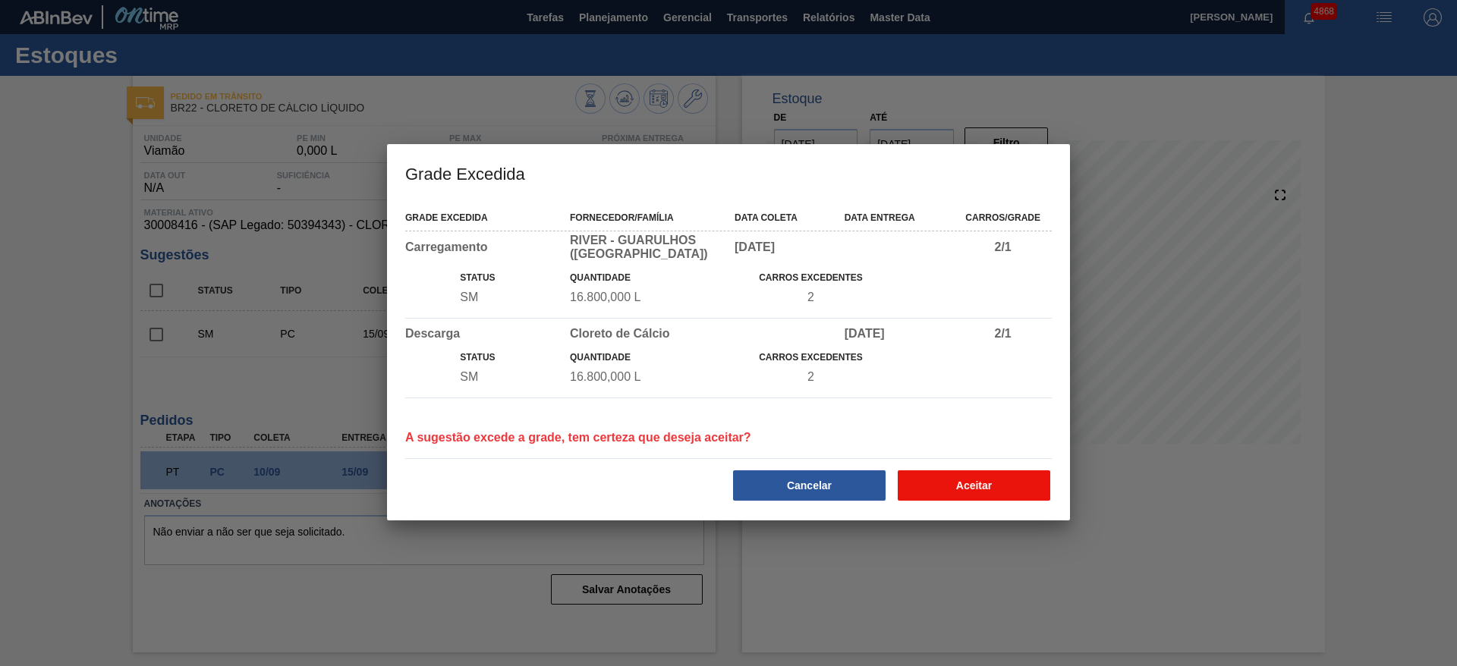
click at [967, 480] on button "Aceitar" at bounding box center [973, 485] width 152 height 30
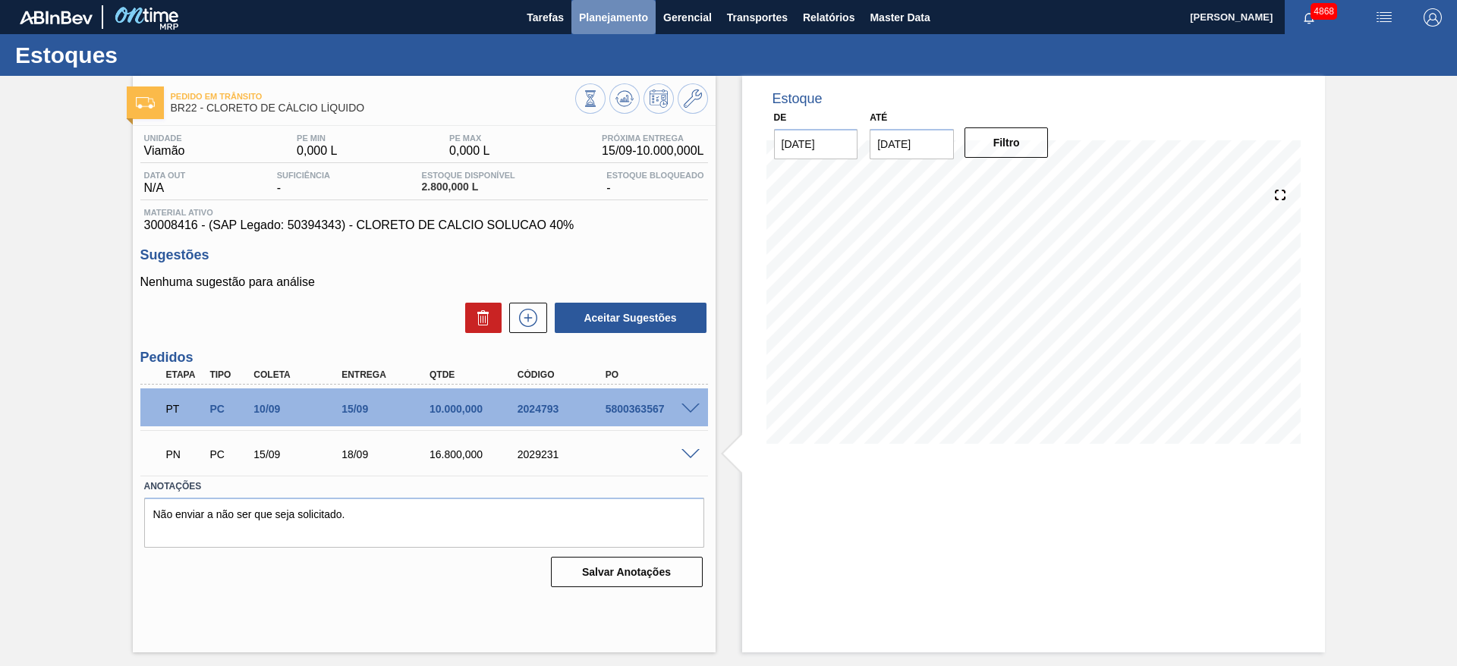
click at [592, 19] on span "Planejamento" at bounding box center [613, 17] width 69 height 18
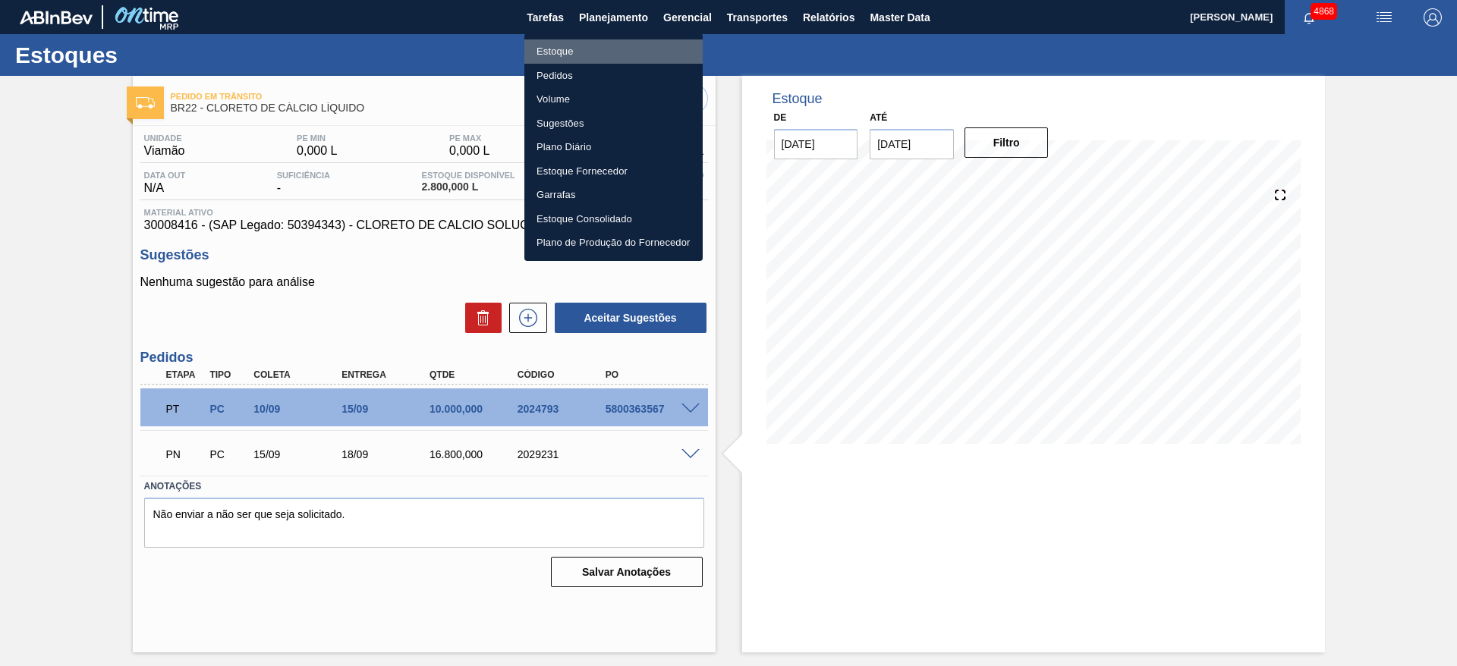
click at [605, 51] on li "Estoque" at bounding box center [613, 51] width 178 height 24
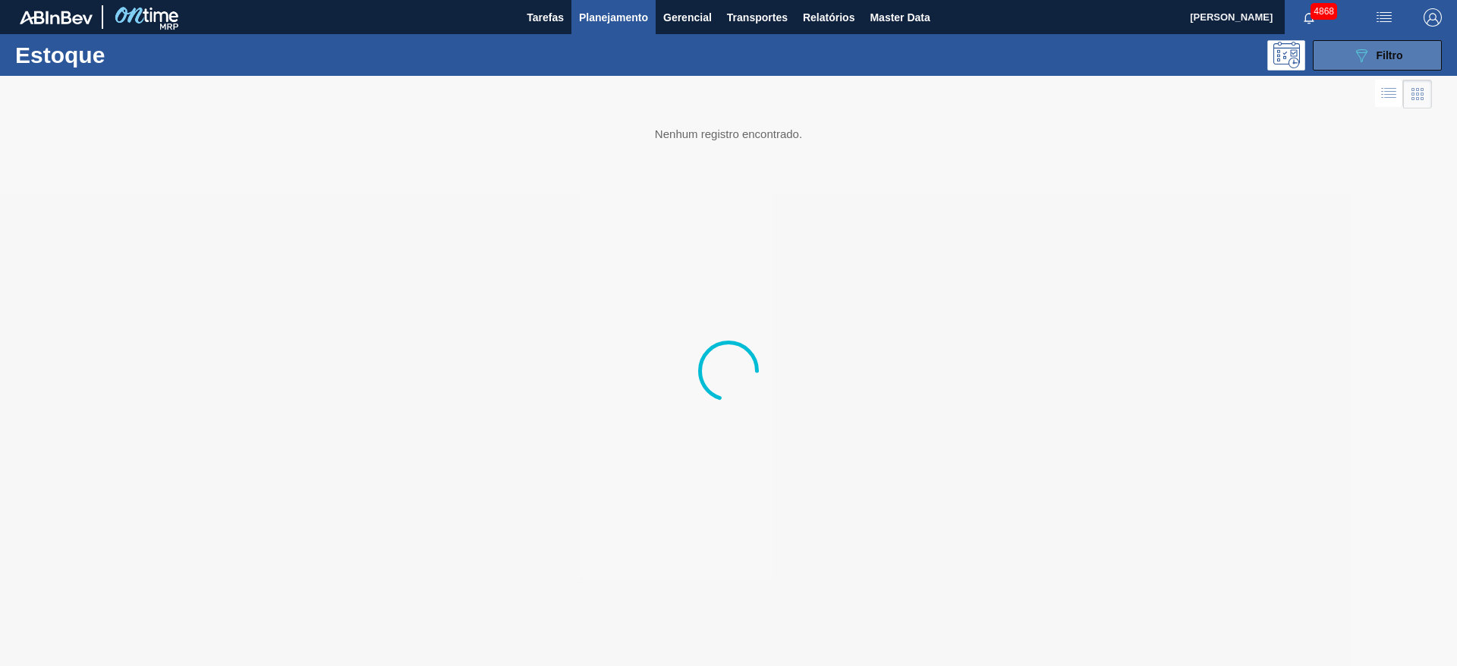
click at [1366, 58] on icon "089F7B8B-B2A5-4AFE-B5C0-19BA573D28AC" at bounding box center [1361, 55] width 18 height 18
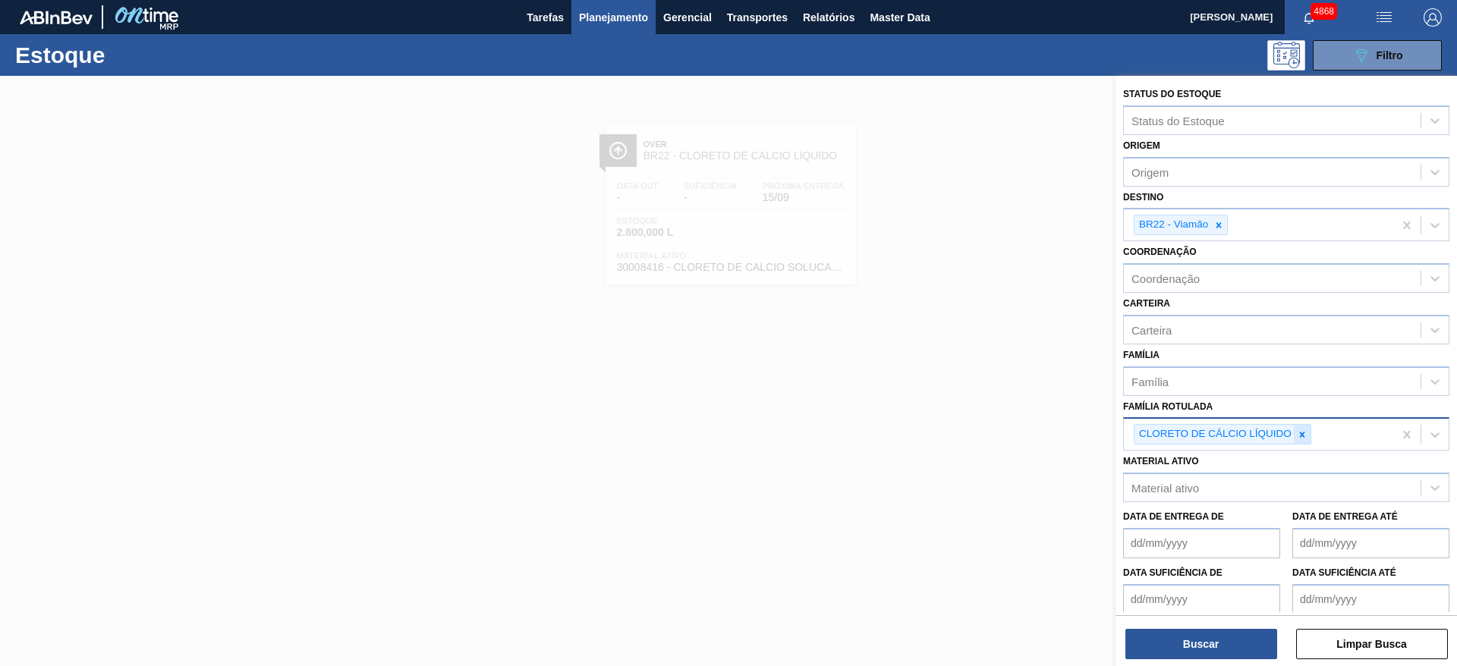
click at [1298, 432] on icon at bounding box center [1302, 434] width 11 height 11
click at [1215, 482] on div "Material ativo" at bounding box center [1272, 488] width 297 height 22
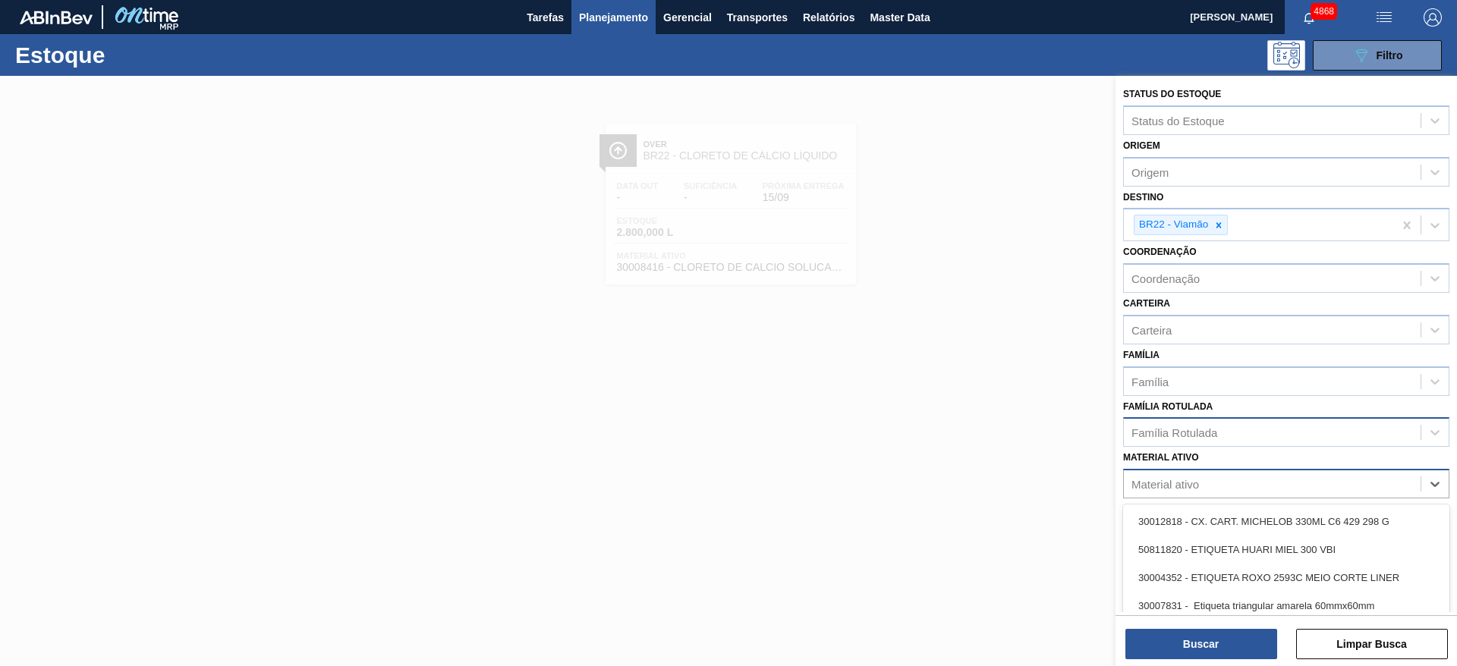
click at [1254, 482] on div "Material ativo" at bounding box center [1272, 484] width 297 height 22
type ativo "30006184"
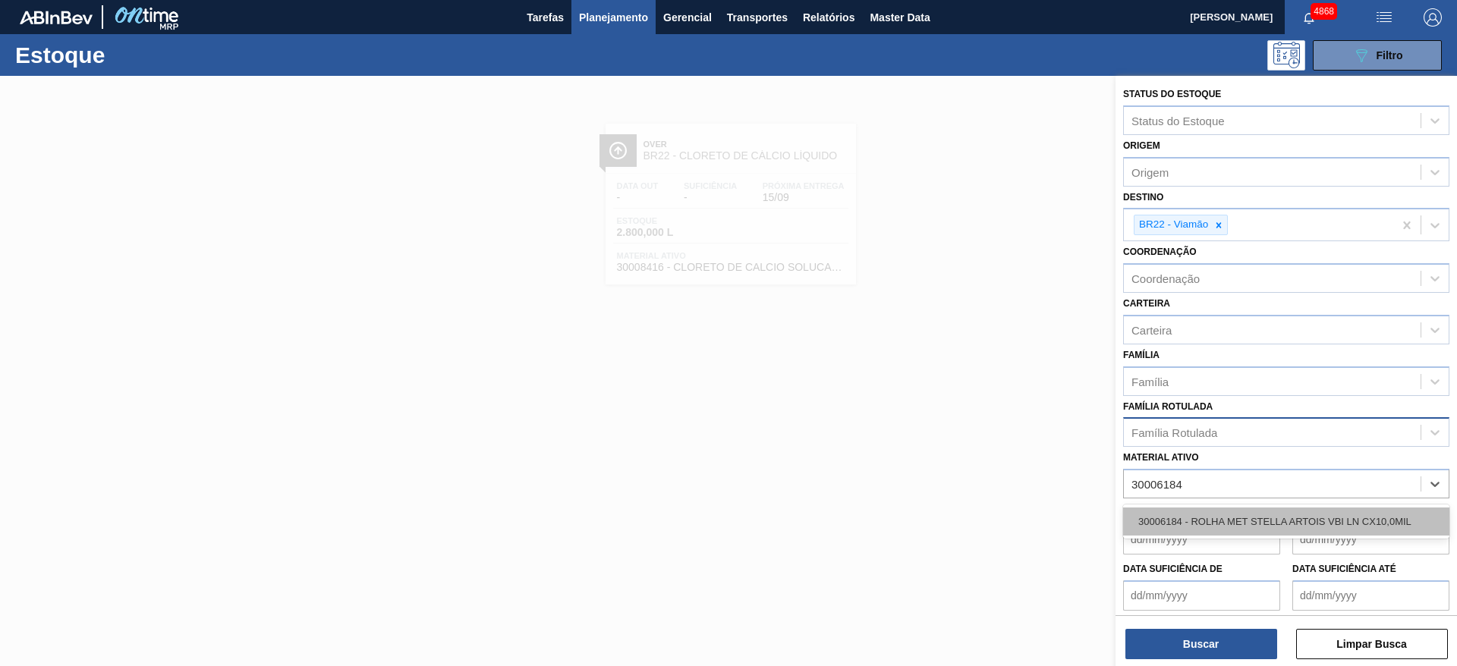
click at [1253, 511] on div "30006184 - ROLHA MET STELLA ARTOIS VBI LN CX10,0MIL" at bounding box center [1286, 522] width 326 height 28
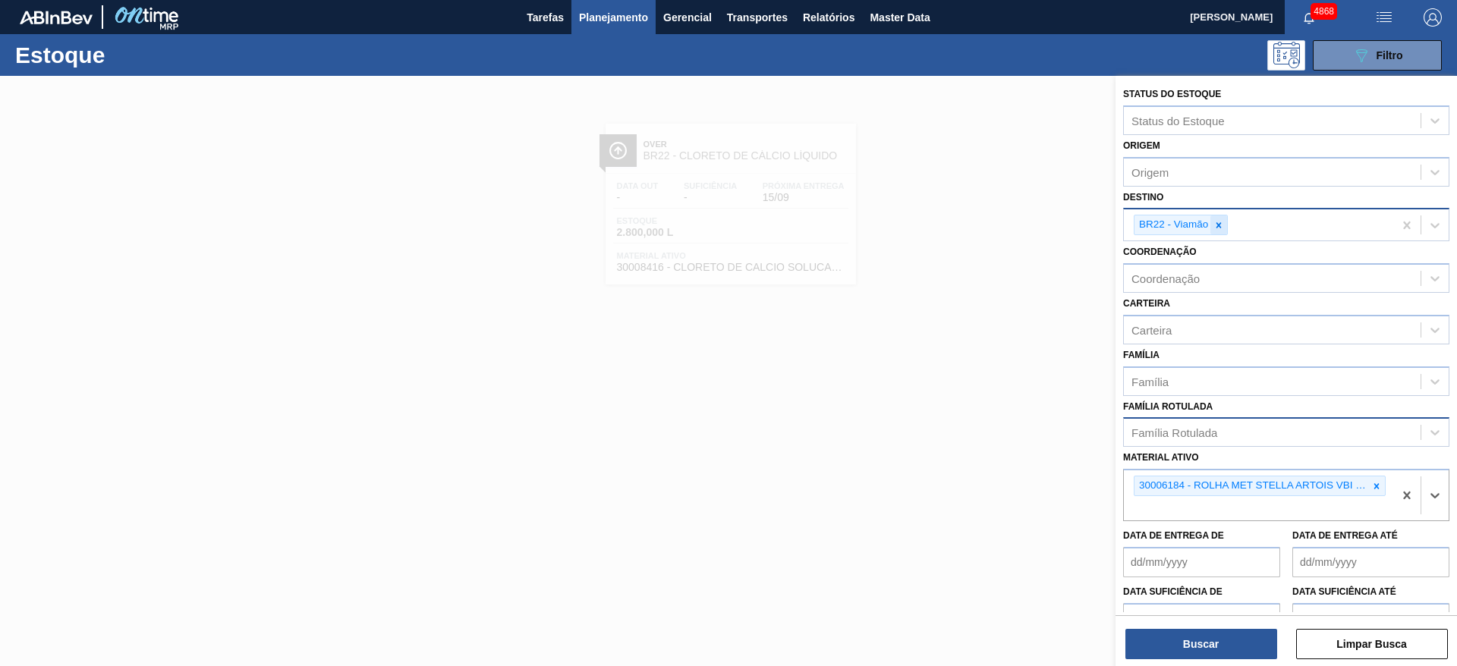
click at [1224, 227] on div at bounding box center [1218, 224] width 17 height 19
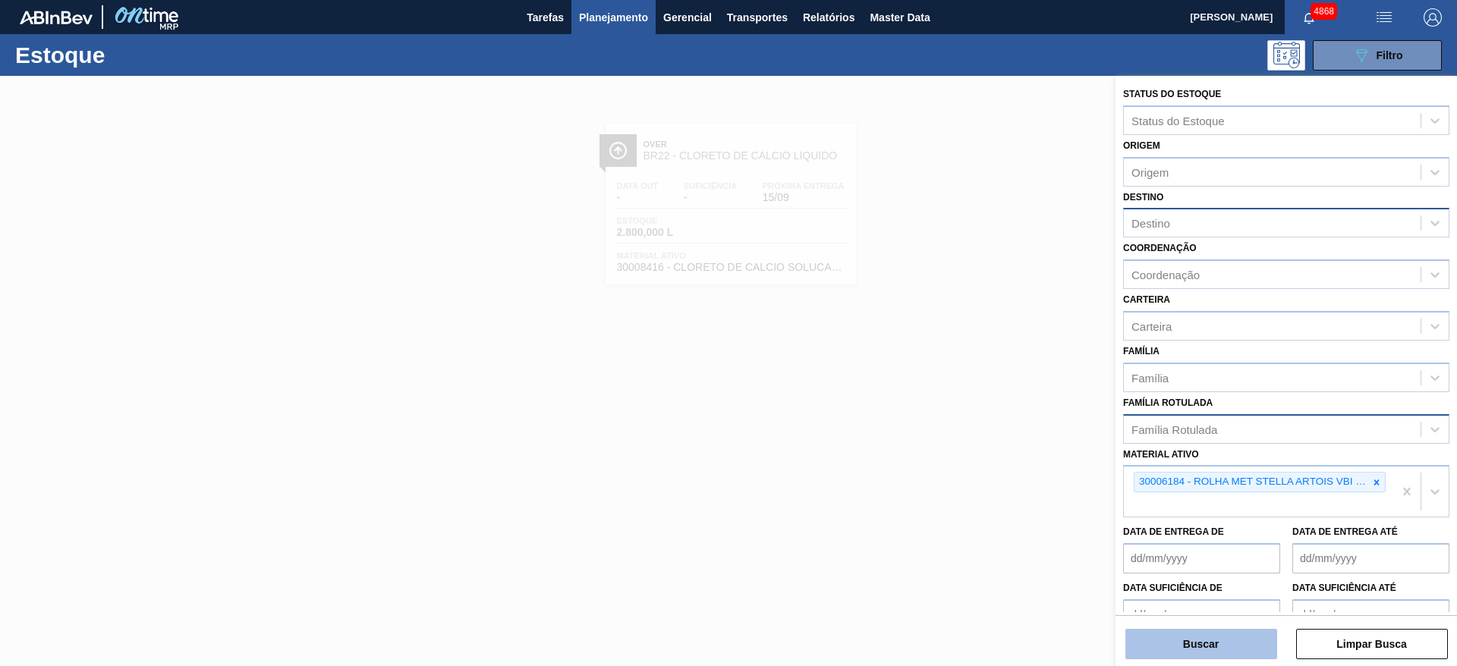
click at [1243, 650] on button "Buscar" at bounding box center [1201, 644] width 152 height 30
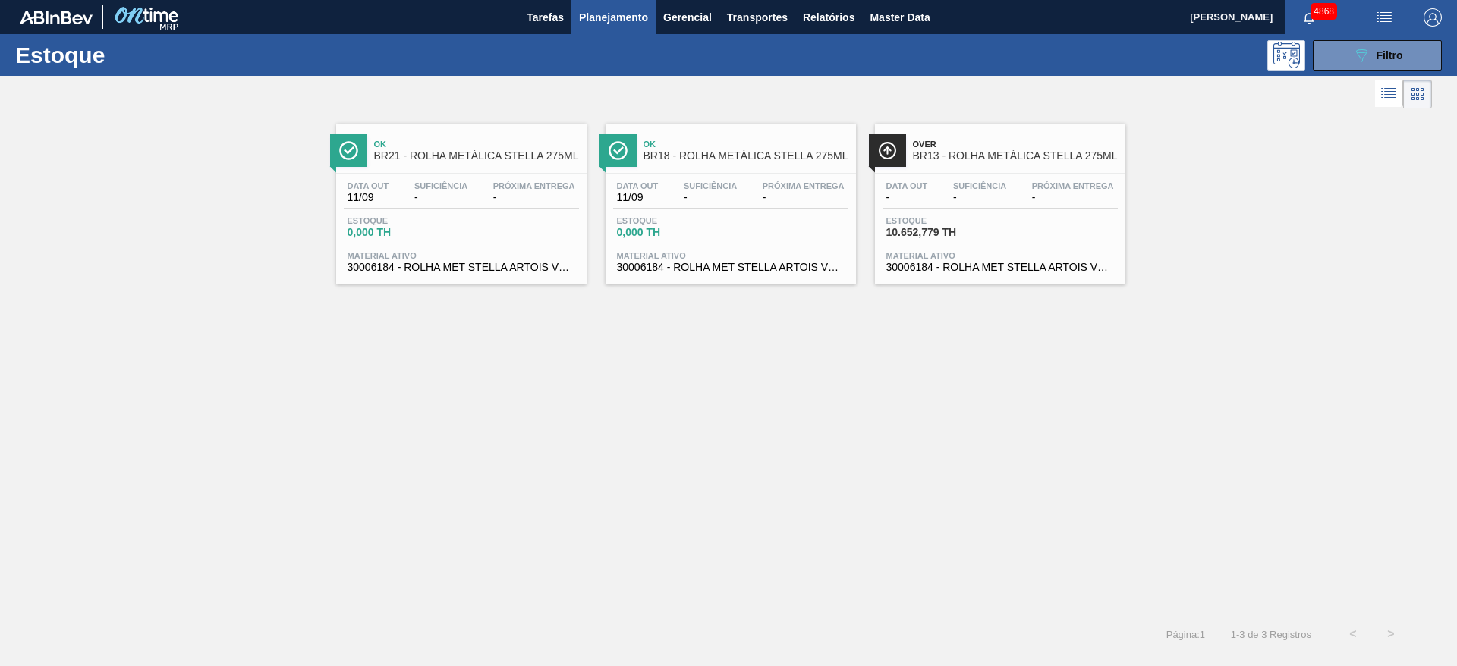
click at [1059, 237] on div "Estoque 10.652,779 TH" at bounding box center [999, 229] width 235 height 27
drag, startPoint x: 479, startPoint y: 237, endPoint x: 931, endPoint y: 219, distance: 451.8
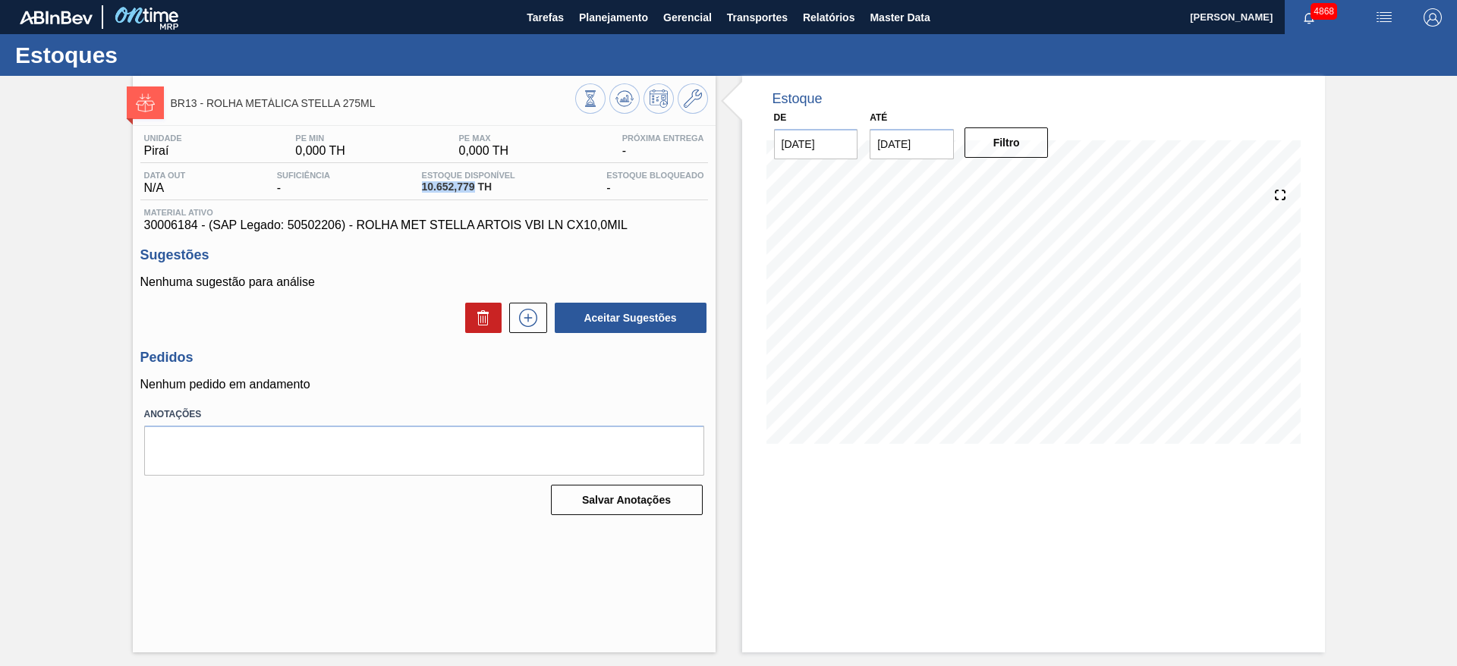
drag, startPoint x: 409, startPoint y: 184, endPoint x: 472, endPoint y: 194, distance: 63.9
click at [472, 194] on div "Data out N/A Suficiência - Estoque Disponível 10.652,779 TH Estoque Bloqueado -" at bounding box center [423, 186] width 567 height 30
copy span "10.652,779"
click at [616, 93] on icon at bounding box center [624, 99] width 18 height 18
click at [534, 319] on icon at bounding box center [528, 318] width 24 height 18
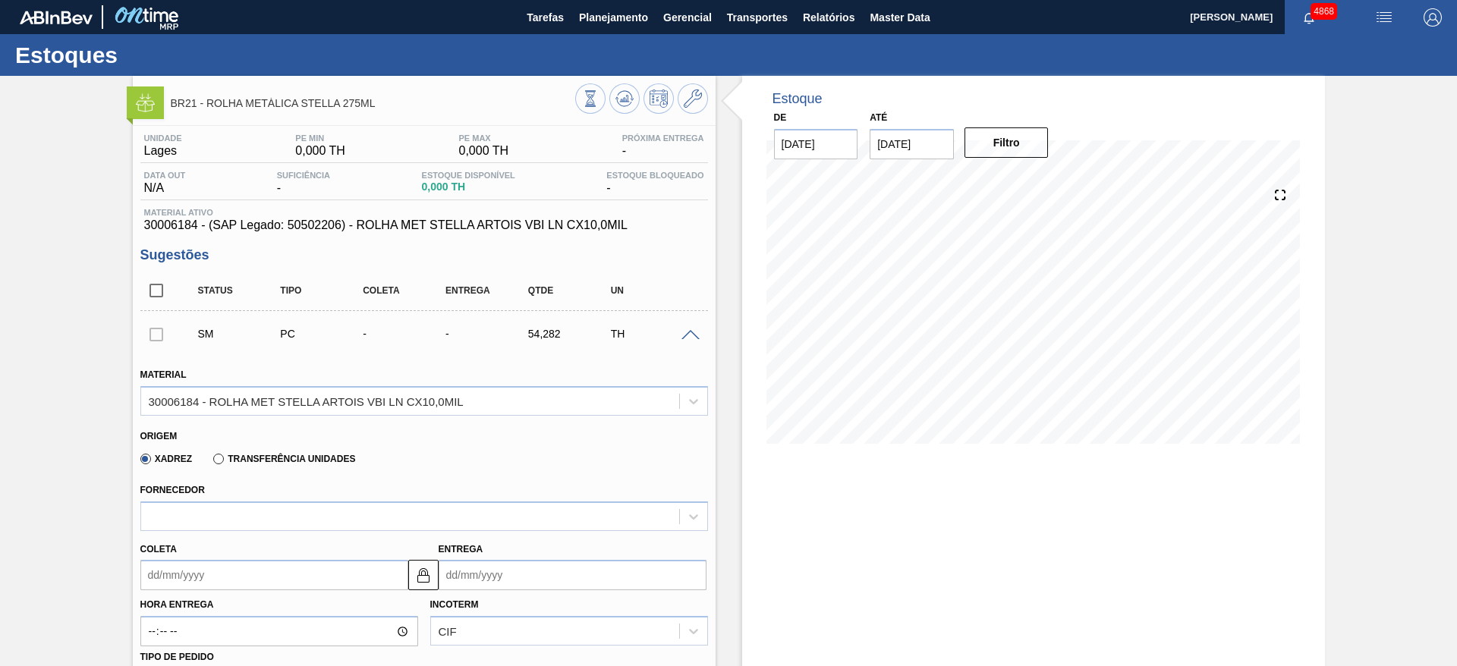
click at [335, 461] on label "Transferência Unidades" at bounding box center [284, 459] width 142 height 11
click at [211, 462] on input "Transferência Unidades" at bounding box center [211, 462] width 0 height 0
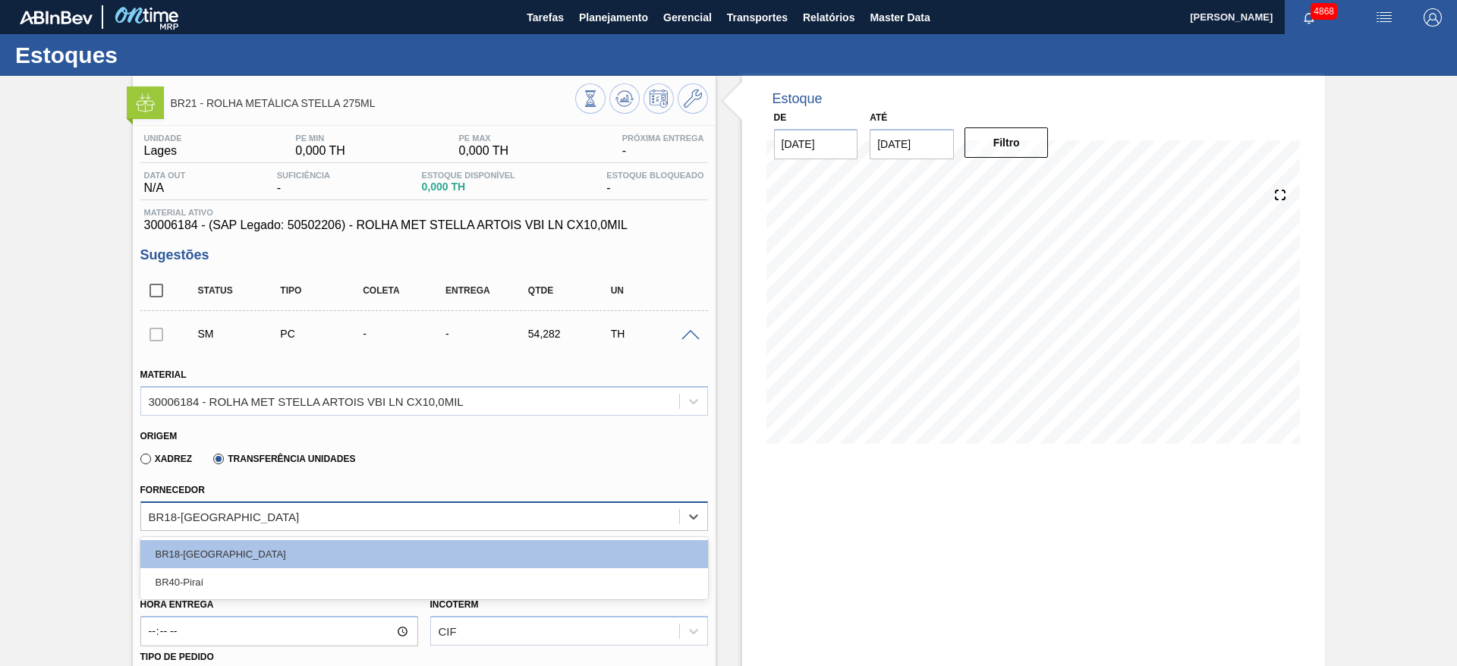
click at [275, 514] on div "BR18-[GEOGRAPHIC_DATA]" at bounding box center [410, 516] width 538 height 22
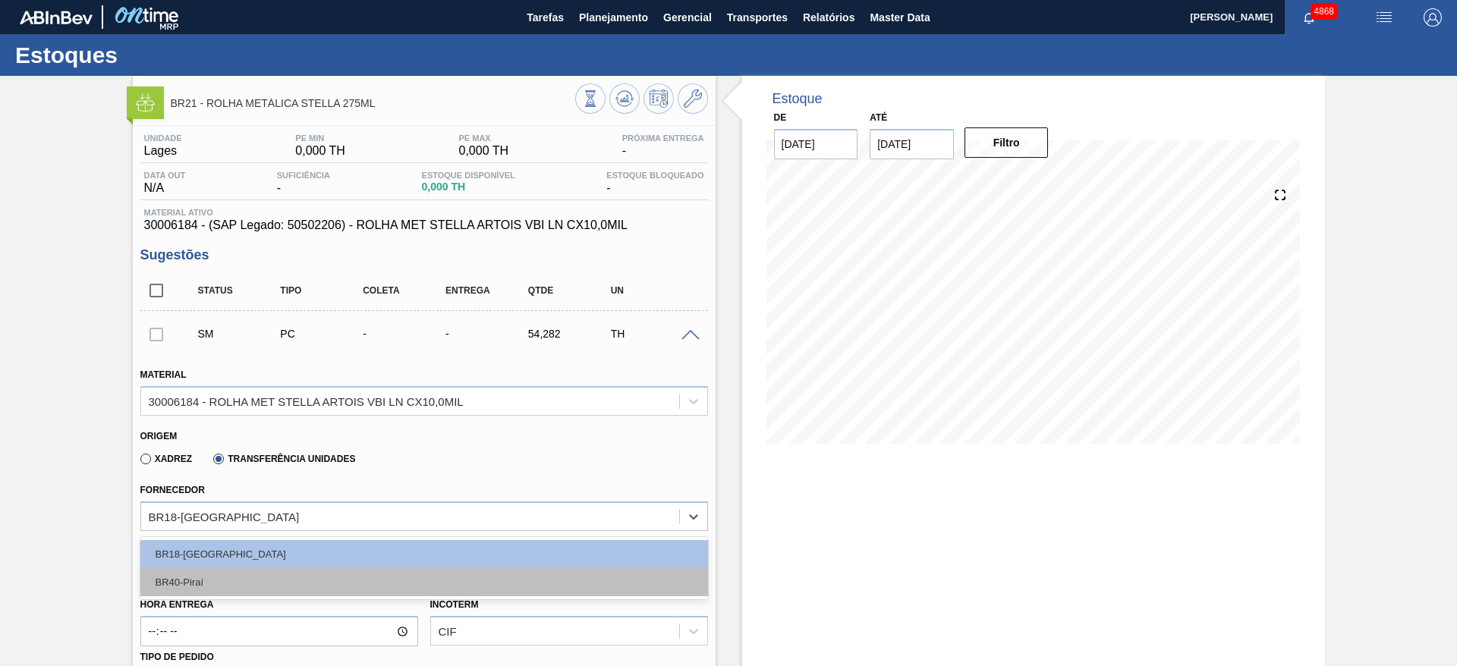
click at [279, 574] on div "BR40-Piraí" at bounding box center [423, 582] width 567 height 28
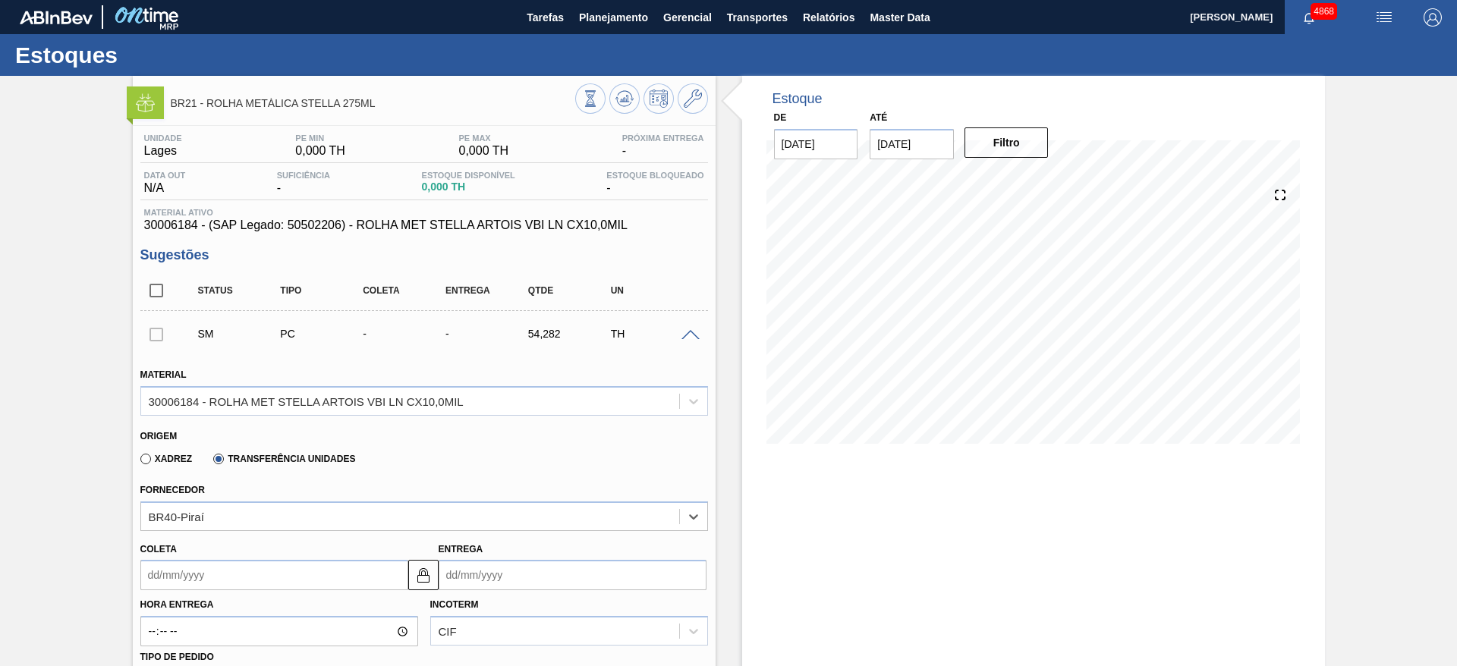
scroll to position [228, 0]
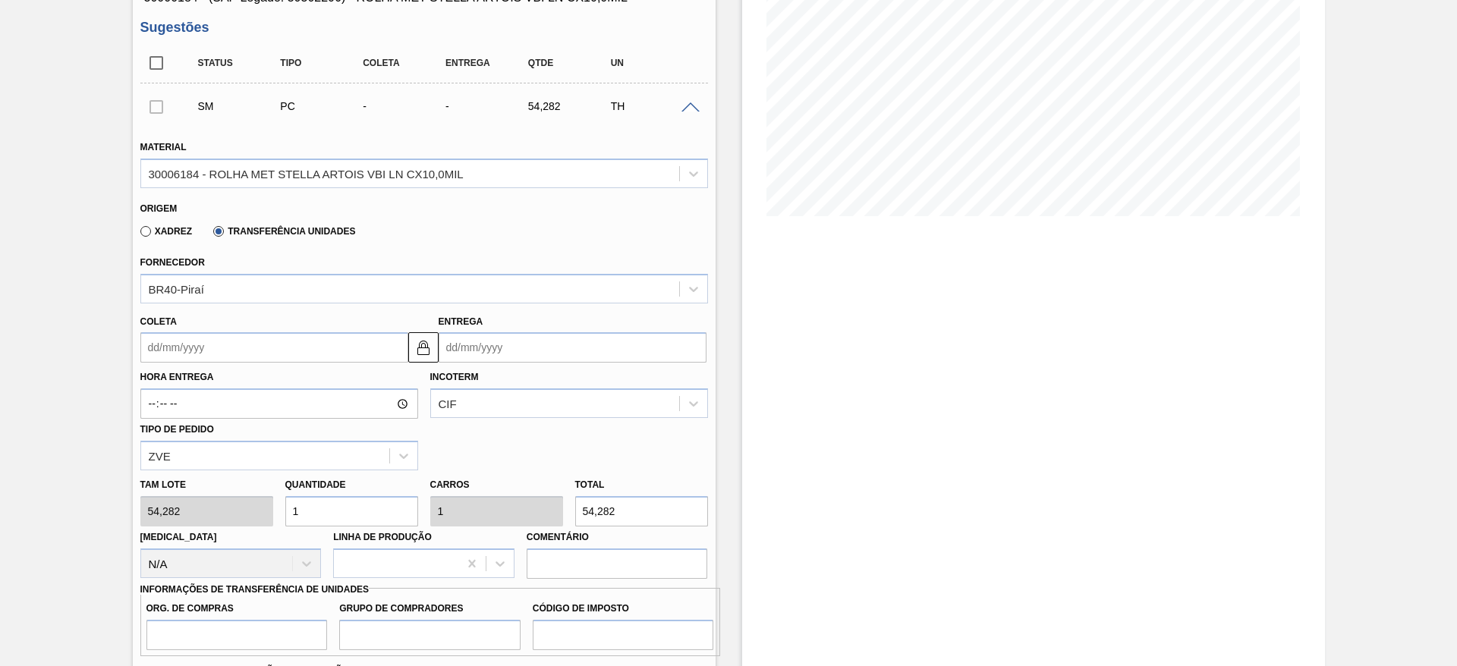
drag, startPoint x: 614, startPoint y: 507, endPoint x: 551, endPoint y: 527, distance: 66.9
click at [551, 527] on div "Tam lote 54,282 Quantidade 1 Carros 1 Total 54,282 Doca N/A Linha de Produção C…" at bounding box center [424, 524] width 580 height 108
paste input "10.652,779"
type input "196,249"
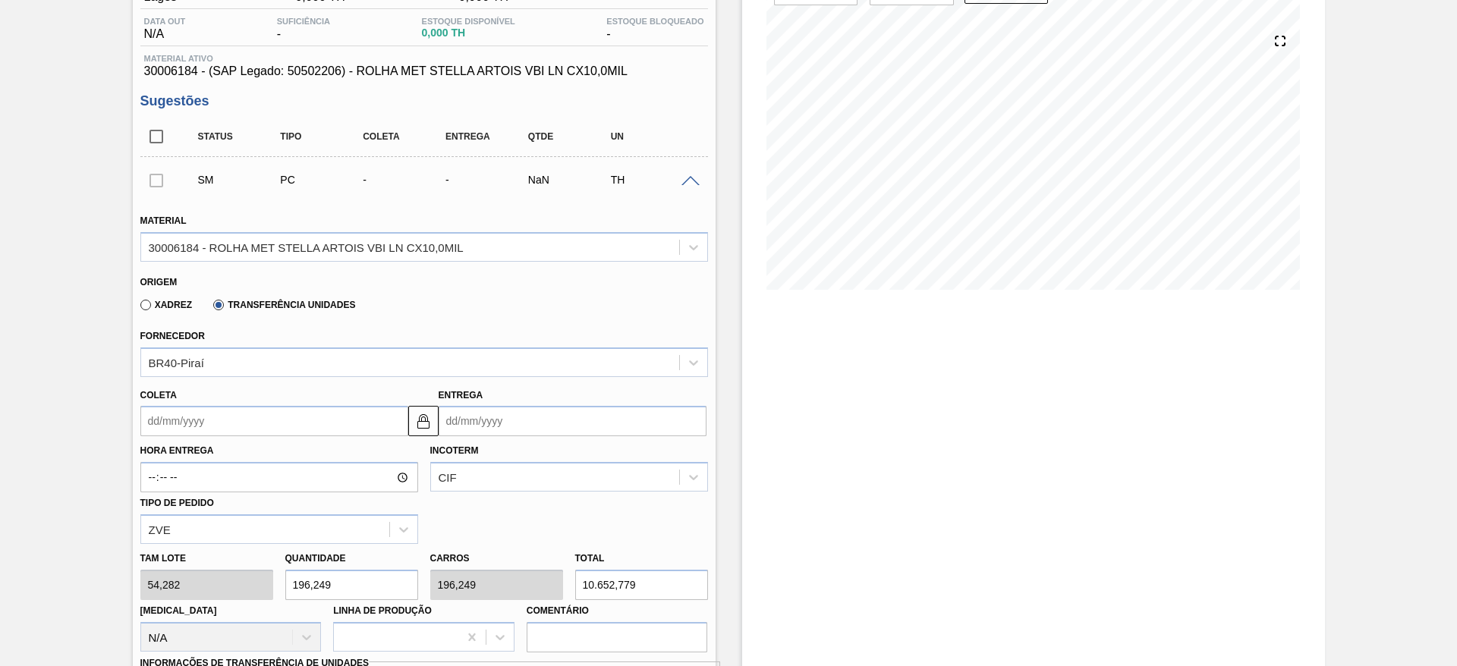
scroll to position [341, 0]
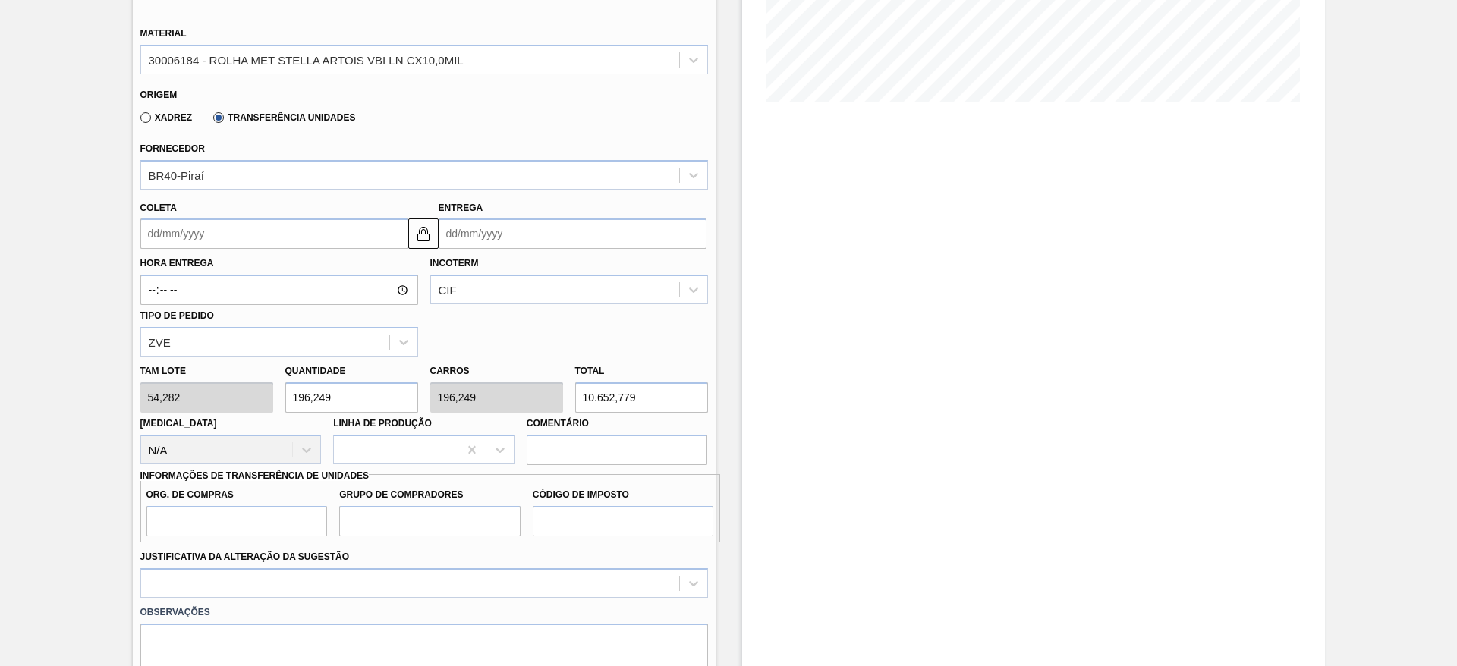
type input "10.652,779"
click at [267, 530] on input "Org. de Compras" at bounding box center [236, 521] width 181 height 30
type input "BR00"
drag, startPoint x: 382, startPoint y: 511, endPoint x: 396, endPoint y: 517, distance: 15.9
click at [382, 511] on input "Grupo de Compradores" at bounding box center [429, 521] width 181 height 30
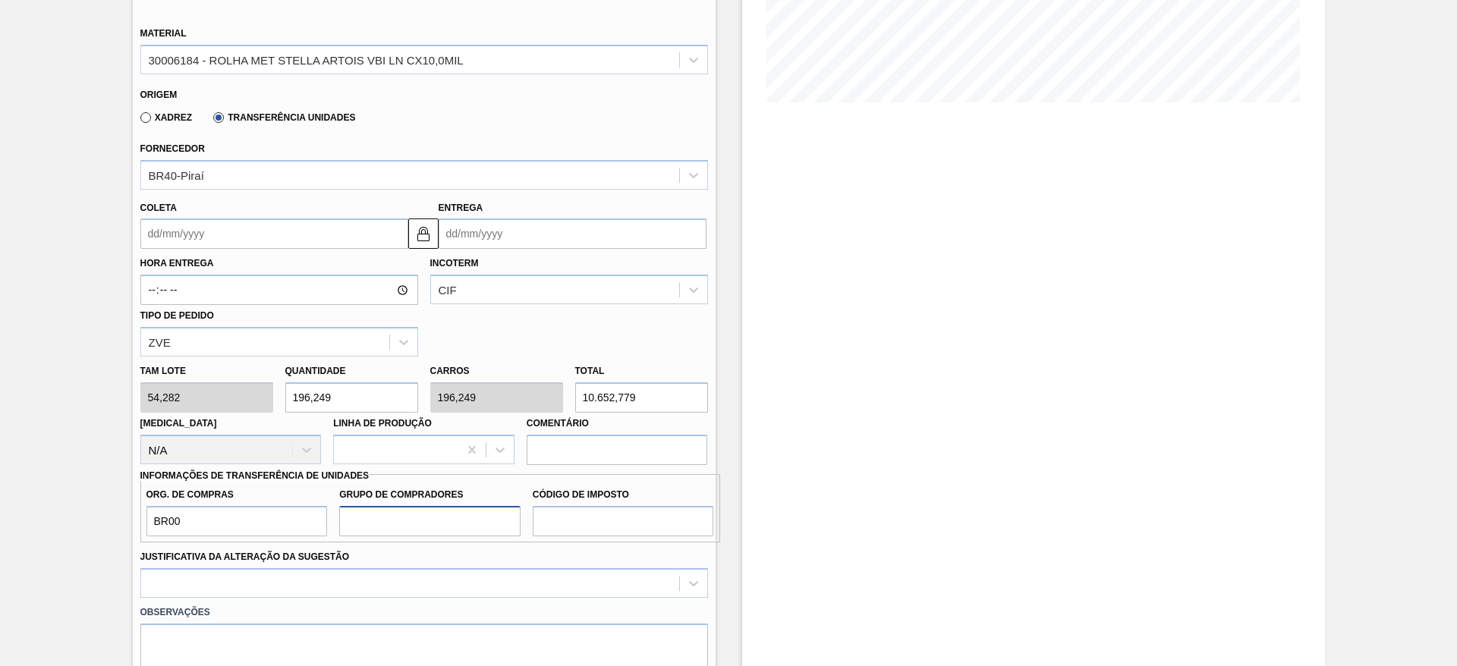
type input "A01"
click at [582, 511] on input "Código de Imposto" at bounding box center [623, 521] width 181 height 30
type input "I1"
click at [597, 578] on div at bounding box center [423, 583] width 567 height 30
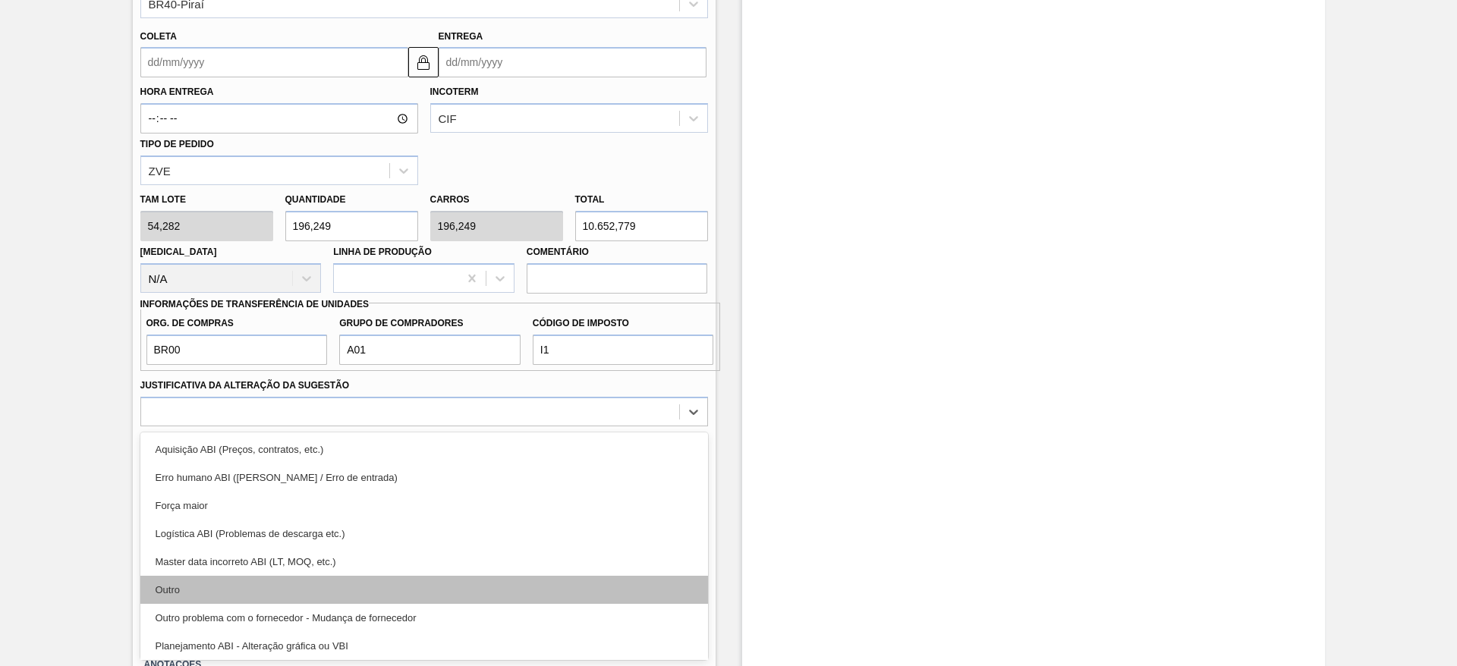
click at [574, 576] on div "Outro" at bounding box center [423, 590] width 567 height 28
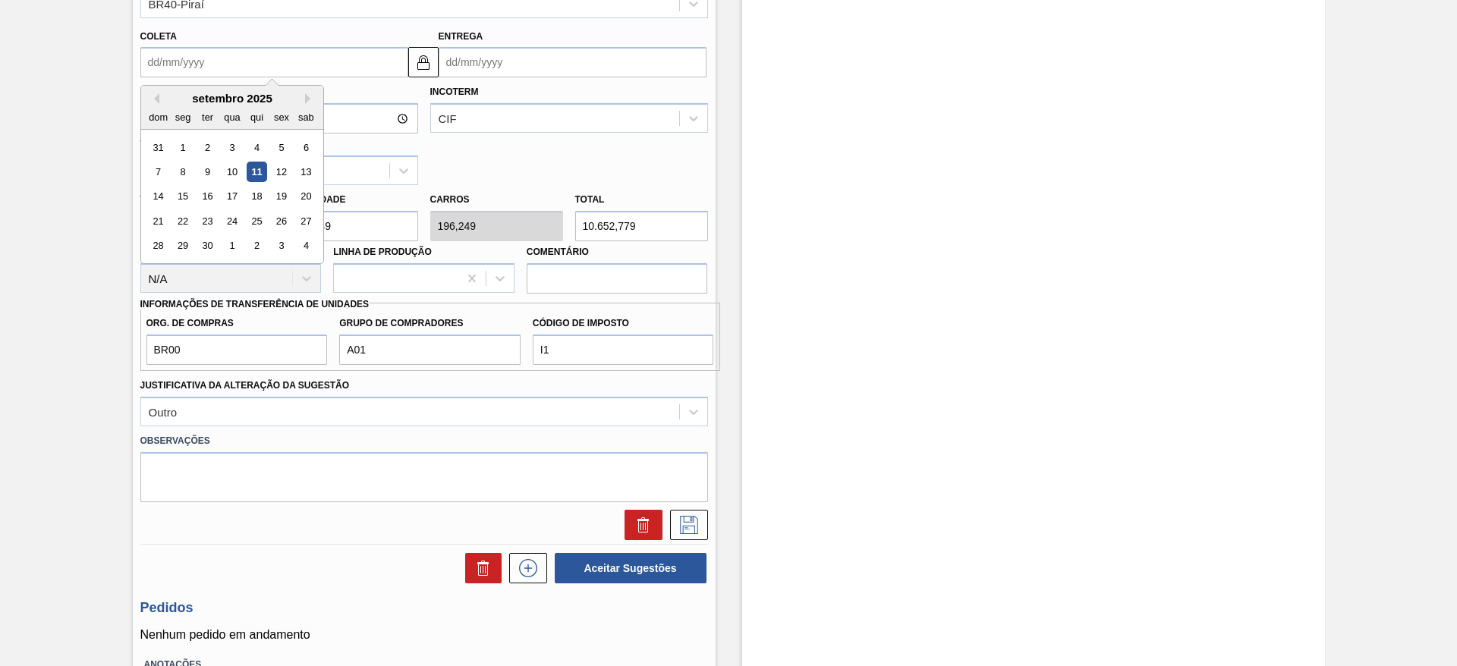
click at [220, 62] on input "Coleta" at bounding box center [274, 62] width 268 height 30
click at [278, 178] on div "12" at bounding box center [281, 172] width 20 height 20
type input "12/09/2025"
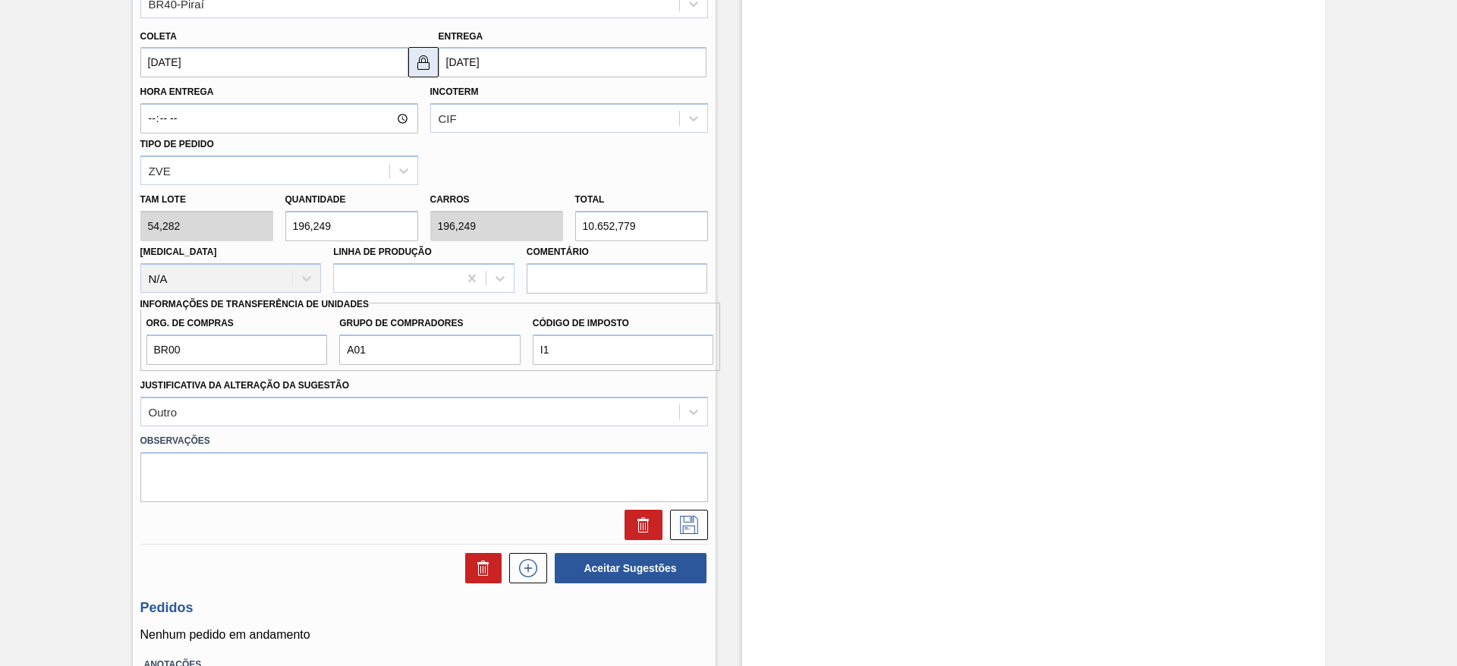
click at [420, 65] on img at bounding box center [423, 62] width 18 height 18
click at [463, 69] on input "17/09/2025" at bounding box center [572, 62] width 268 height 30
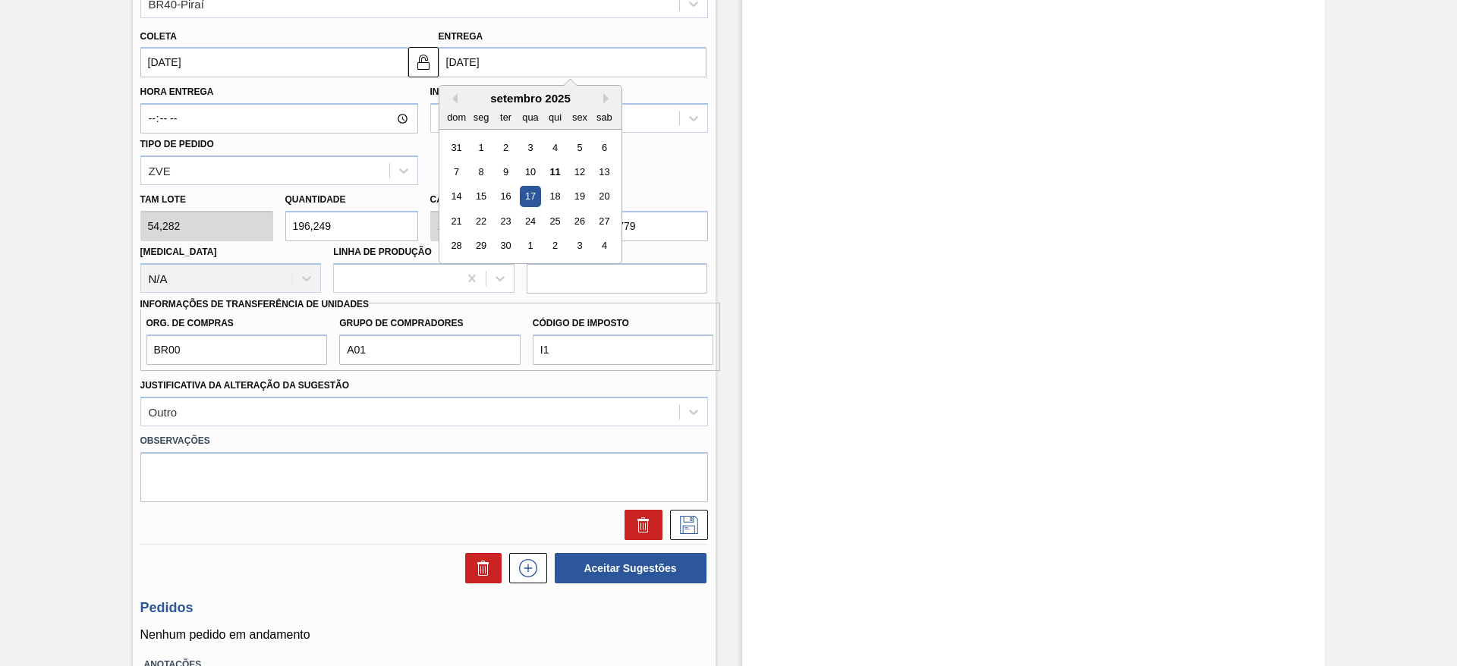
click at [498, 200] on div "16" at bounding box center [505, 197] width 20 height 20
type input "16/09/2025"
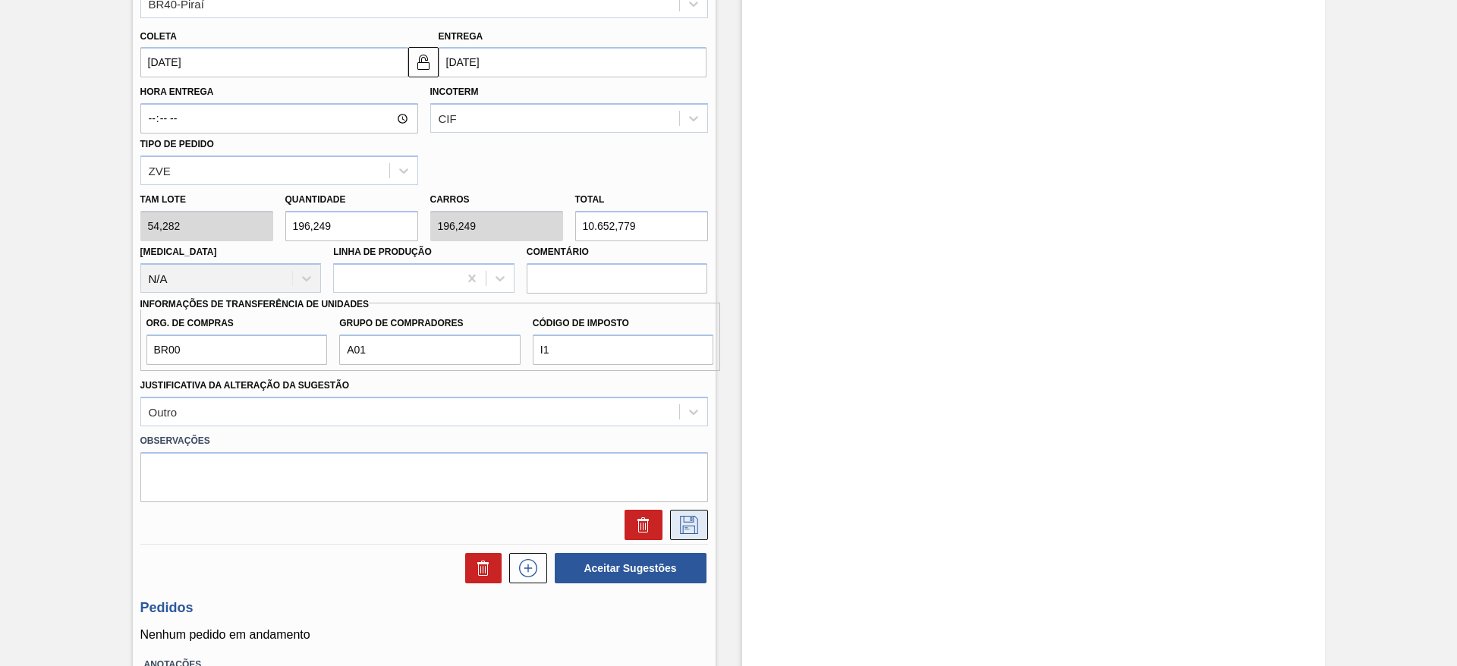
click at [694, 520] on icon at bounding box center [689, 525] width 24 height 18
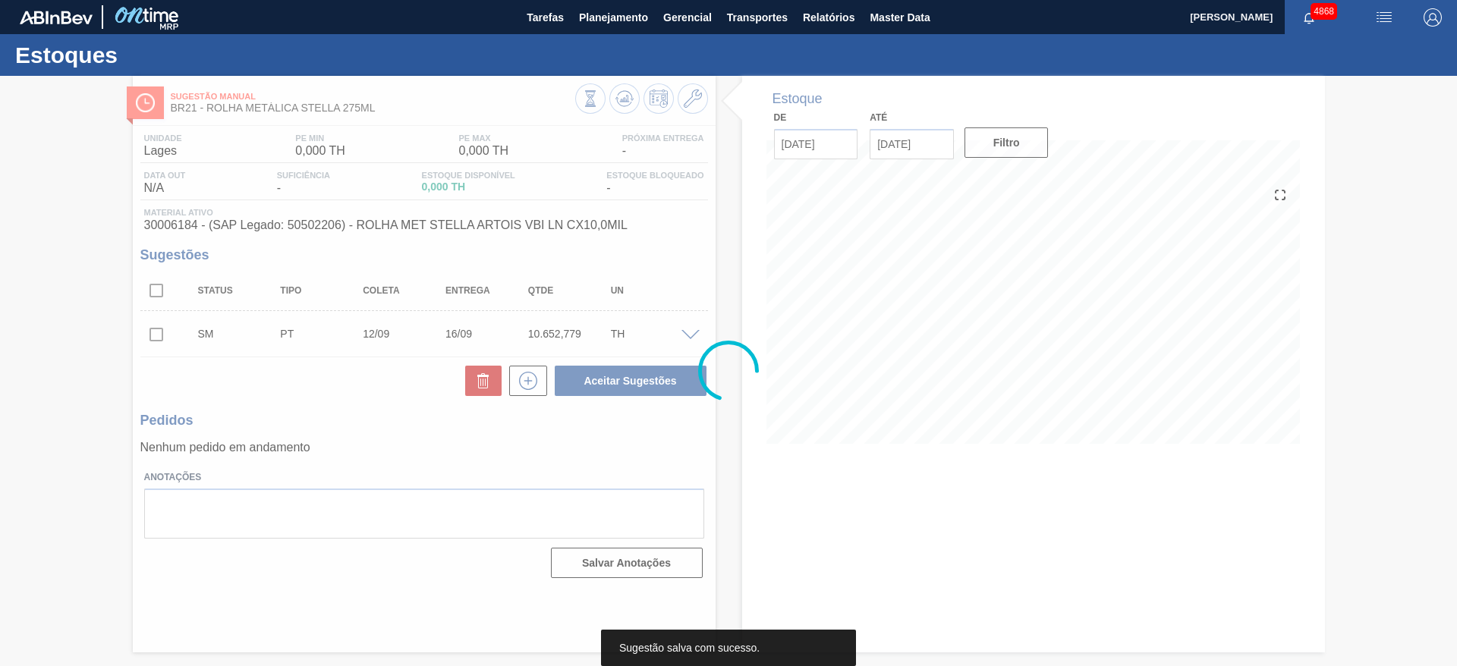
scroll to position [0, 0]
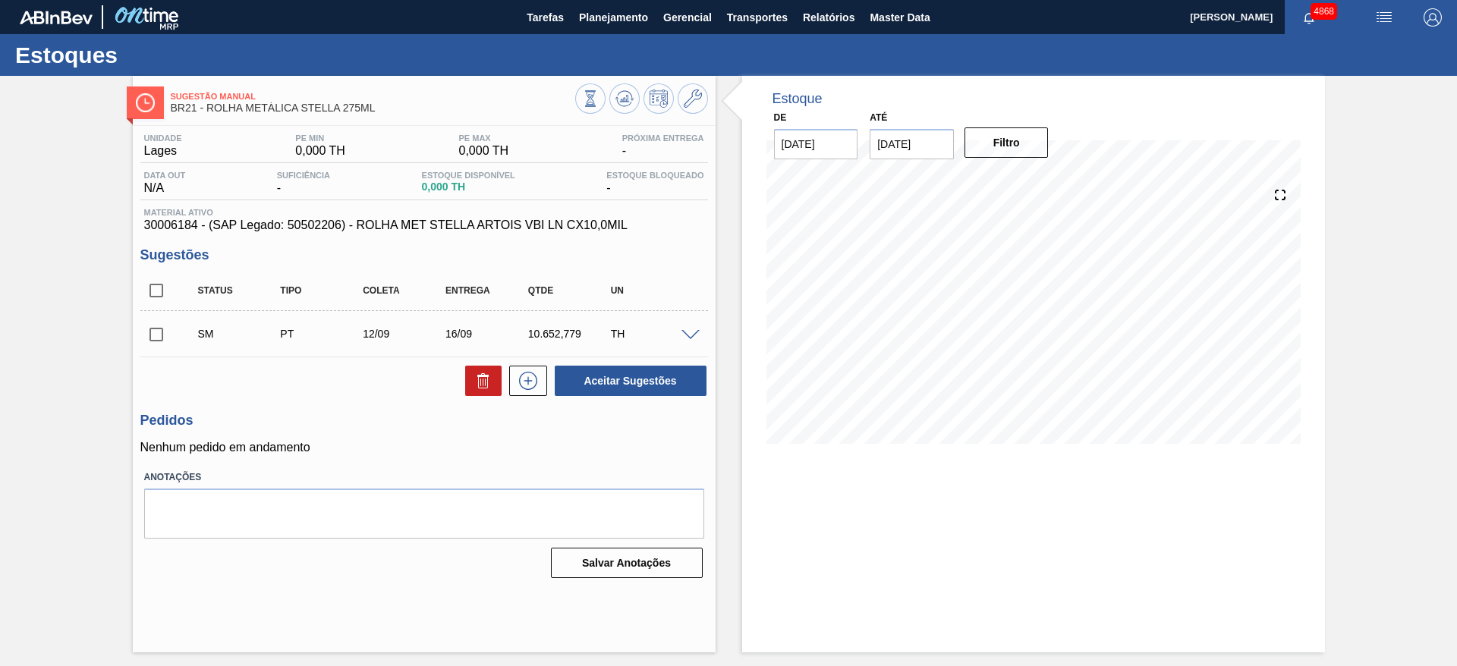
click at [146, 335] on input "checkbox" at bounding box center [156, 335] width 32 height 32
click at [625, 378] on button "Aceitar Sugestões" at bounding box center [631, 381] width 152 height 30
checkbox input "false"
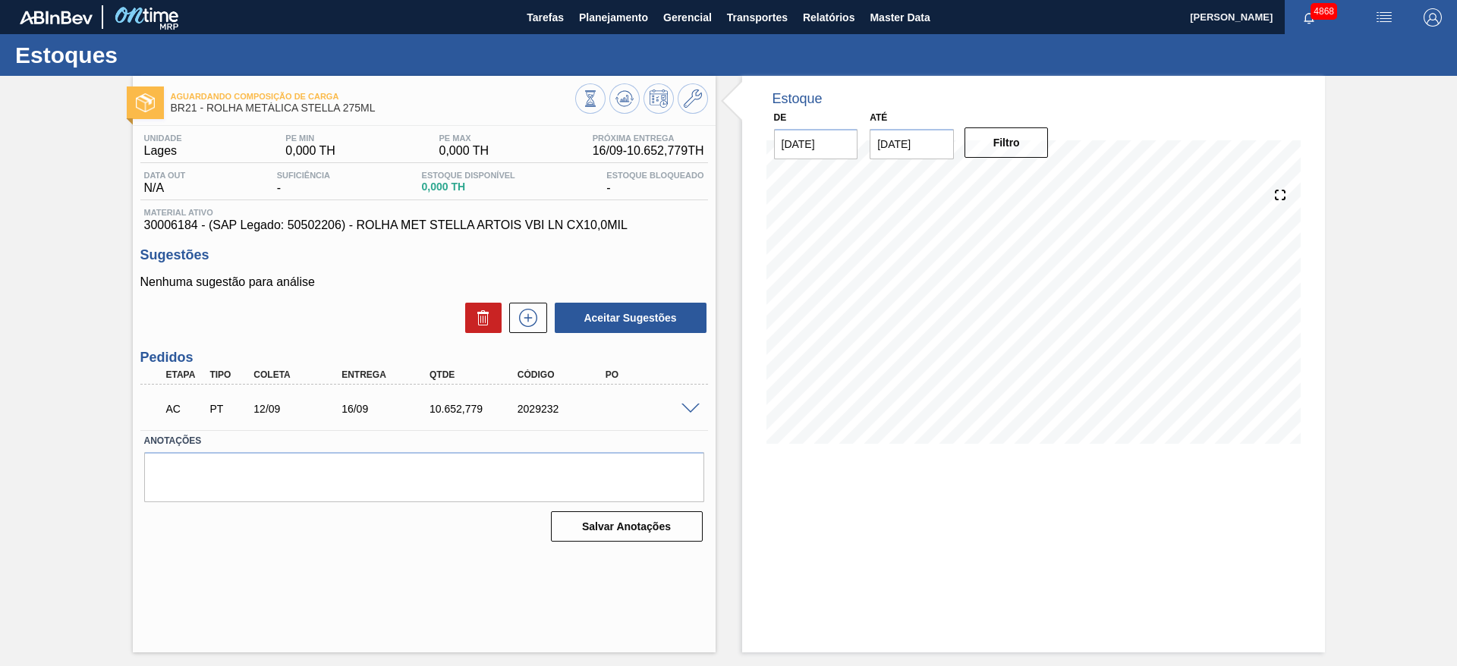
drag, startPoint x: 693, startPoint y: 413, endPoint x: 688, endPoint y: 407, distance: 8.6
click at [690, 408] on div "AC PT 12/09 16/09 10.652,779 2029232" at bounding box center [423, 407] width 567 height 38
click at [687, 406] on span at bounding box center [690, 409] width 18 height 11
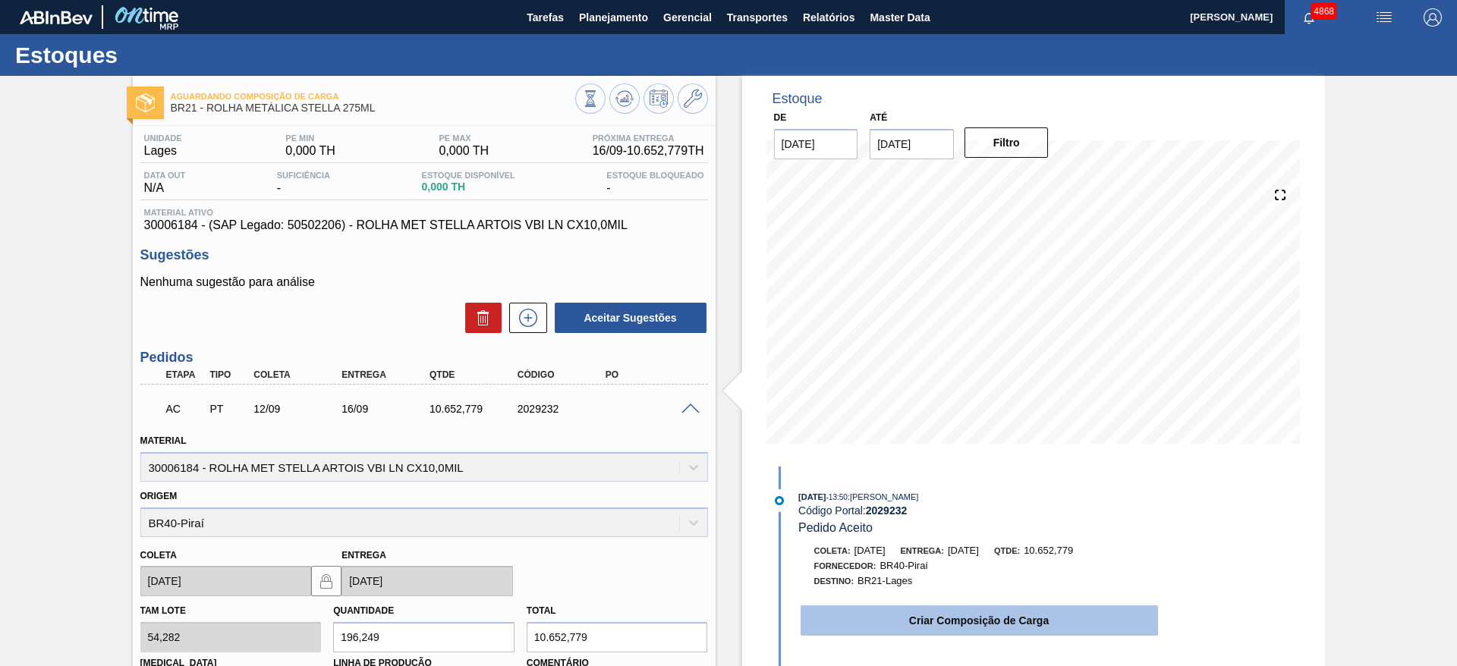
click at [903, 627] on button "Criar Composição de Carga" at bounding box center [978, 620] width 357 height 30
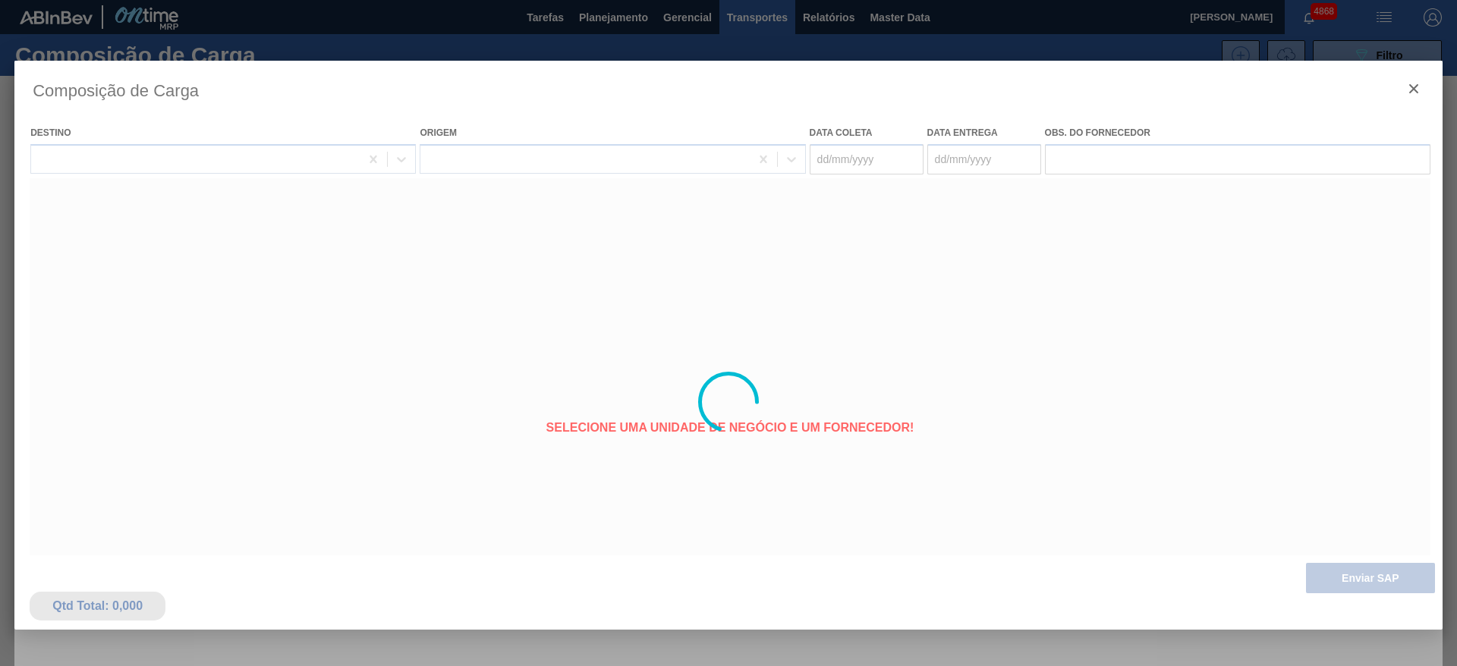
type coleta "12/09/2025"
type entrega "16/09/2025"
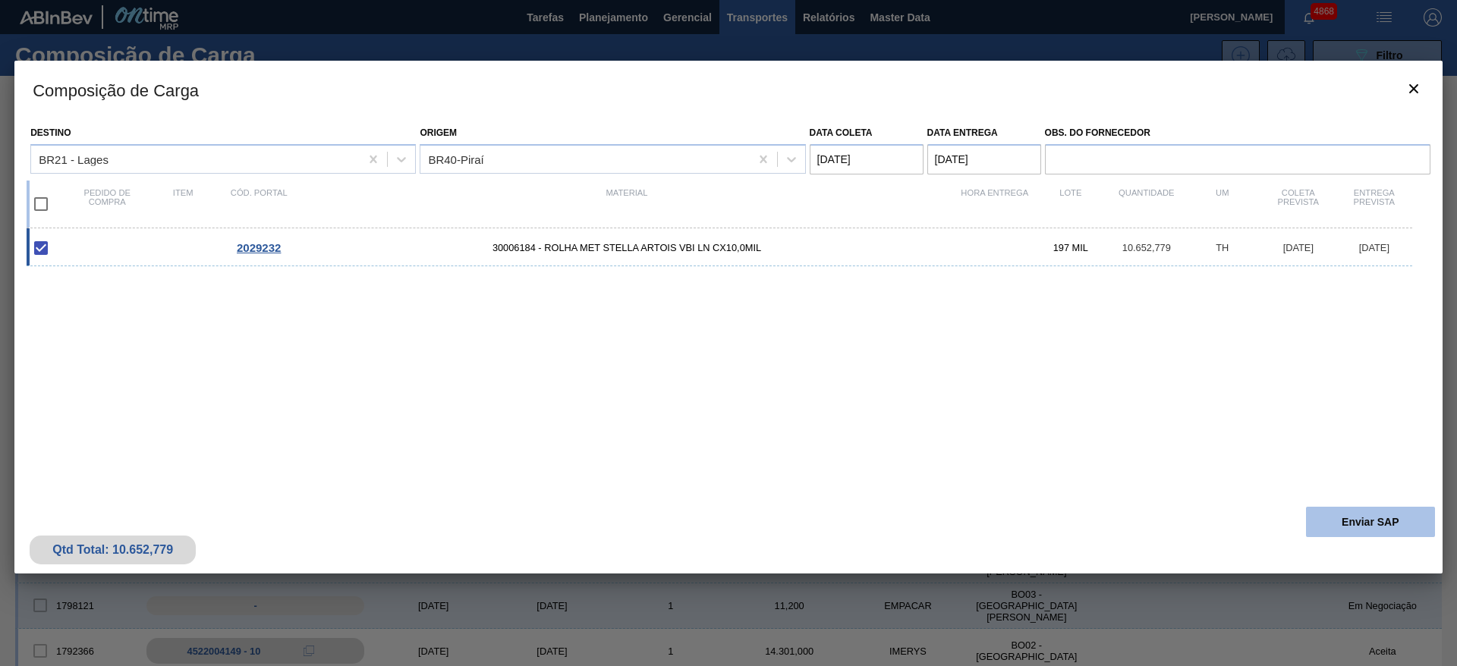
click at [1375, 517] on button "Enviar SAP" at bounding box center [1370, 522] width 129 height 30
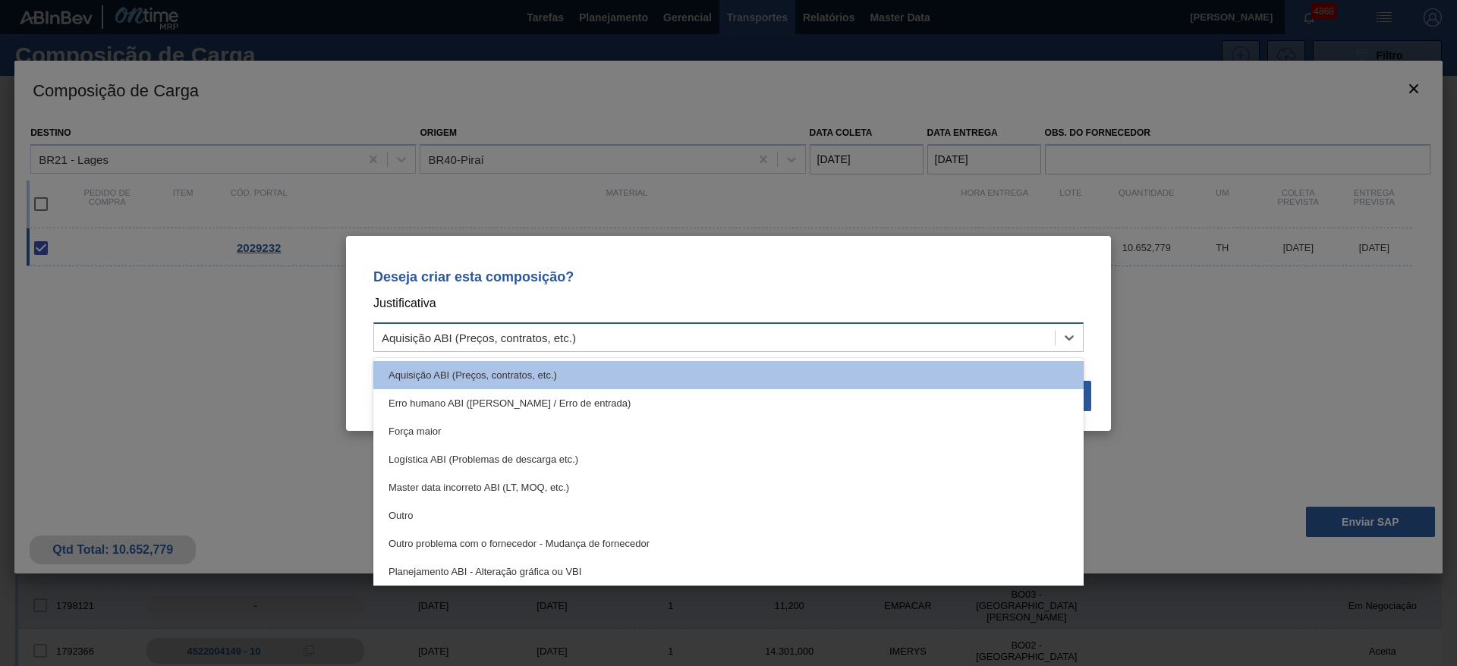
click at [1024, 341] on div "Aquisição ABI (Preços, contratos, etc.)" at bounding box center [714, 337] width 680 height 22
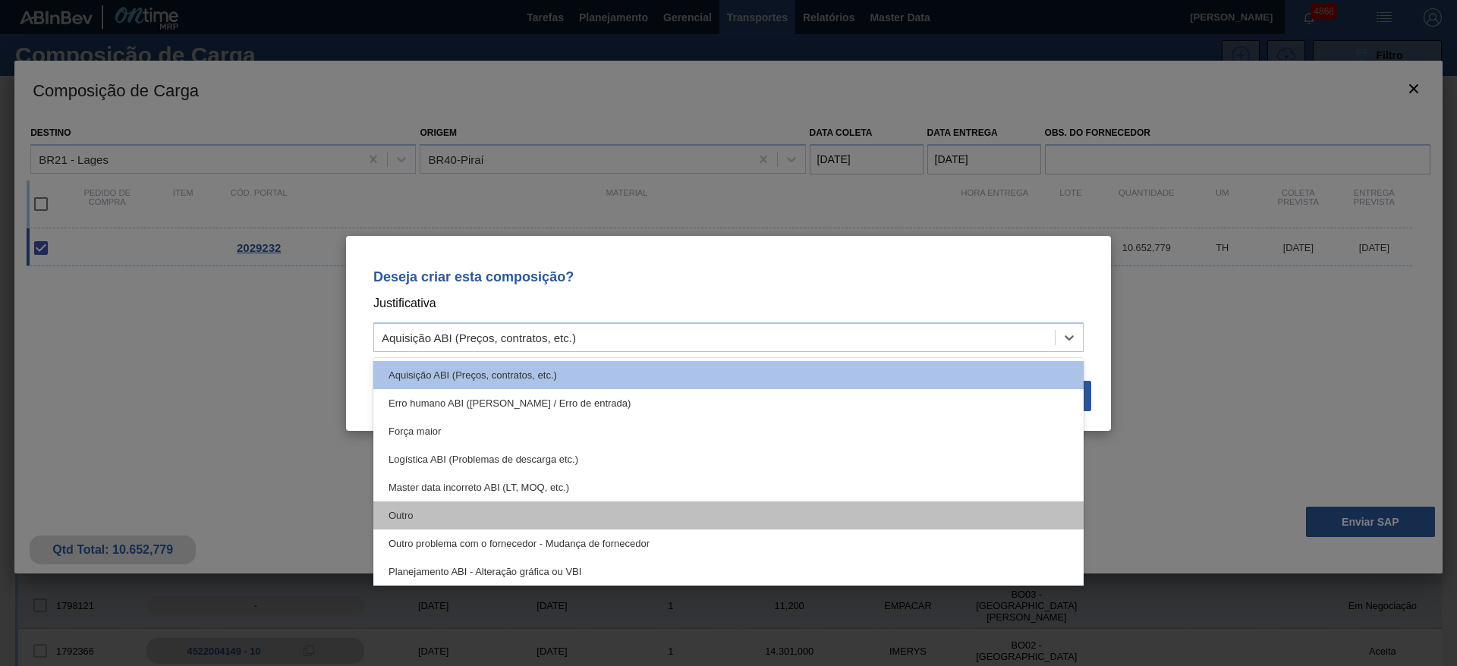
click at [710, 512] on div "Outro" at bounding box center [728, 515] width 710 height 28
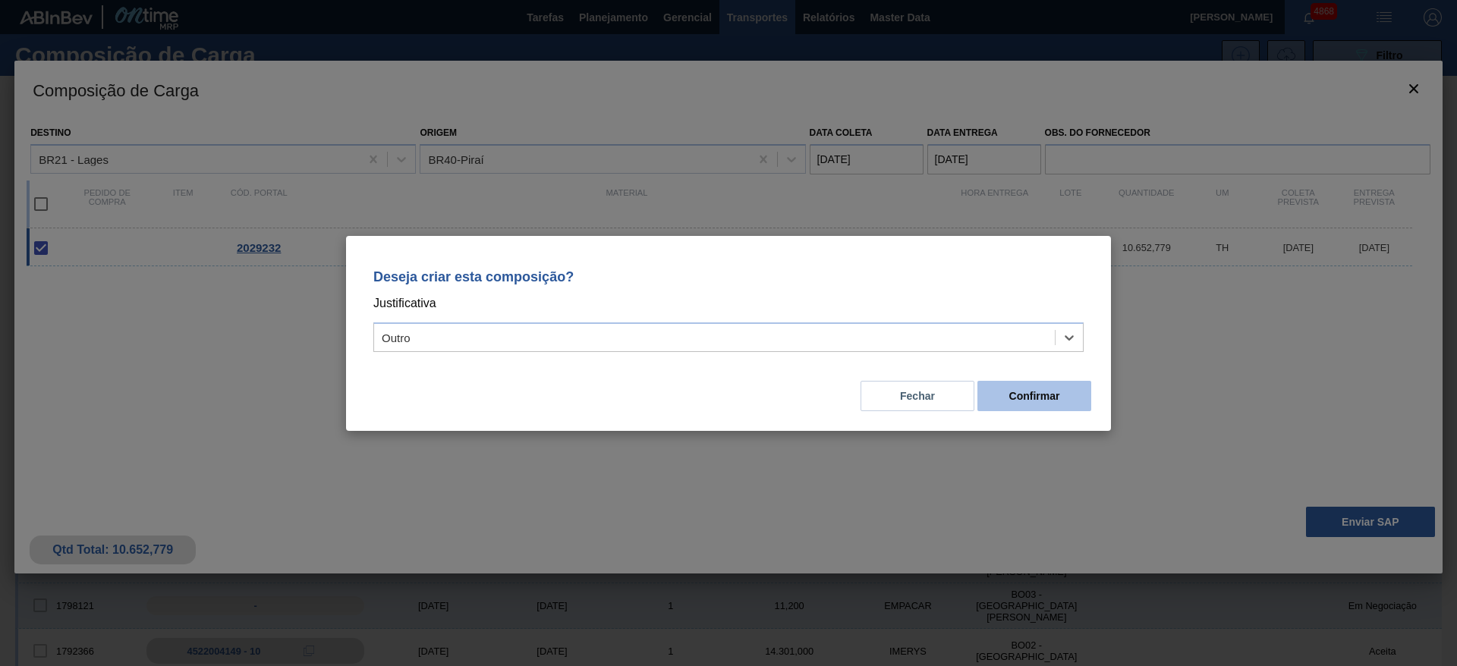
click at [1052, 396] on button "Confirmar" at bounding box center [1034, 396] width 114 height 30
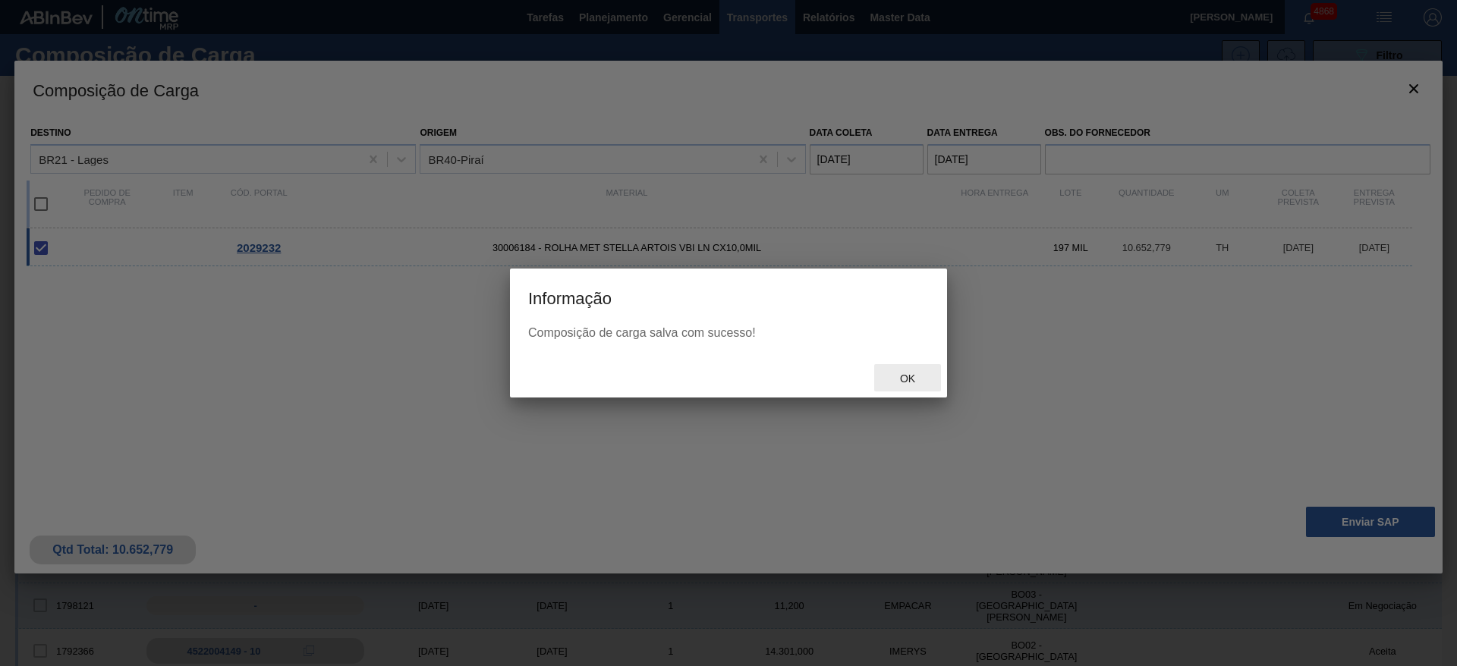
click at [910, 378] on span "Ok" at bounding box center [907, 378] width 39 height 12
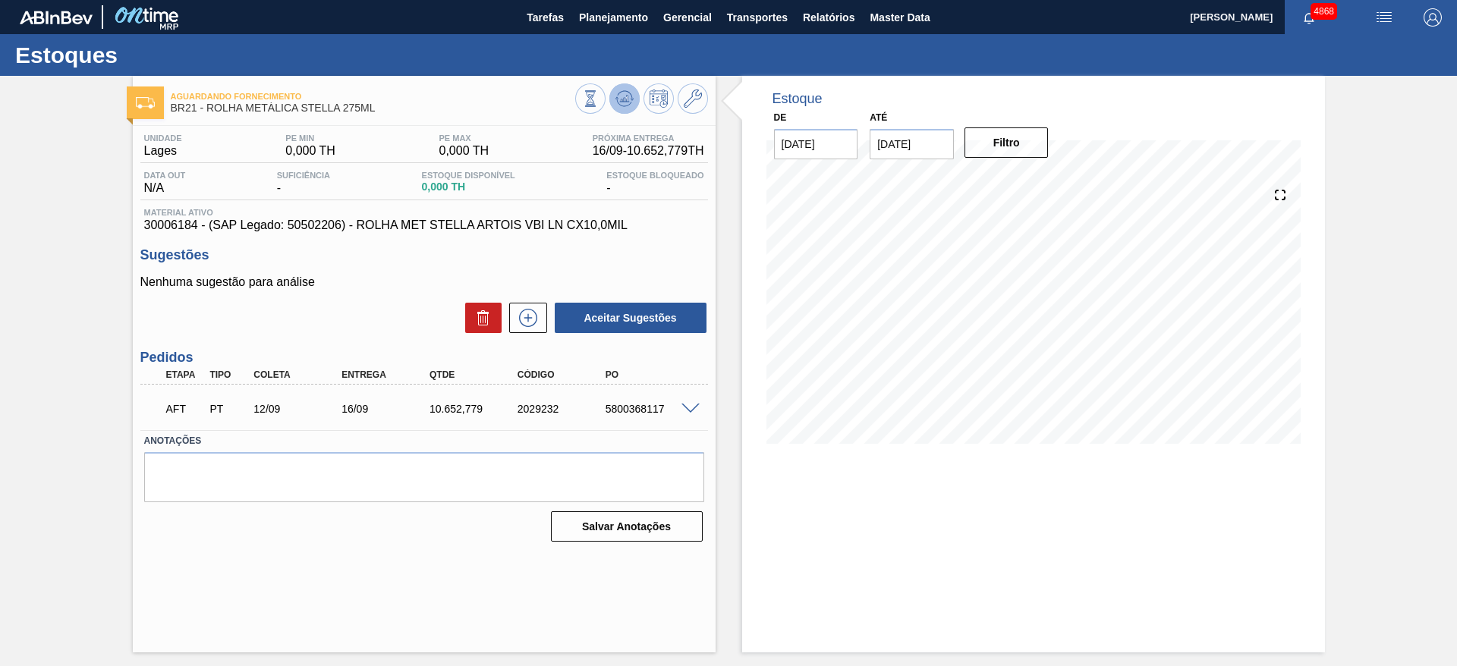
click at [620, 99] on icon at bounding box center [624, 99] width 18 height 18
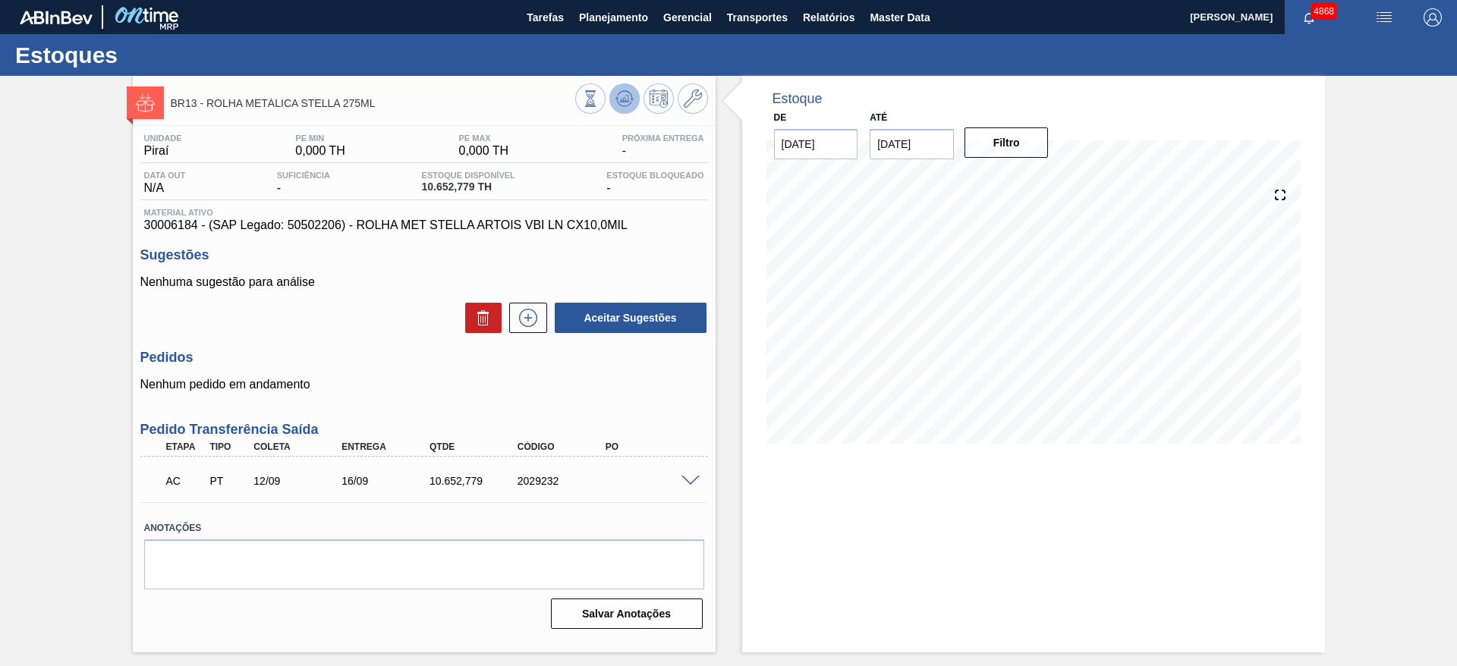
click at [627, 105] on icon at bounding box center [624, 99] width 18 height 18
